Goal: Contribute content: Add original content to the website for others to see

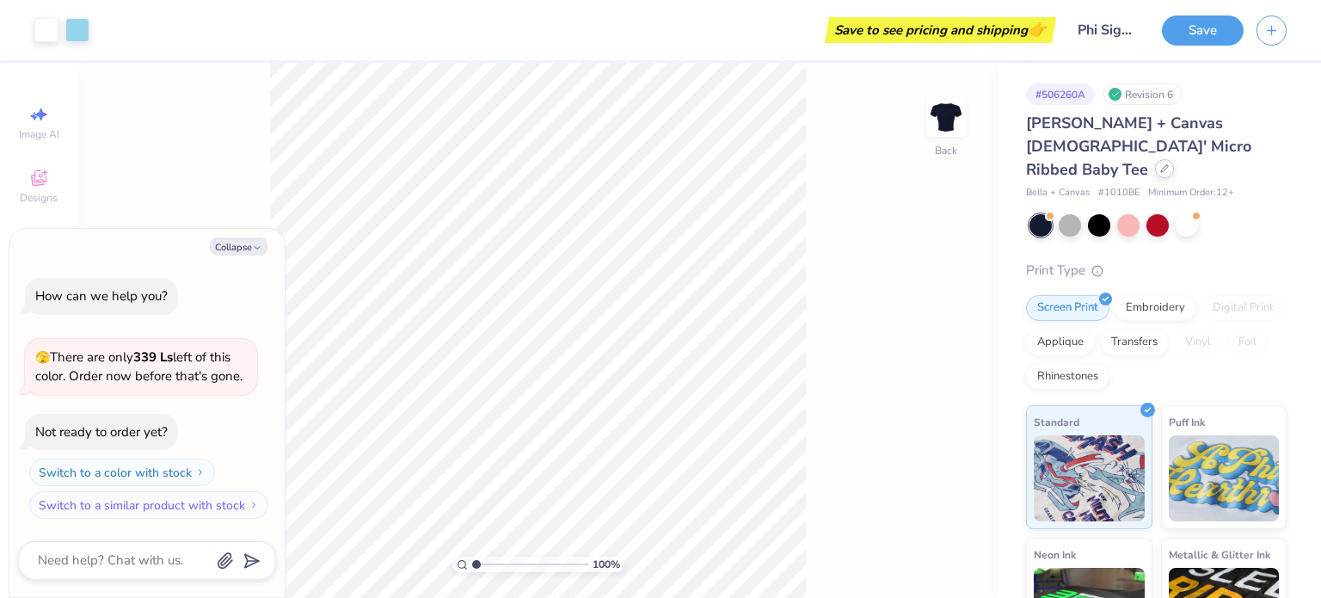
click at [1161, 164] on icon at bounding box center [1164, 168] width 9 height 9
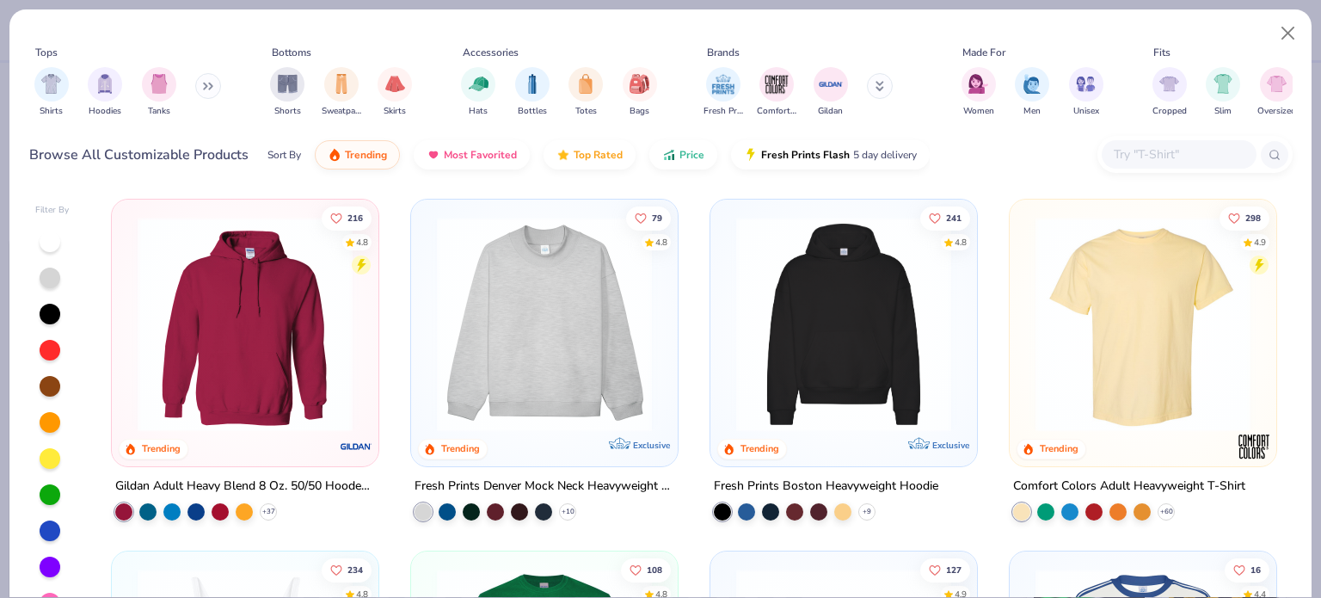
type textarea "x"
click at [1163, 159] on input "text" at bounding box center [1178, 154] width 132 height 20
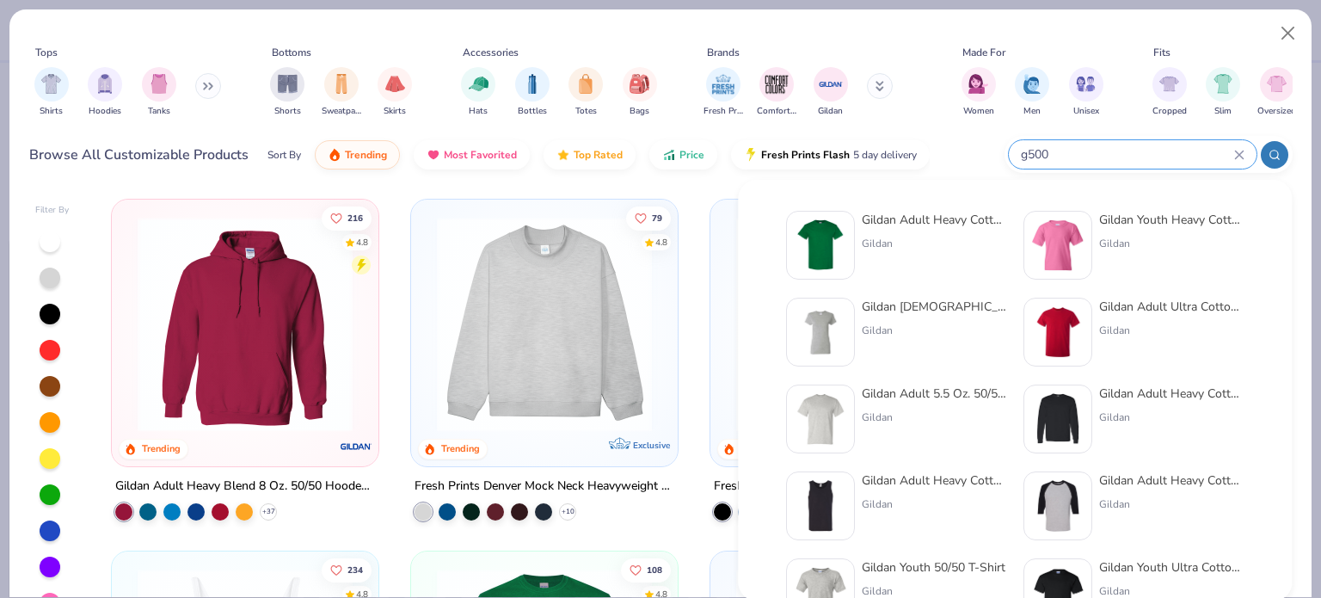
type input "g500"
click at [812, 223] on img at bounding box center [820, 244] width 53 height 53
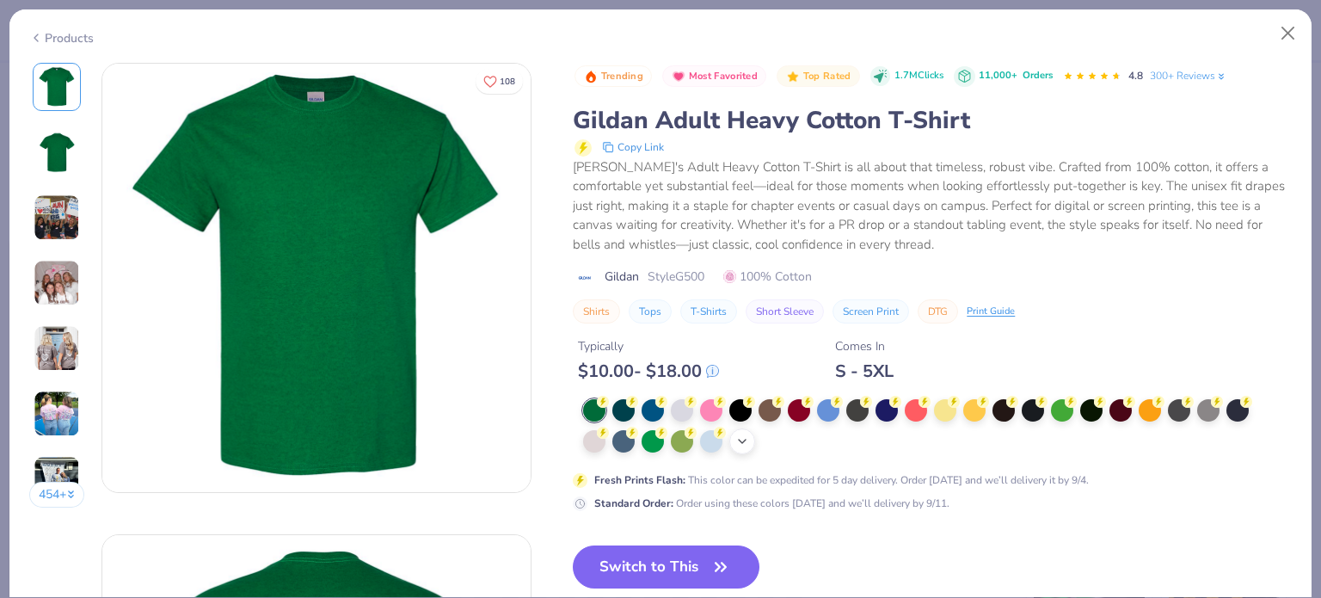
click at [741, 433] on div "+ 22" at bounding box center [742, 441] width 26 height 26
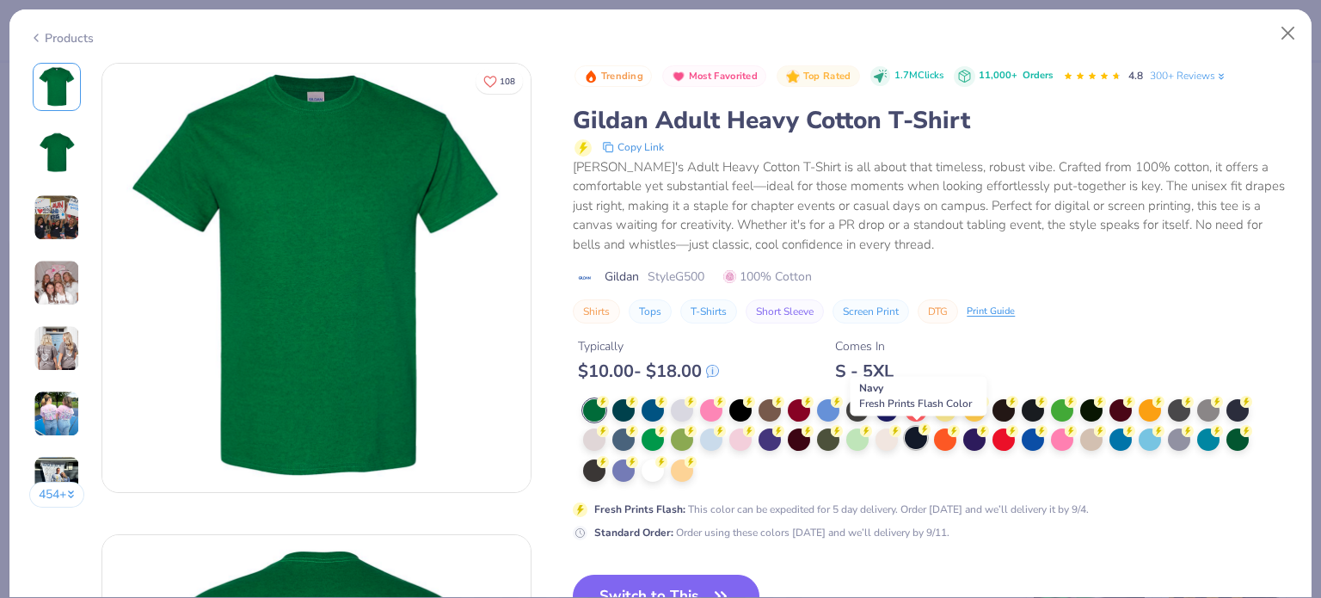
click at [914, 437] on div at bounding box center [916, 437] width 22 height 22
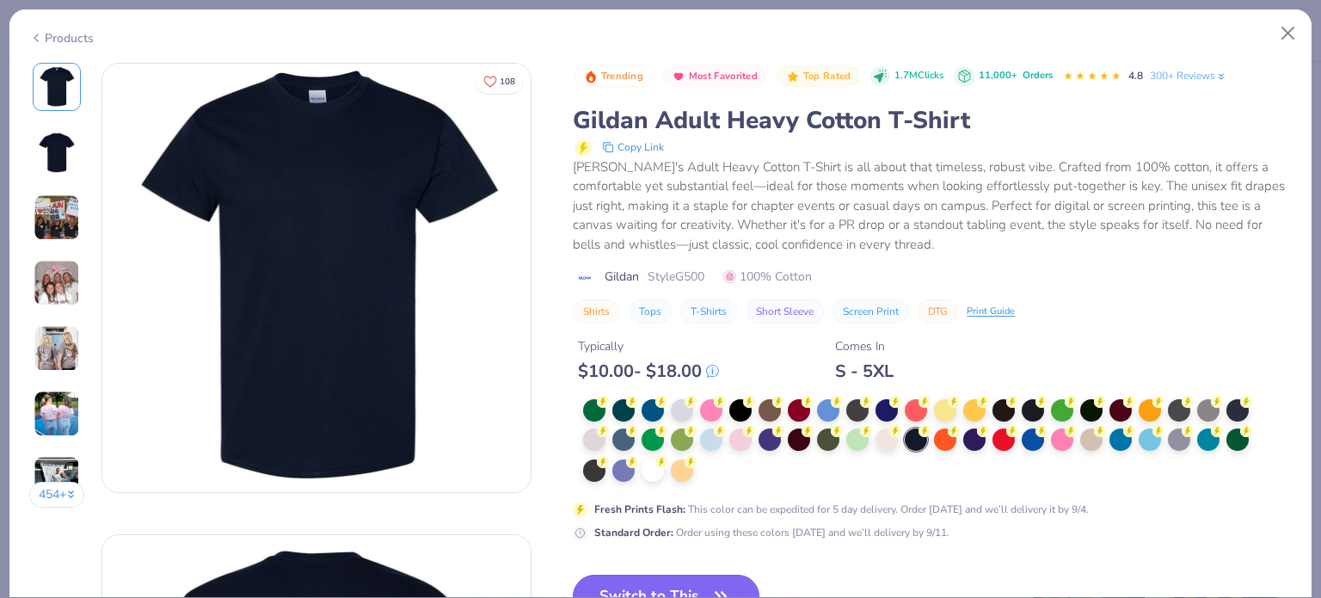
click at [655, 580] on button "Switch to This" at bounding box center [666, 595] width 187 height 43
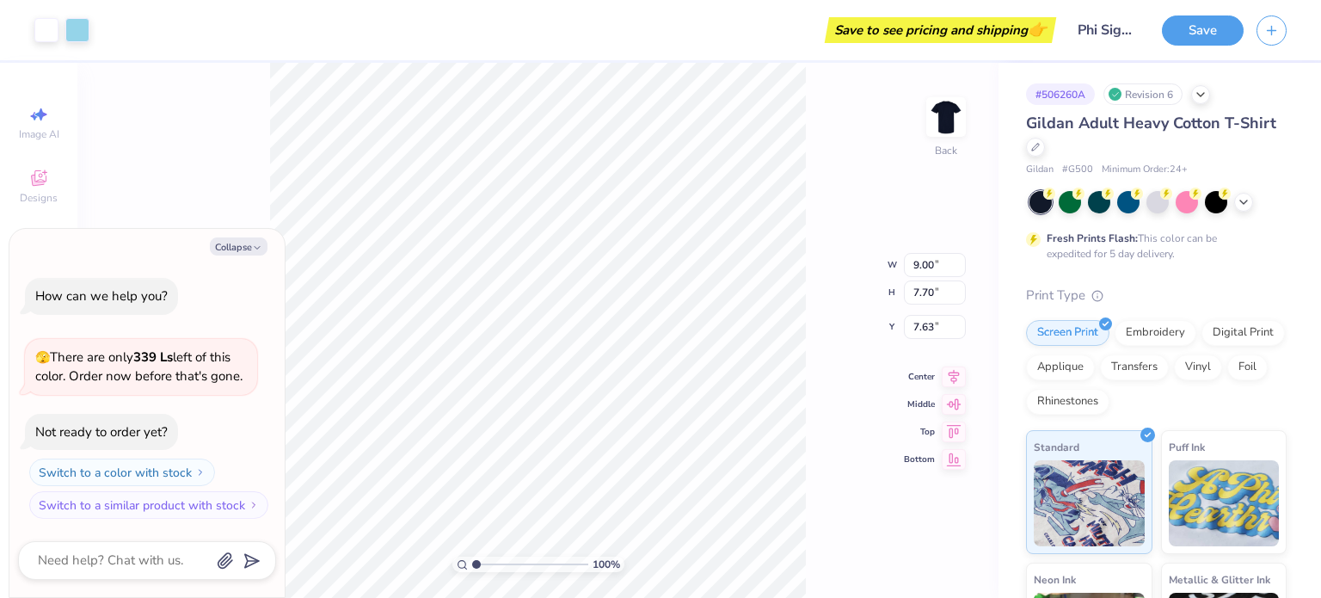
type textarea "x"
type input "3.00"
click at [954, 364] on icon at bounding box center [953, 360] width 11 height 15
click at [863, 347] on div "100 % Back W 9.00 9.00 " H 7.70 7.70 " Y 3.00 3.00 " Center Middle Top Bottom" at bounding box center [537, 330] width 921 height 535
type textarea "x"
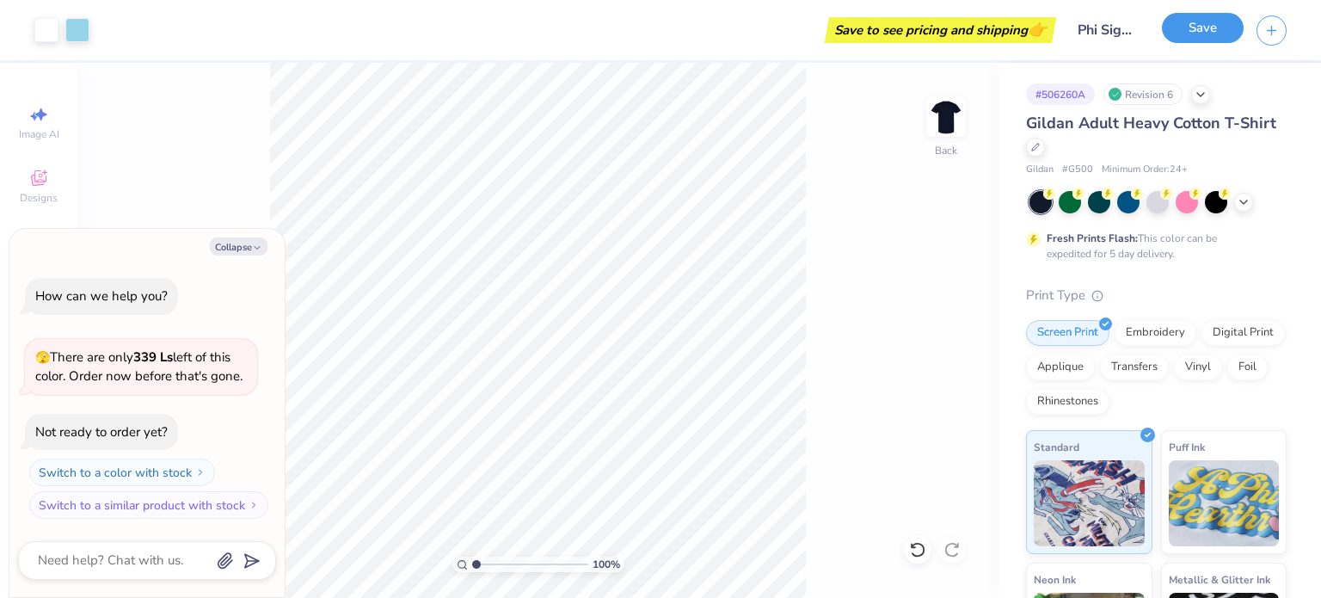
click at [1212, 26] on button "Save" at bounding box center [1203, 28] width 82 height 30
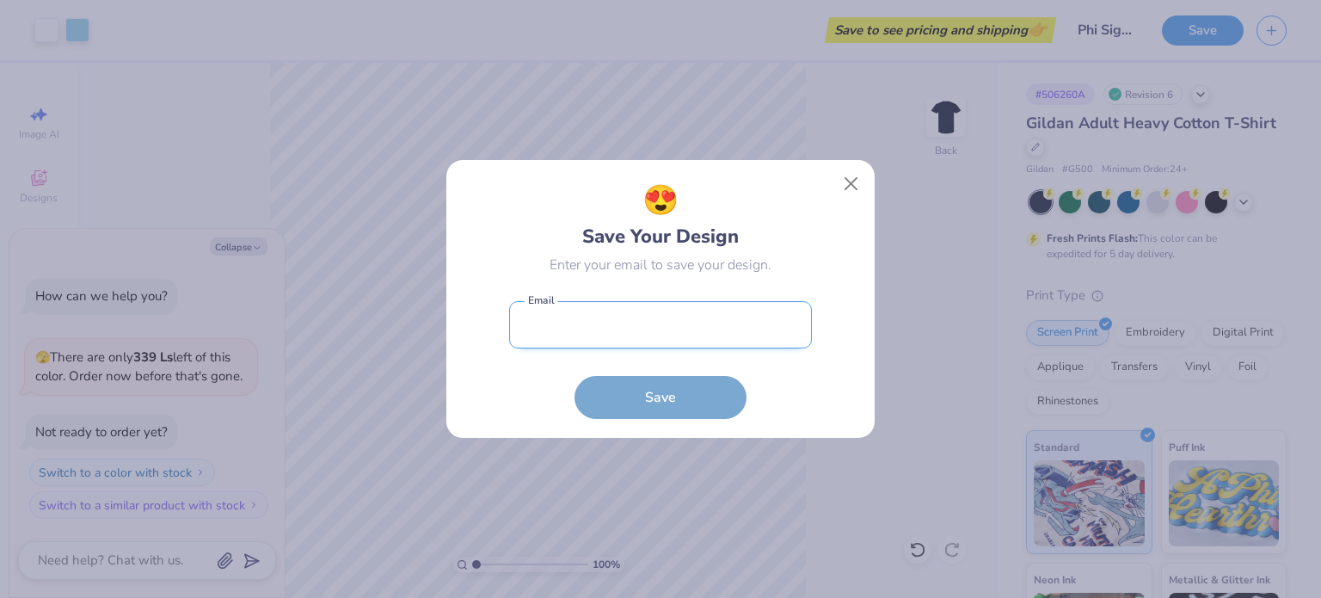
click at [702, 316] on input "email" at bounding box center [660, 324] width 303 height 47
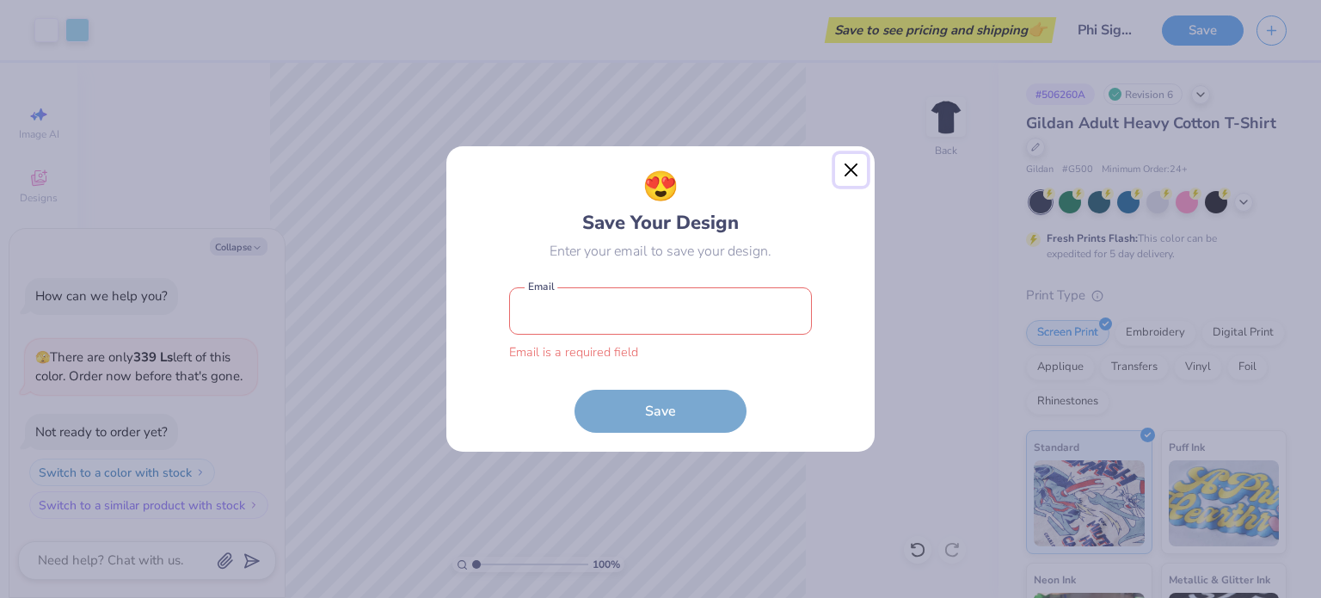
click at [850, 181] on button "Close" at bounding box center [851, 170] width 33 height 33
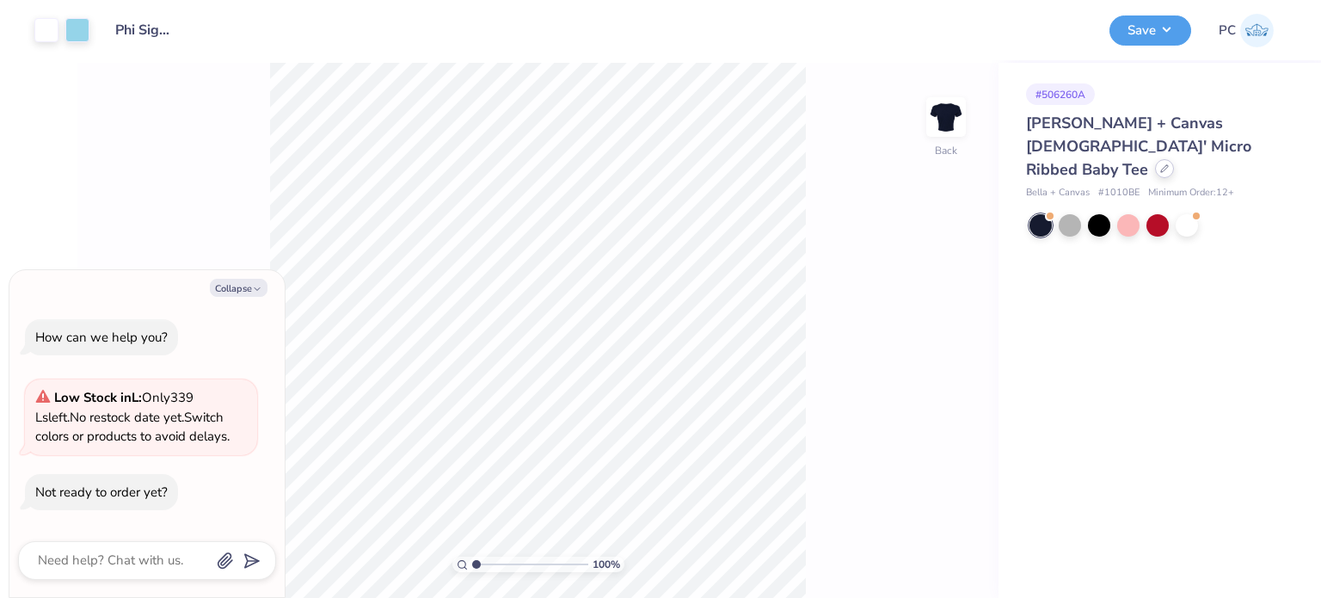
click at [1161, 165] on icon at bounding box center [1164, 168] width 7 height 7
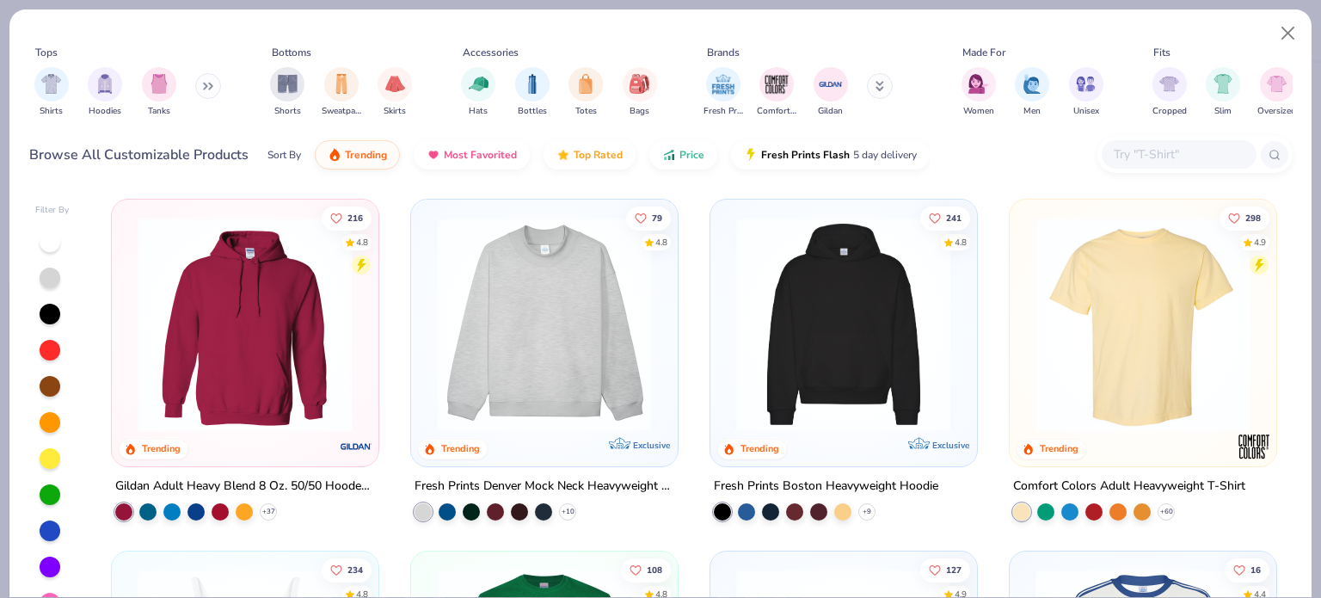
type textarea "x"
click at [1123, 161] on input "text" at bounding box center [1178, 154] width 132 height 20
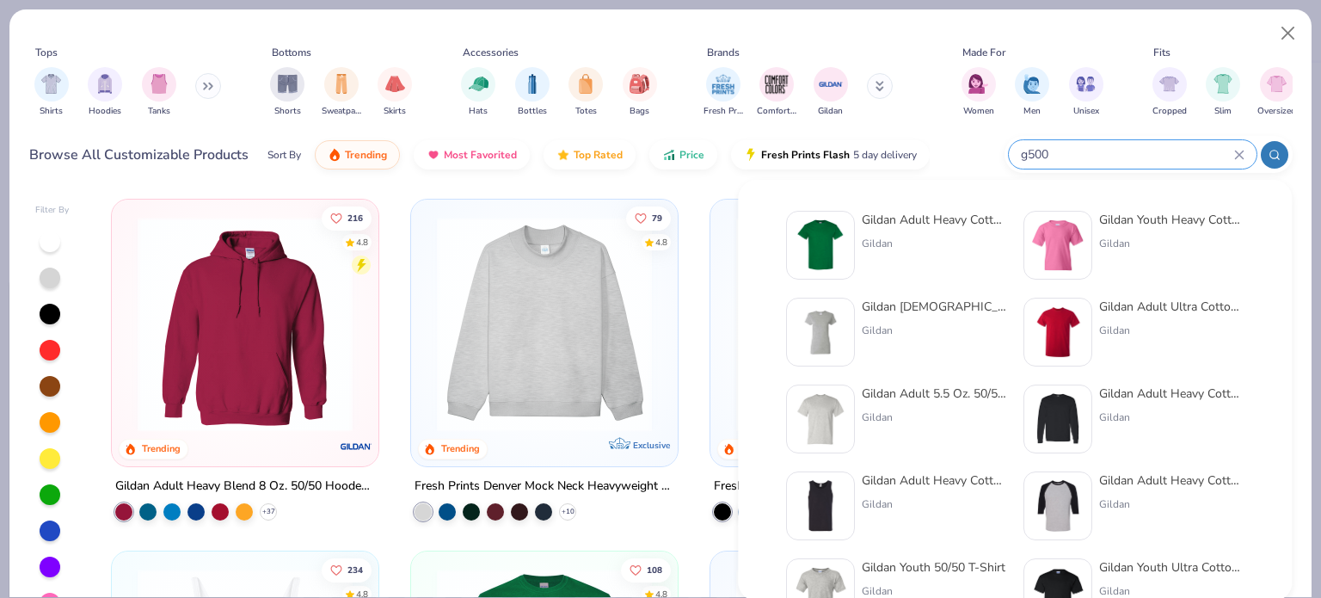
type input "g500"
click at [830, 233] on img at bounding box center [820, 244] width 53 height 53
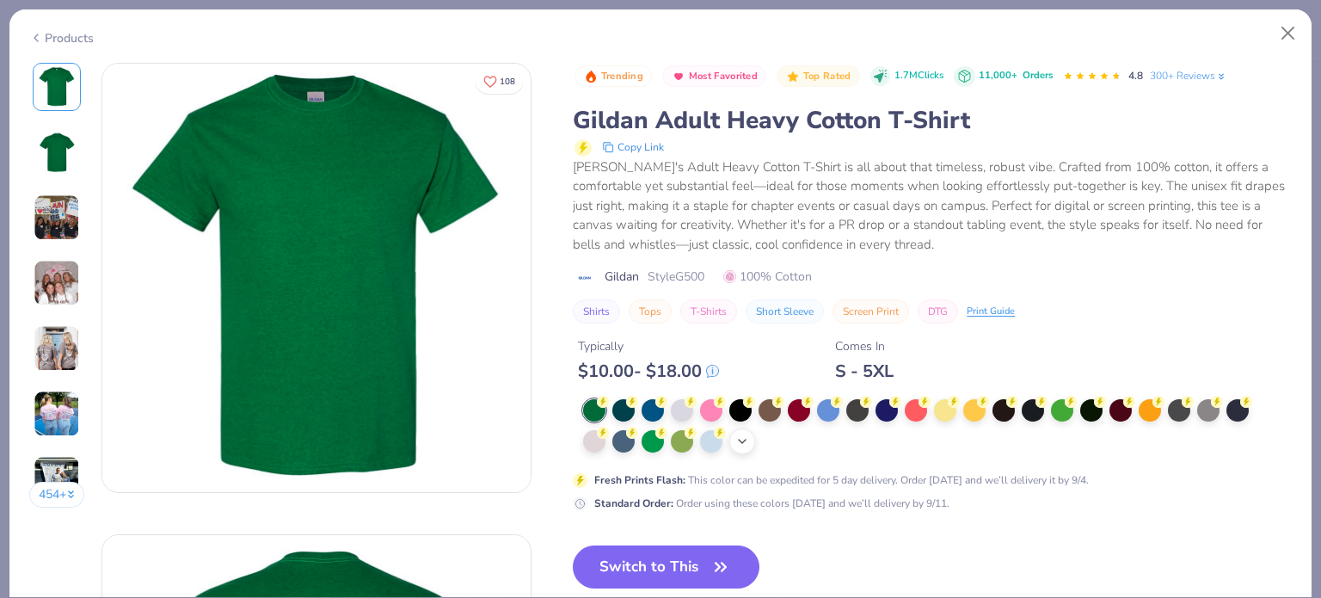
click at [741, 445] on icon at bounding box center [742, 441] width 14 height 14
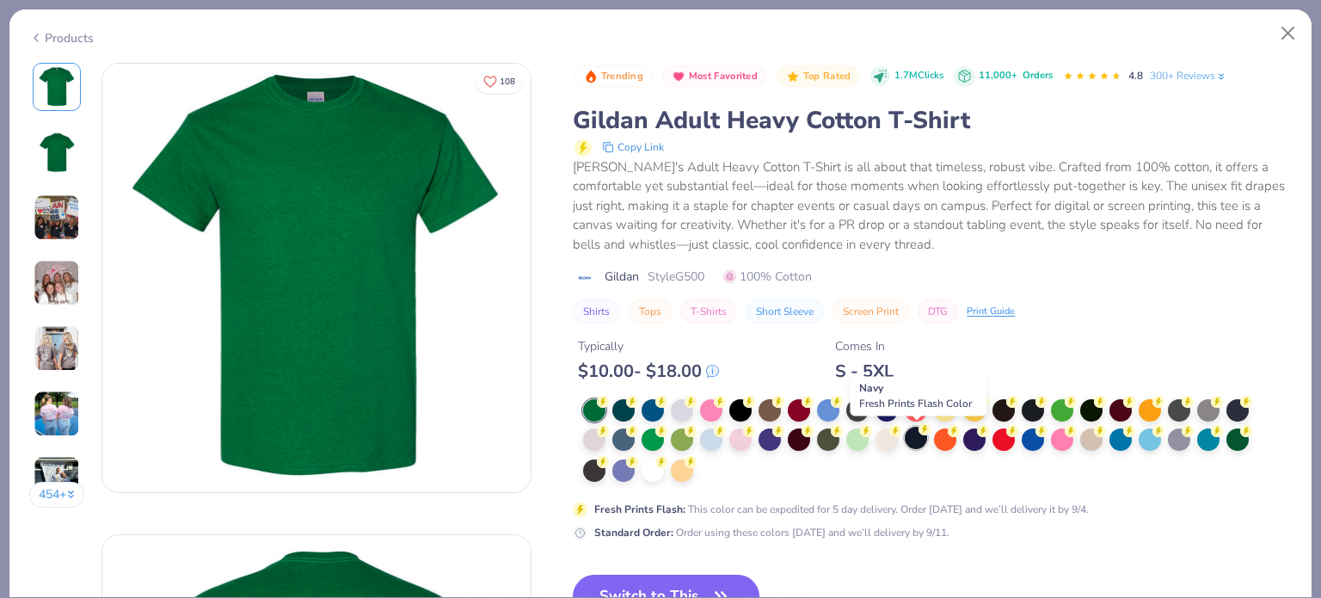
click at [919, 444] on div at bounding box center [916, 437] width 22 height 22
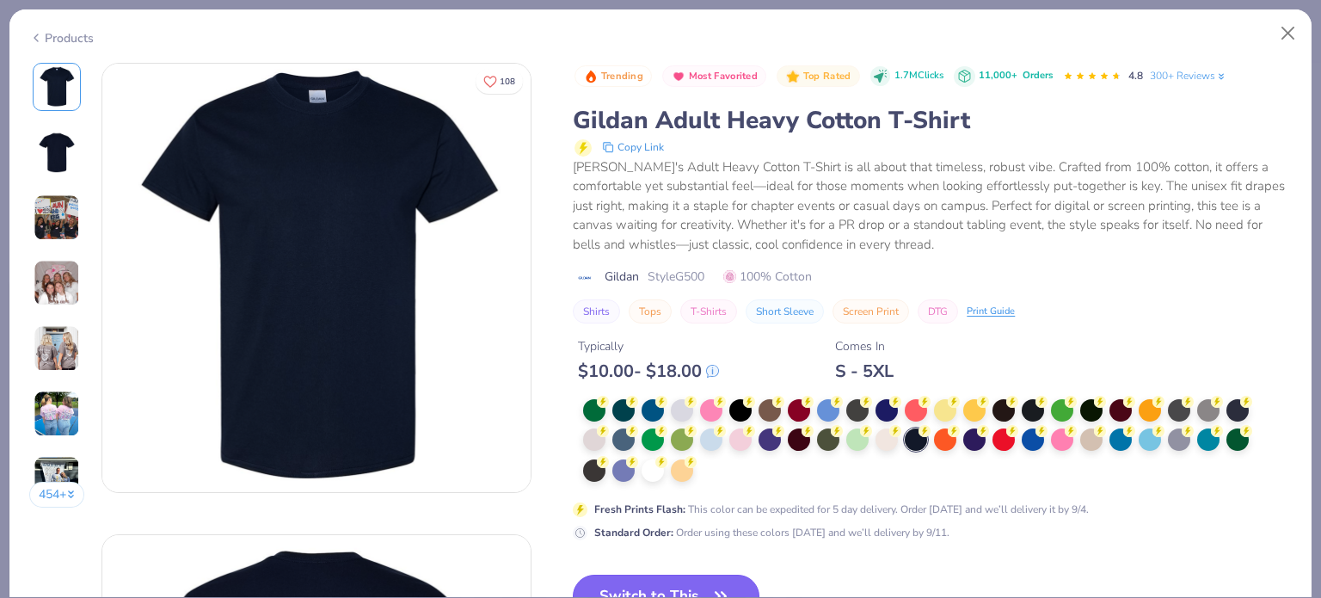
click at [690, 579] on button "Switch to This" at bounding box center [666, 595] width 187 height 43
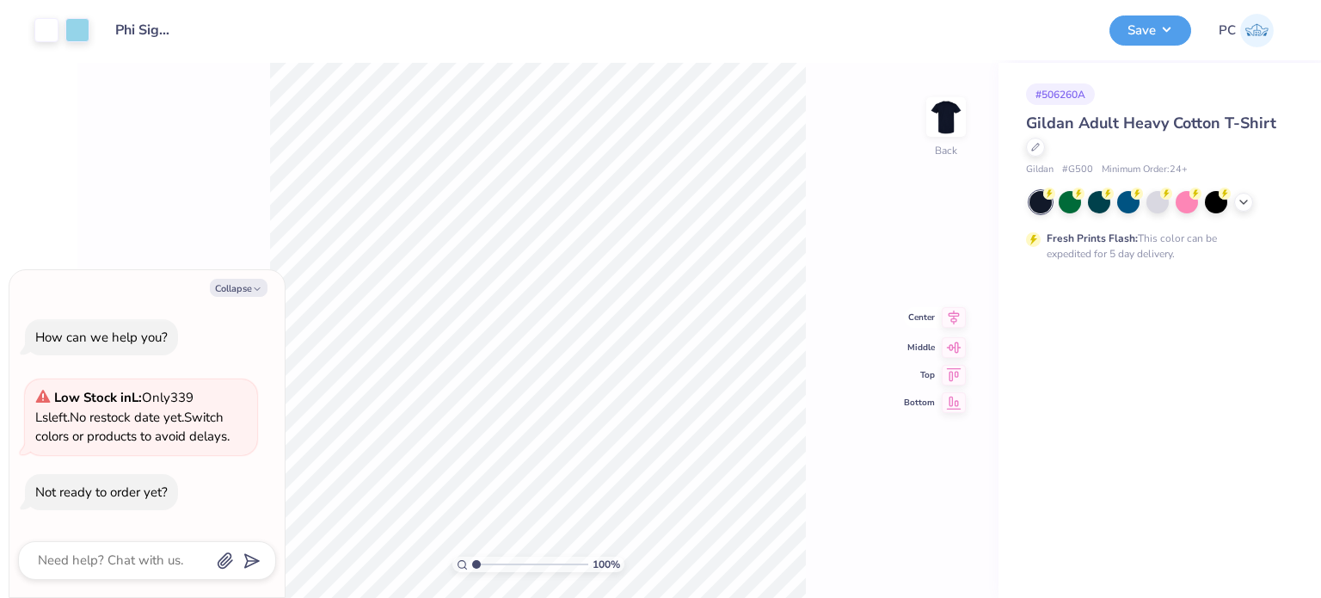
click at [955, 316] on icon at bounding box center [953, 317] width 11 height 15
click at [955, 304] on icon at bounding box center [954, 303] width 24 height 21
click at [1154, 19] on button "Save" at bounding box center [1150, 28] width 82 height 30
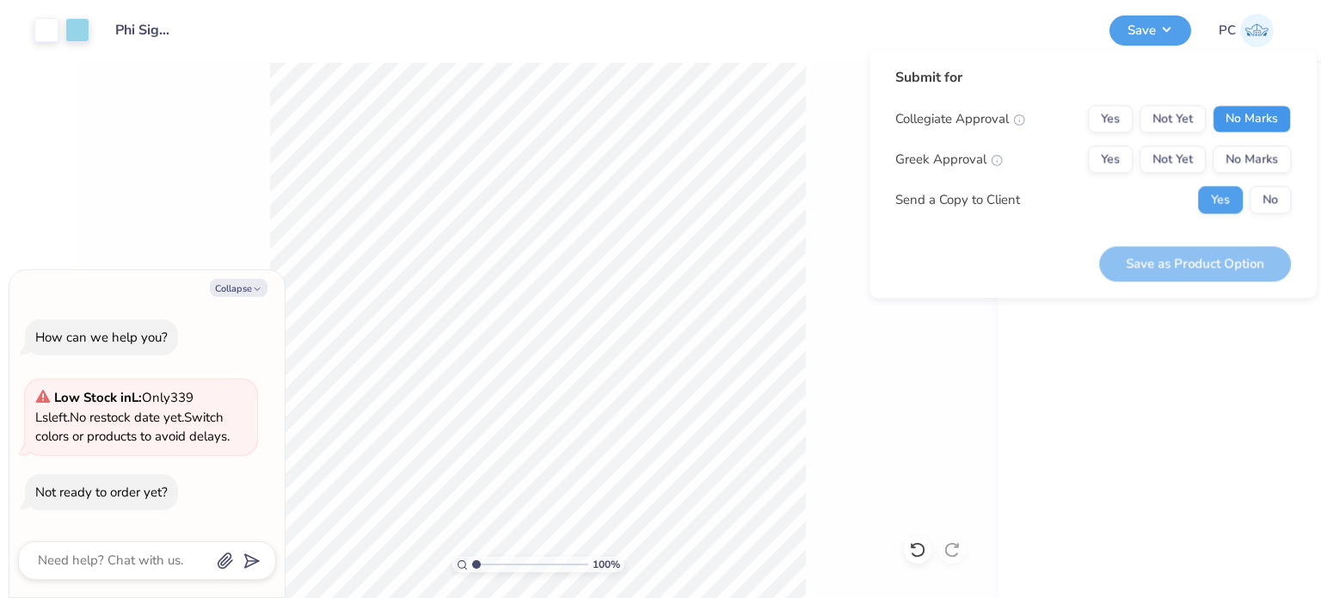
click at [1242, 116] on button "No Marks" at bounding box center [1251, 119] width 78 height 28
click at [1255, 156] on button "No Marks" at bounding box center [1251, 159] width 78 height 28
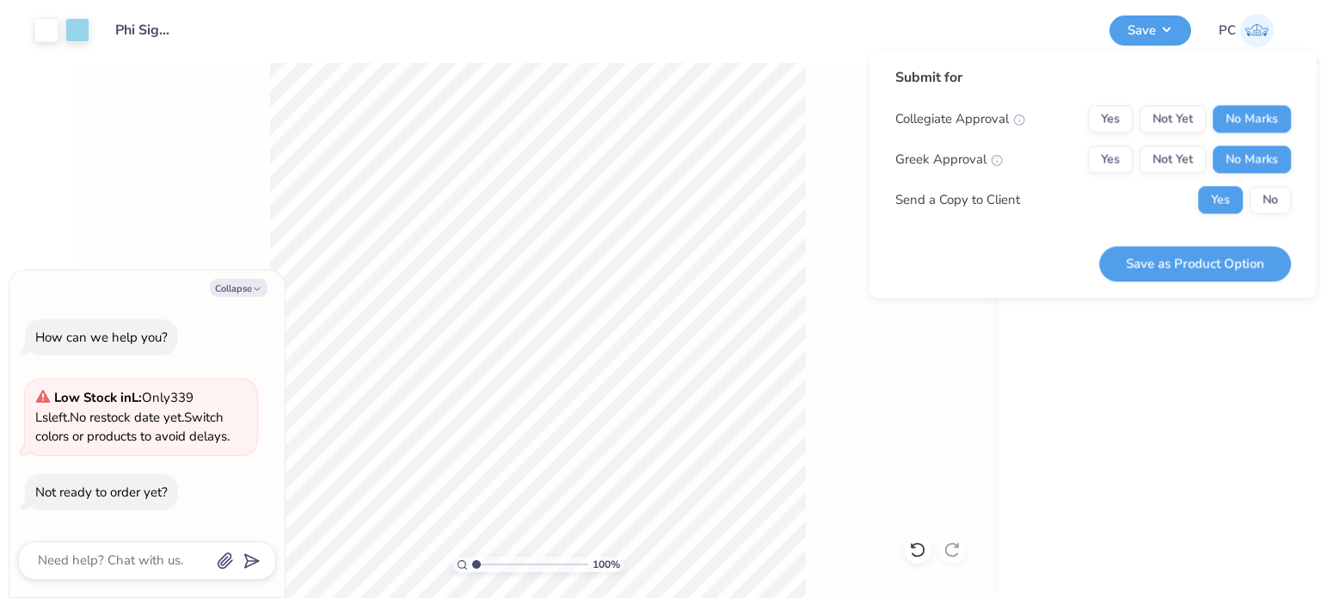
click at [1276, 206] on button "No" at bounding box center [1269, 200] width 41 height 28
click at [1225, 267] on button "Save as Product Option" at bounding box center [1195, 263] width 192 height 35
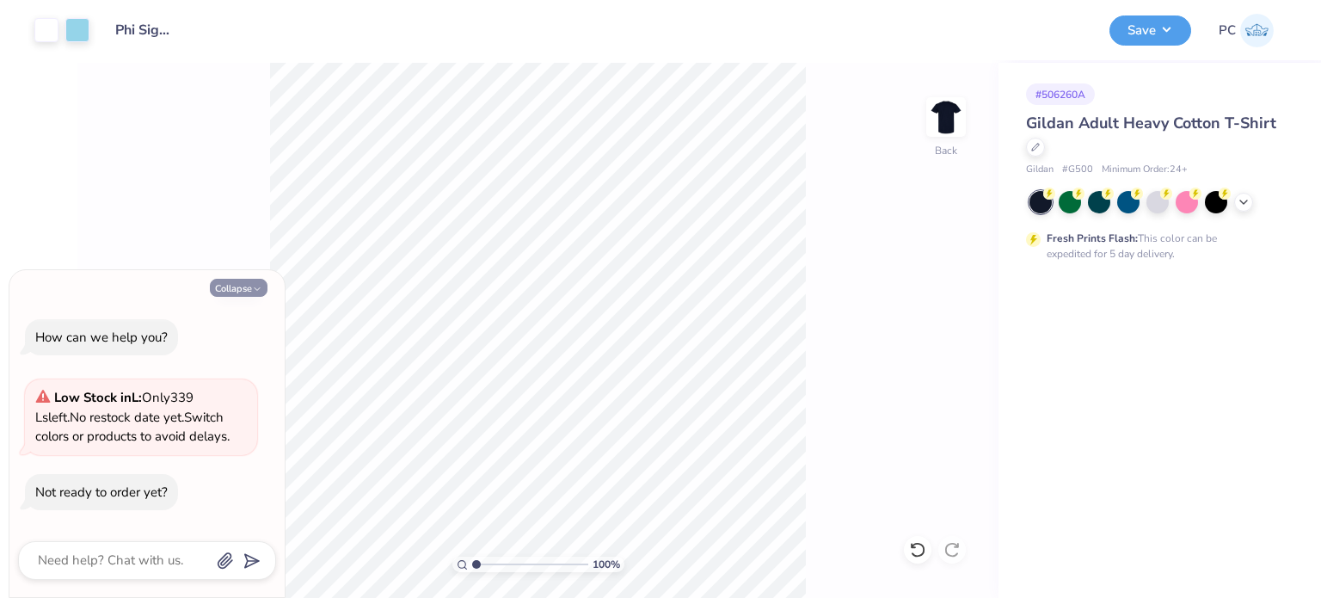
click at [261, 285] on button "Collapse" at bounding box center [239, 288] width 58 height 18
type textarea "x"
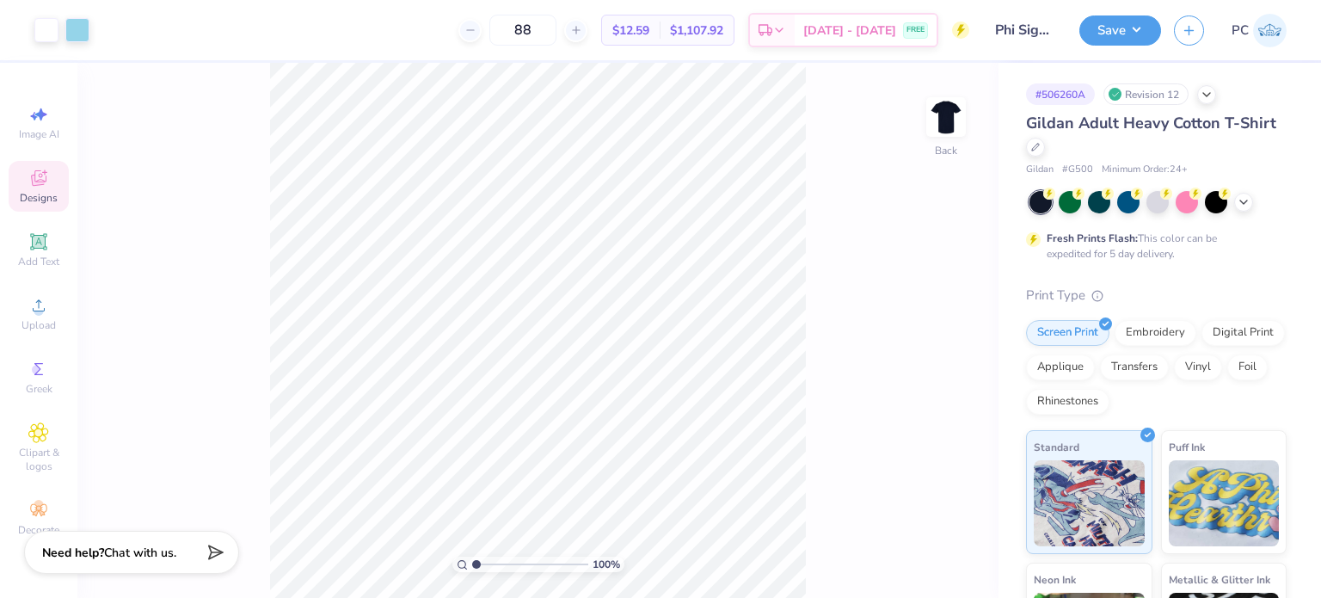
click at [41, 185] on icon at bounding box center [38, 177] width 15 height 15
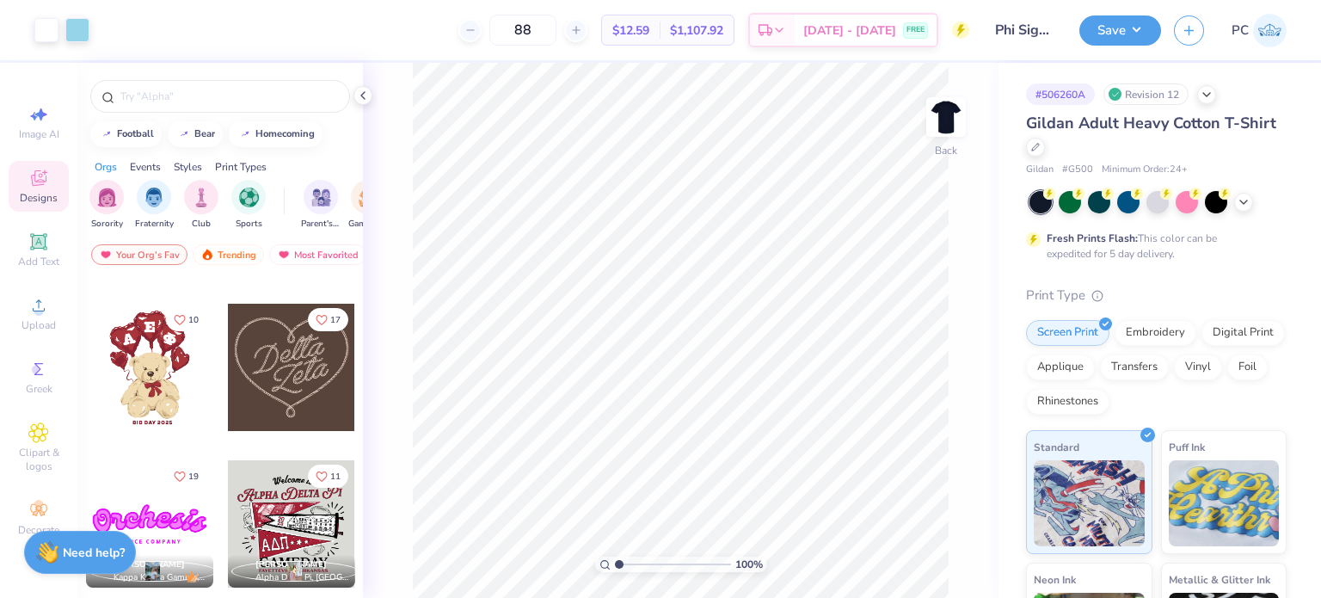
scroll to position [860, 0]
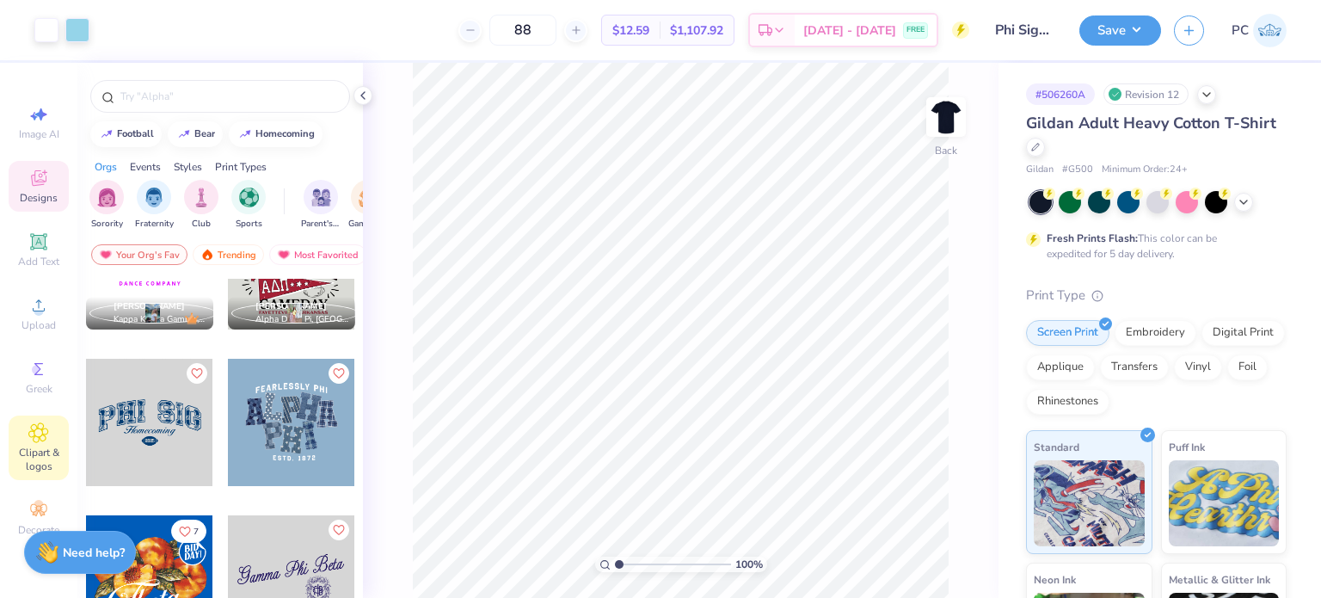
click at [35, 442] on icon at bounding box center [38, 432] width 19 height 19
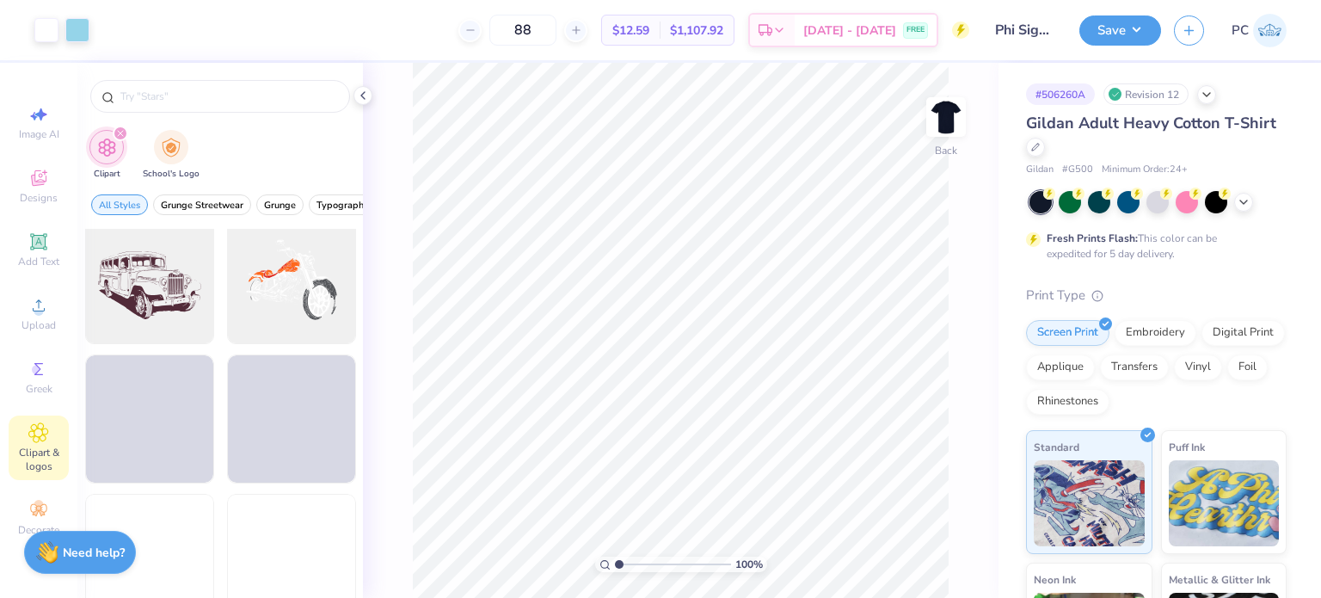
scroll to position [1978, 0]
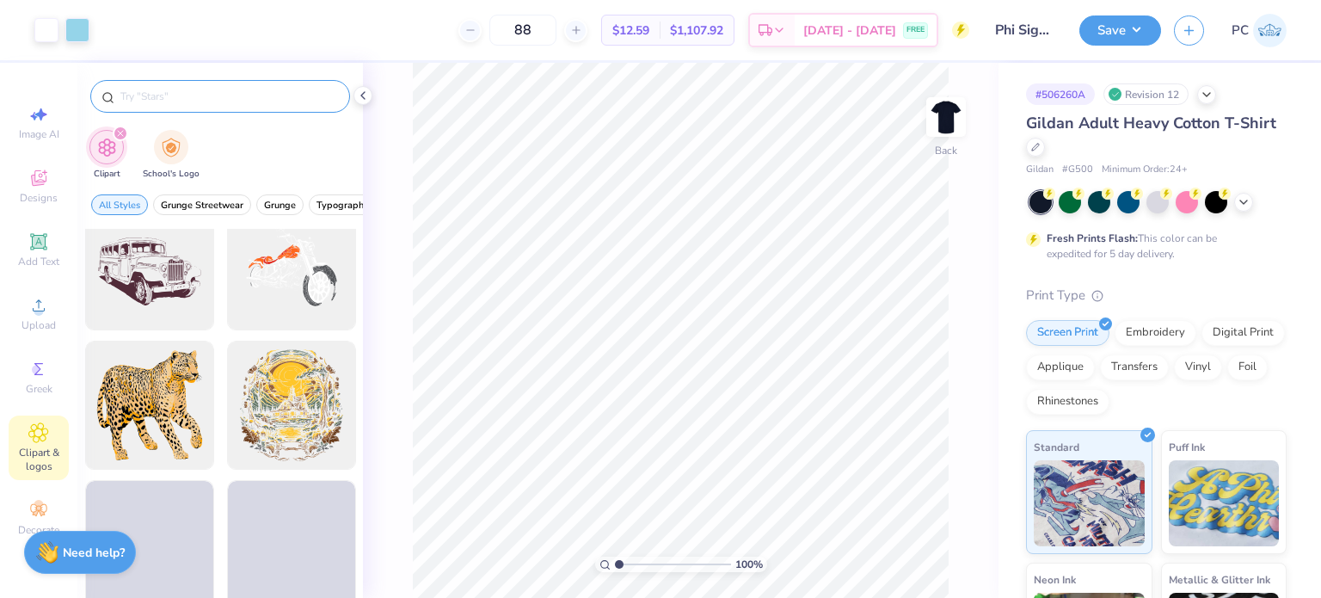
click at [217, 103] on input "text" at bounding box center [229, 96] width 220 height 17
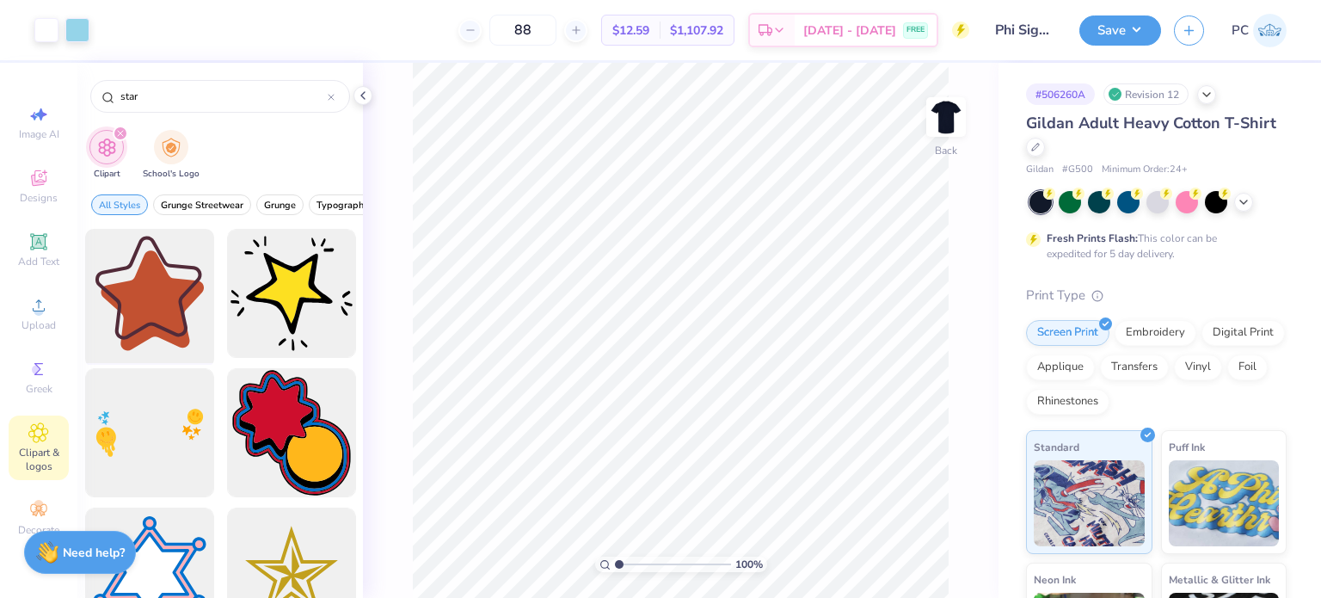
type input "star"
click at [145, 310] on div at bounding box center [149, 294] width 142 height 142
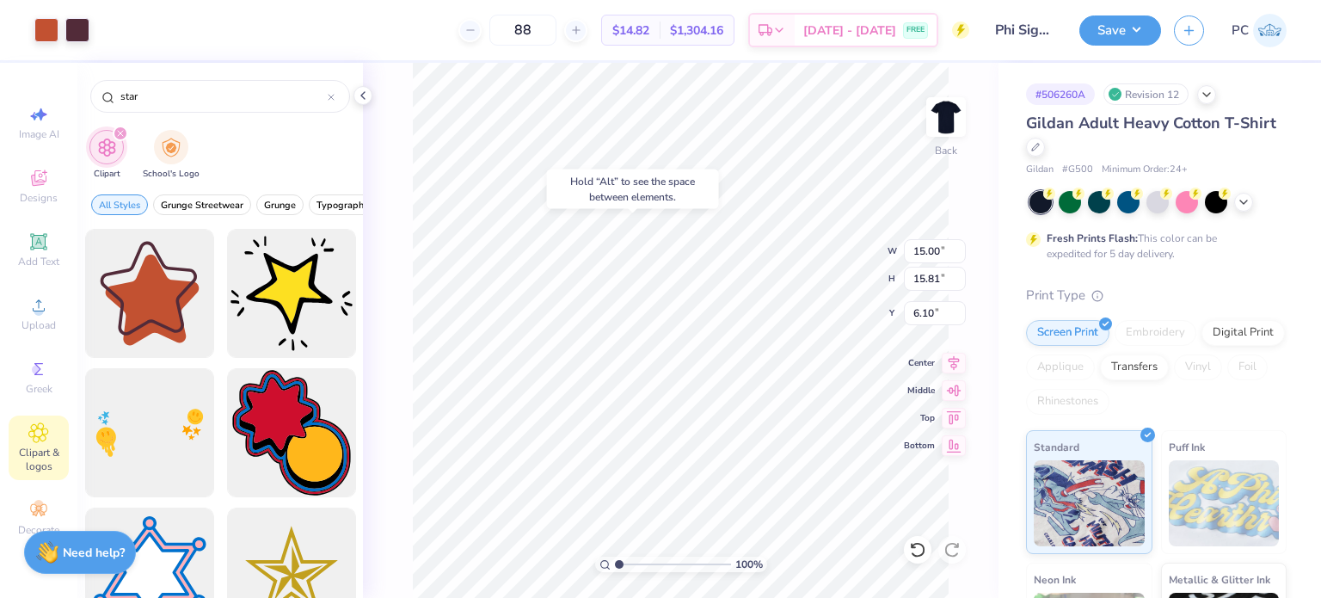
type input "6.10"
type input "2.37"
type input "2.30"
type input "18.09"
type input "3.09"
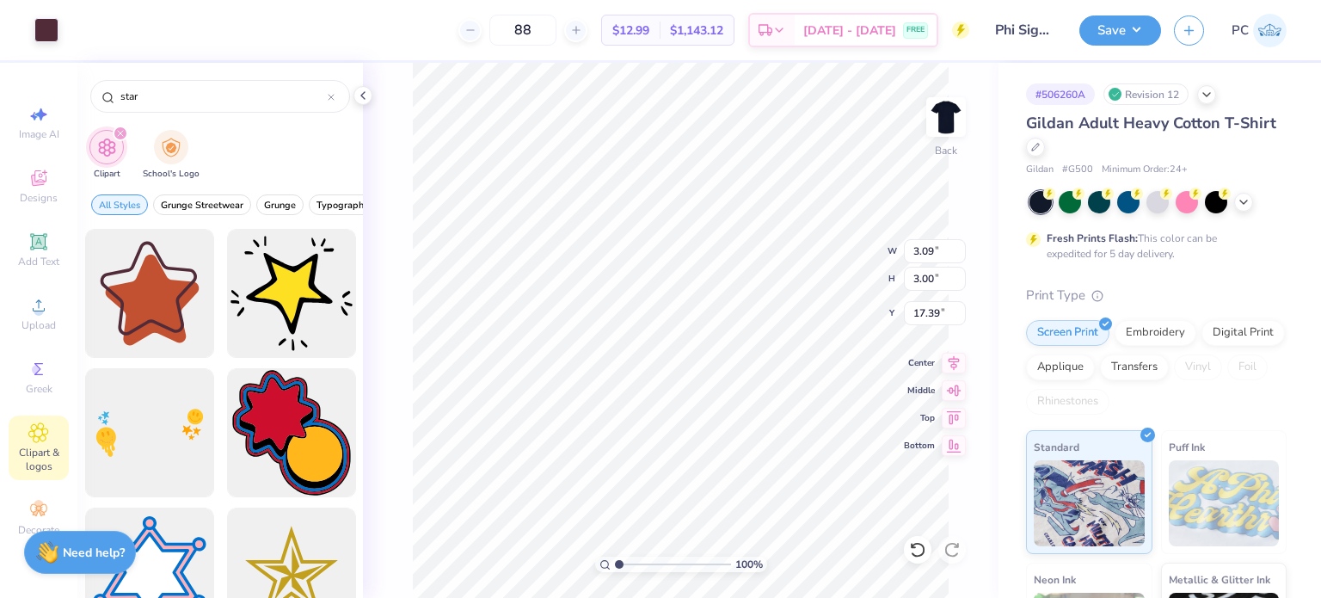
type input "3.00"
type input "17.39"
type input "15.67"
click at [105, 27] on div at bounding box center [108, 28] width 24 height 24
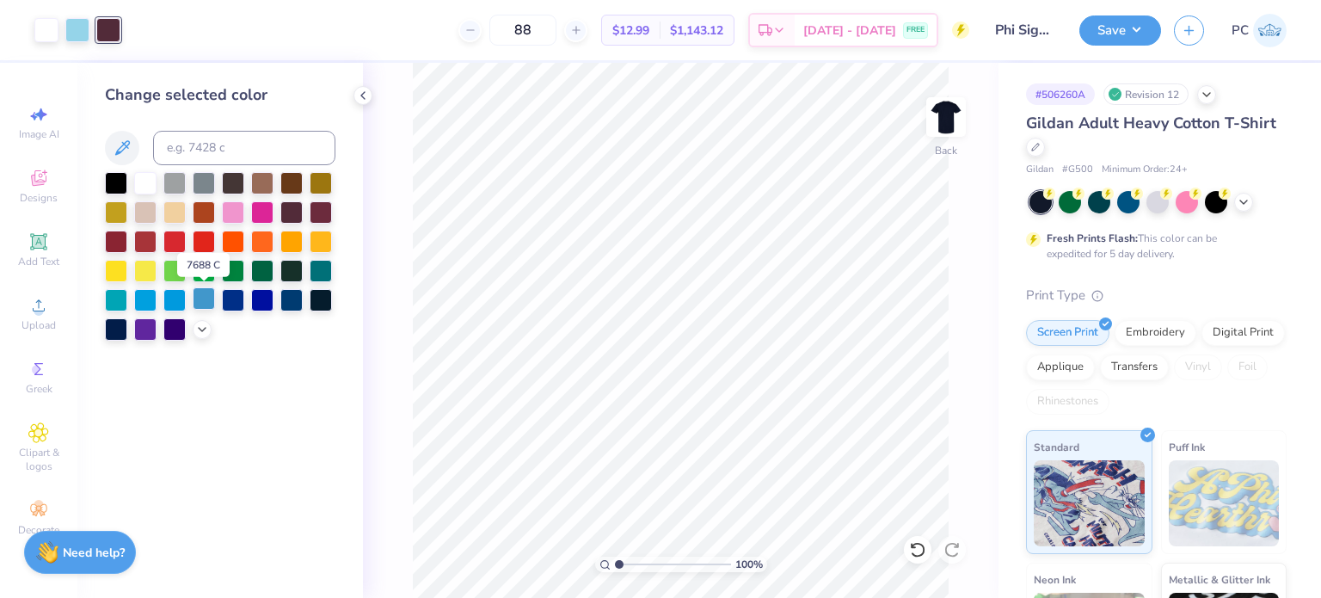
click at [199, 303] on div at bounding box center [204, 298] width 22 height 22
click at [365, 95] on icon at bounding box center [363, 96] width 14 height 14
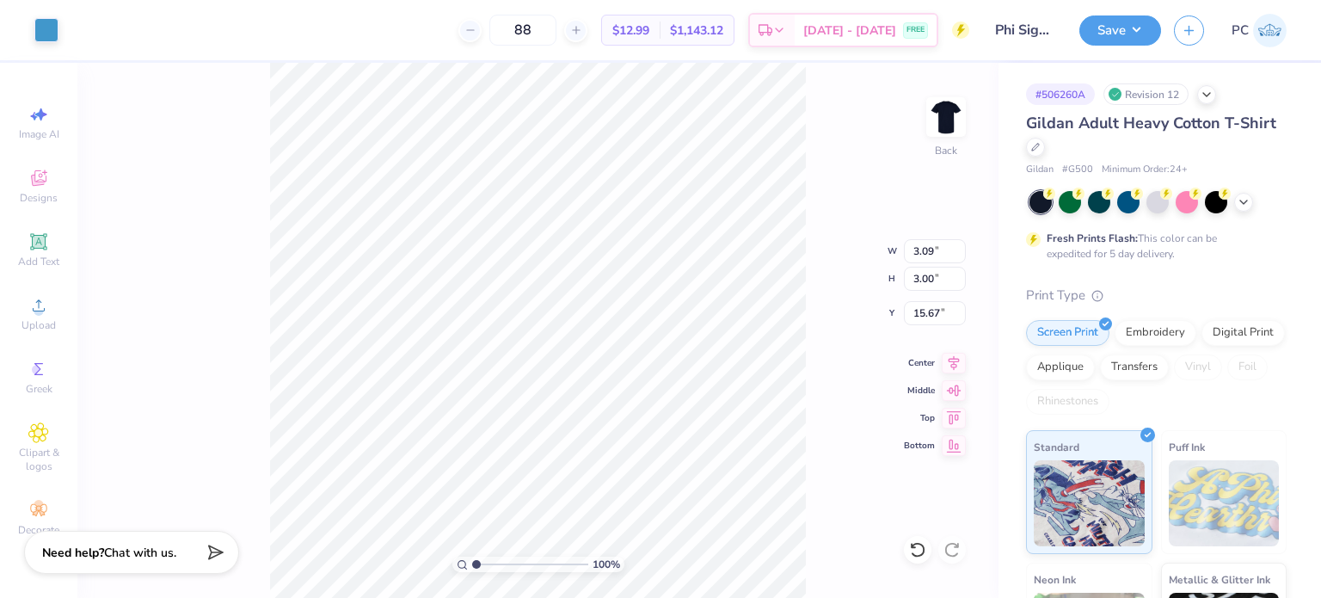
type input "0.18"
type input "0.17"
type input "18.50"
drag, startPoint x: 574, startPoint y: 27, endPoint x: 542, endPoint y: 27, distance: 31.8
click at [542, 27] on input "88" at bounding box center [522, 30] width 67 height 31
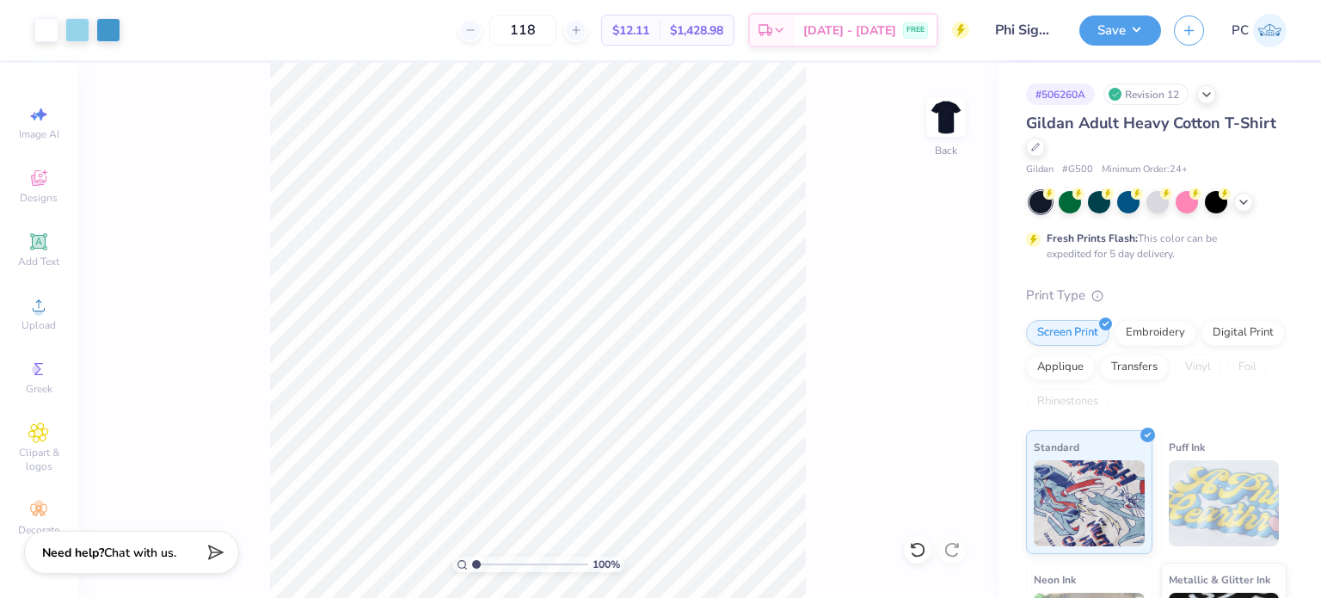
type input "118"
click at [1120, 38] on button "Save" at bounding box center [1120, 28] width 82 height 30
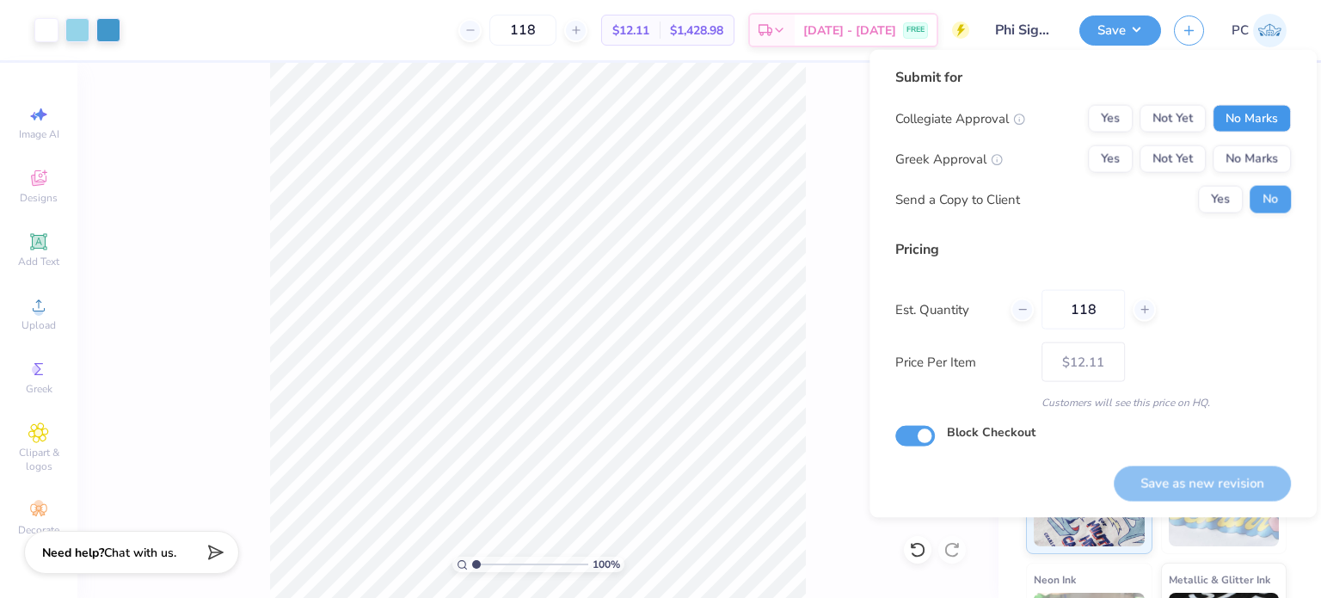
click at [1254, 116] on button "No Marks" at bounding box center [1251, 119] width 78 height 28
click at [1258, 169] on button "No Marks" at bounding box center [1251, 159] width 78 height 28
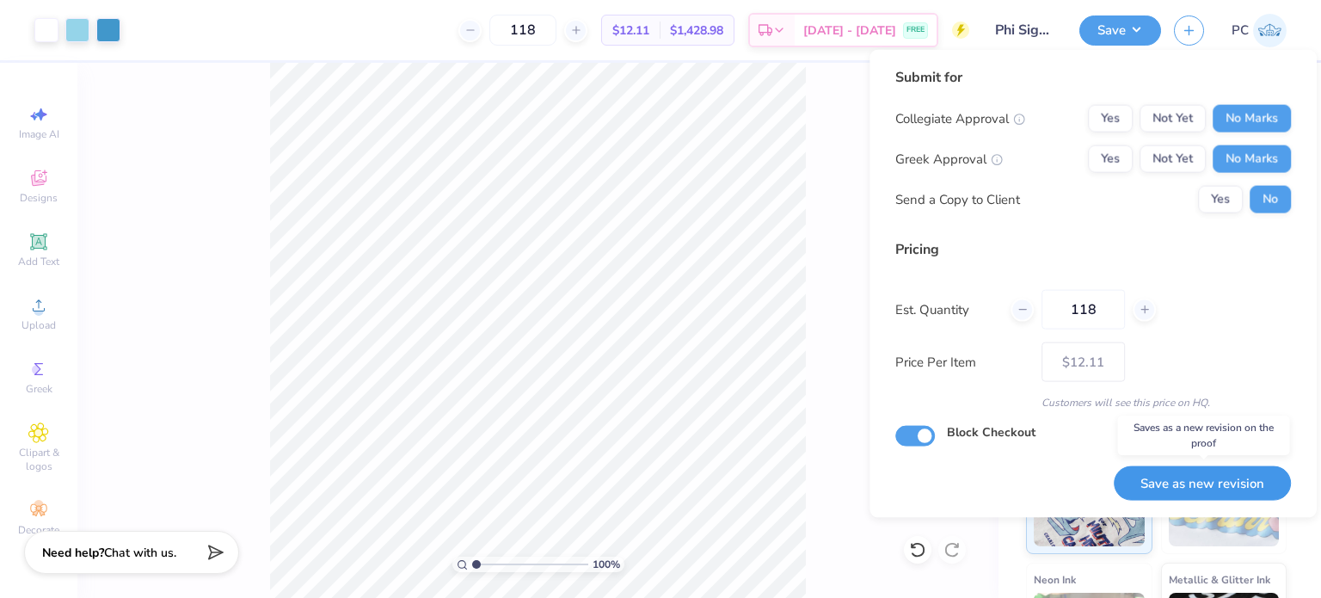
click at [1170, 477] on button "Save as new revision" at bounding box center [1202, 482] width 177 height 35
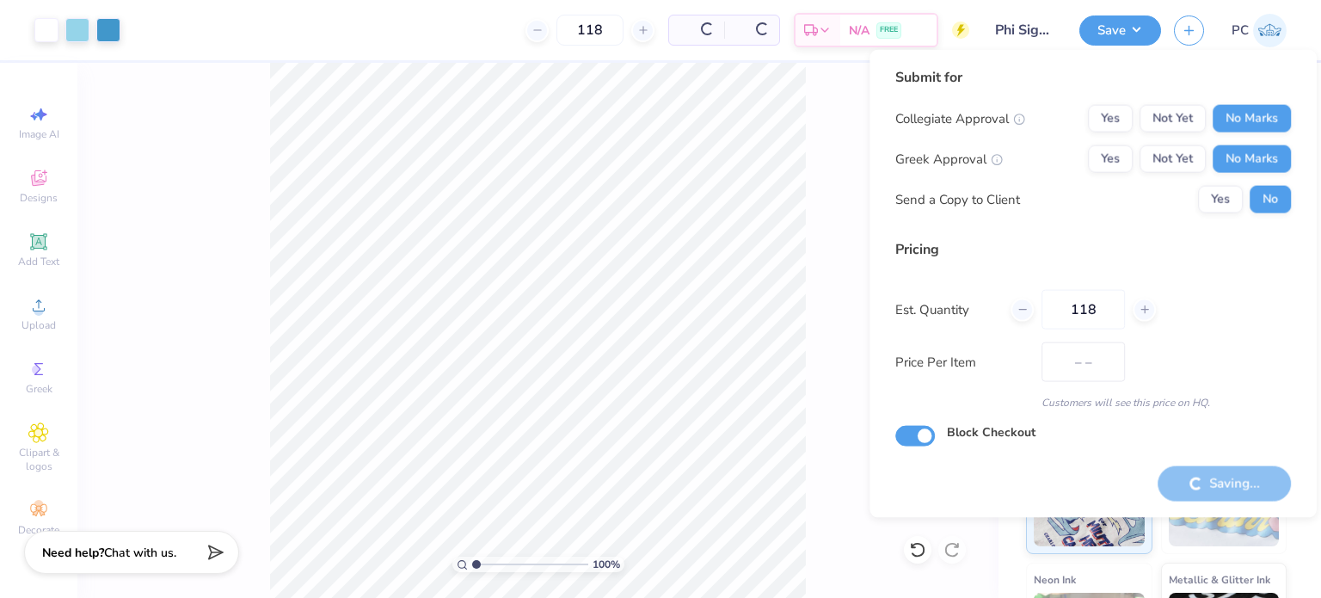
type input "$12.11"
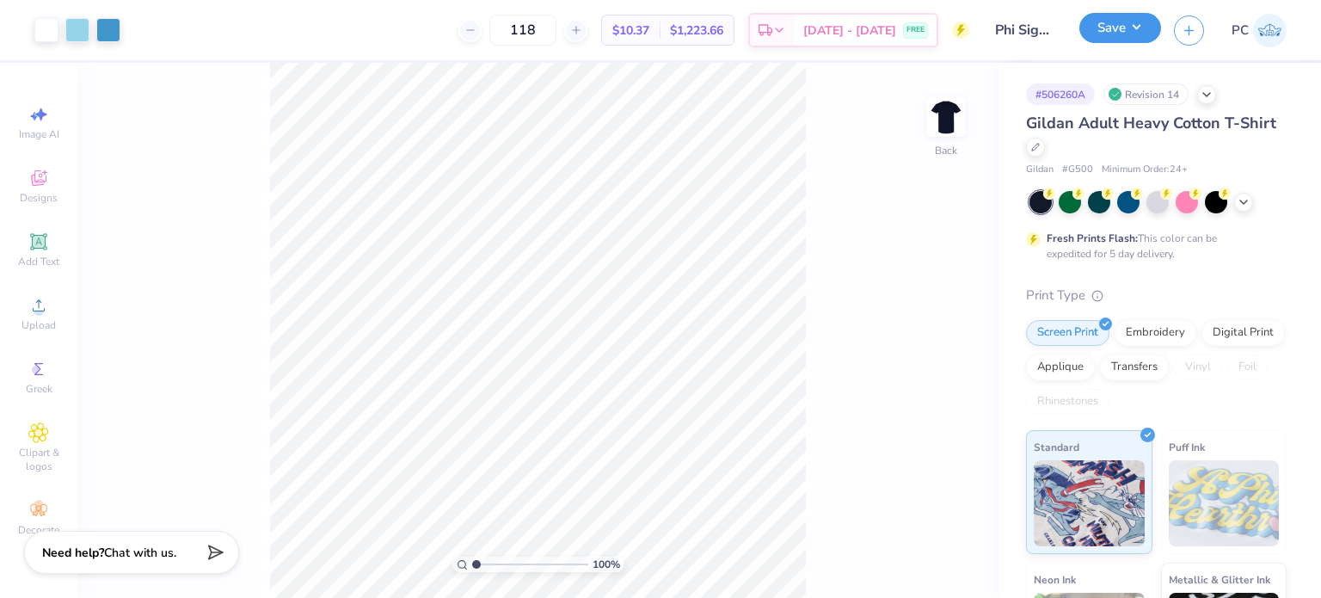
click at [1127, 37] on button "Save" at bounding box center [1120, 28] width 82 height 30
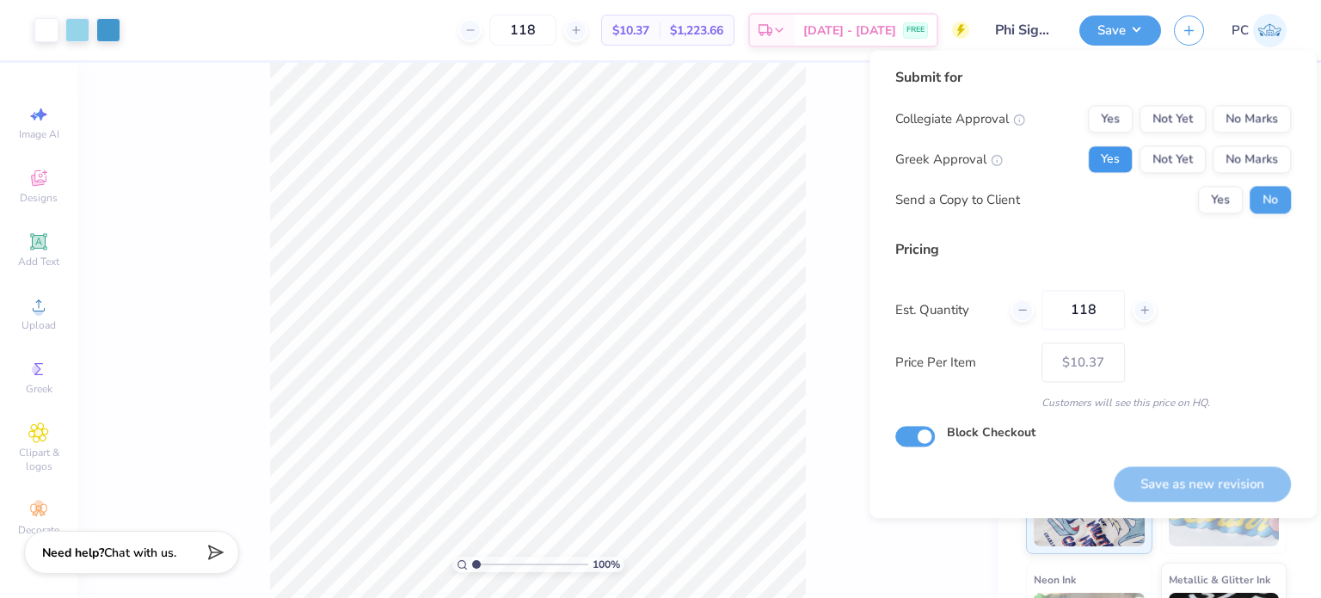
click at [1114, 150] on button "Yes" at bounding box center [1110, 159] width 45 height 28
click at [1211, 476] on div "Save as new revision" at bounding box center [1202, 483] width 177 height 35
click at [1093, 322] on input "118" at bounding box center [1082, 310] width 83 height 40
click at [1156, 492] on div "Save as new revision" at bounding box center [1202, 483] width 177 height 35
click at [1181, 484] on div "Save as new revision" at bounding box center [1202, 483] width 177 height 35
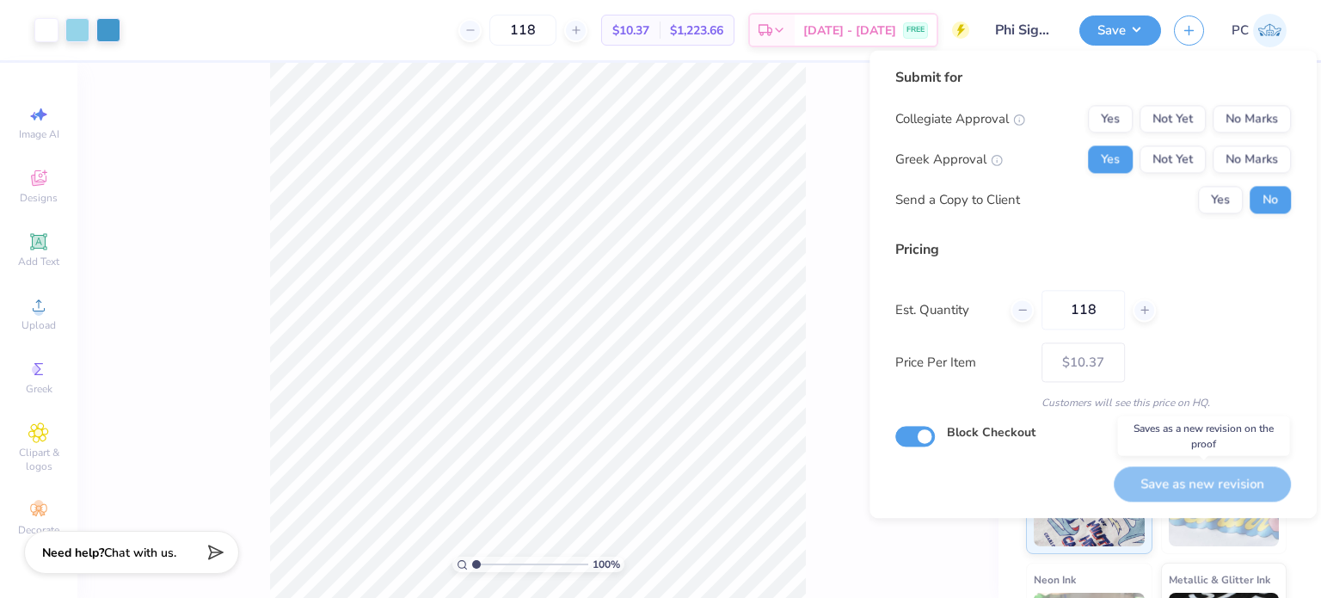
click at [1181, 484] on div "Save as new revision" at bounding box center [1202, 483] width 177 height 35
click at [1188, 476] on div "Save as new revision" at bounding box center [1202, 483] width 177 height 35
click at [1095, 293] on input "118" at bounding box center [1082, 310] width 83 height 40
click at [1251, 114] on button "No Marks" at bounding box center [1251, 119] width 78 height 28
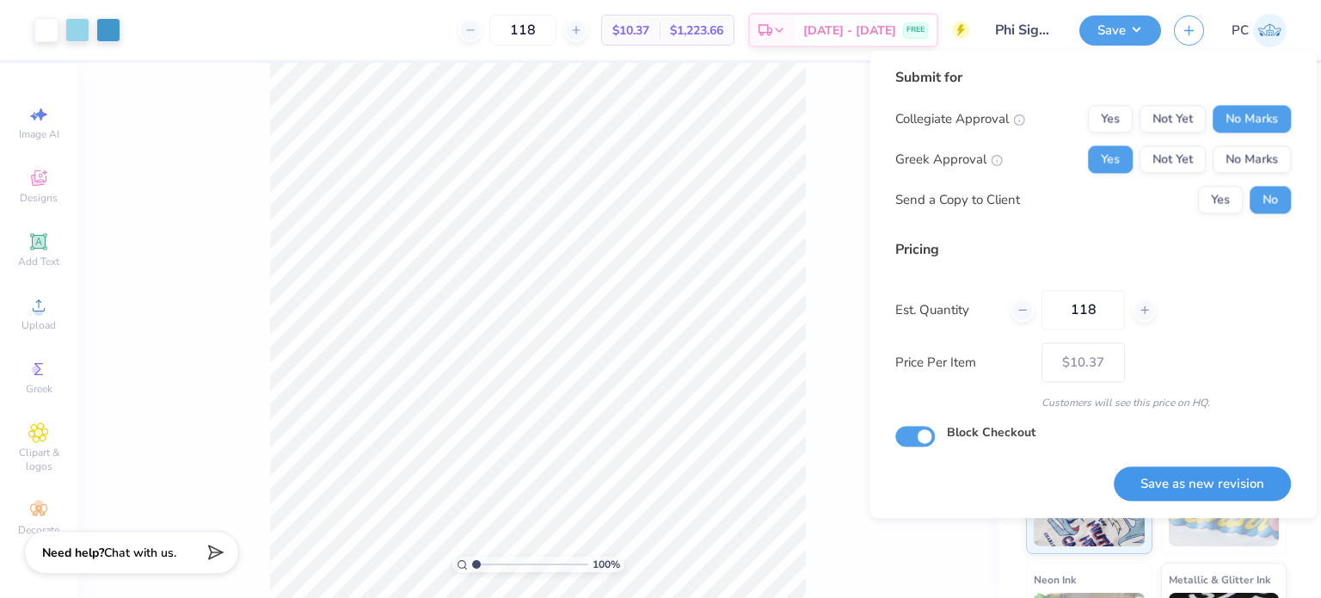
click at [1224, 488] on button "Save as new revision" at bounding box center [1202, 483] width 177 height 35
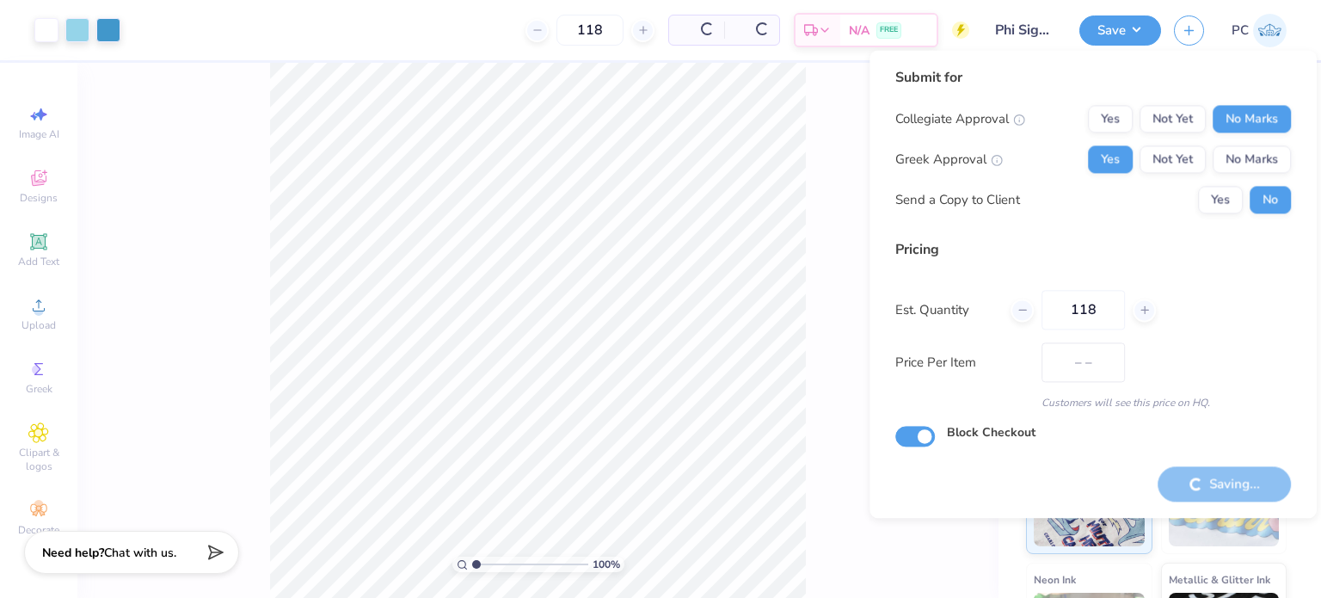
type input "$10.37"
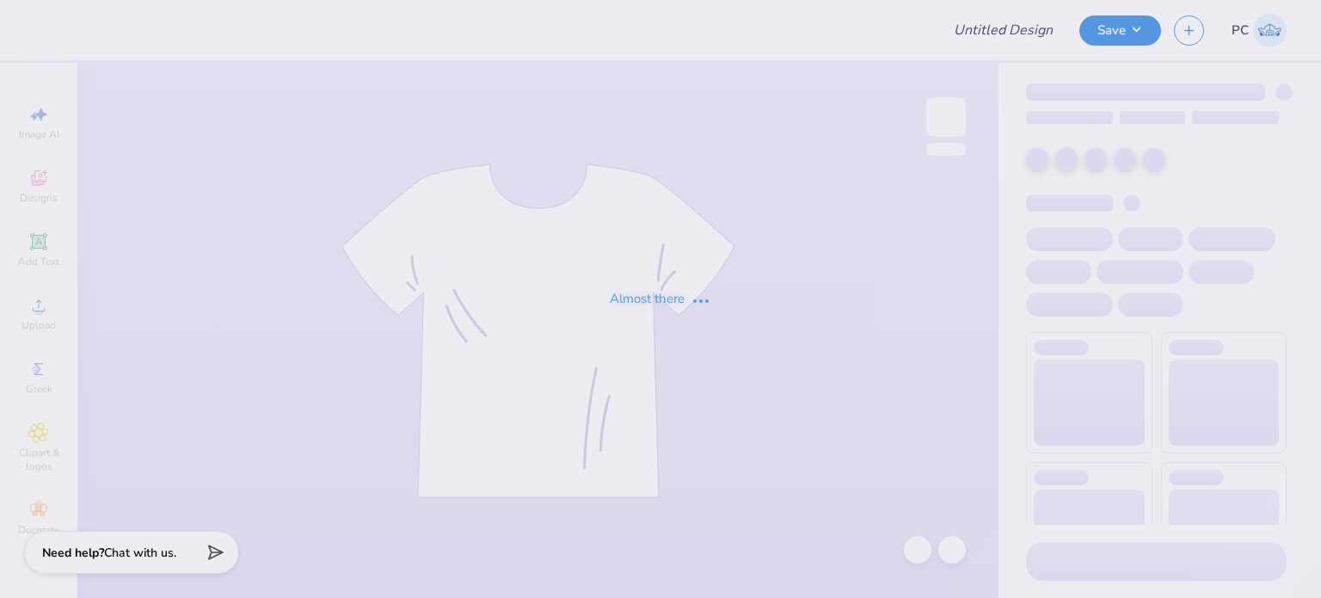
type input "yag"
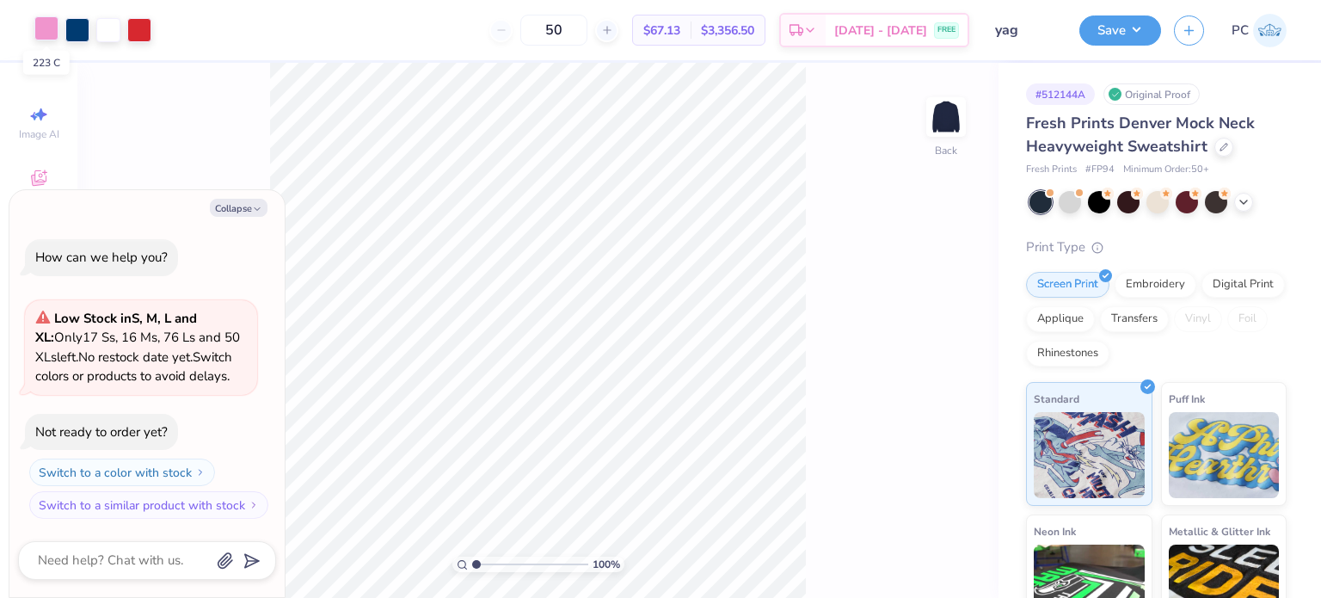
click at [49, 27] on div at bounding box center [46, 28] width 24 height 24
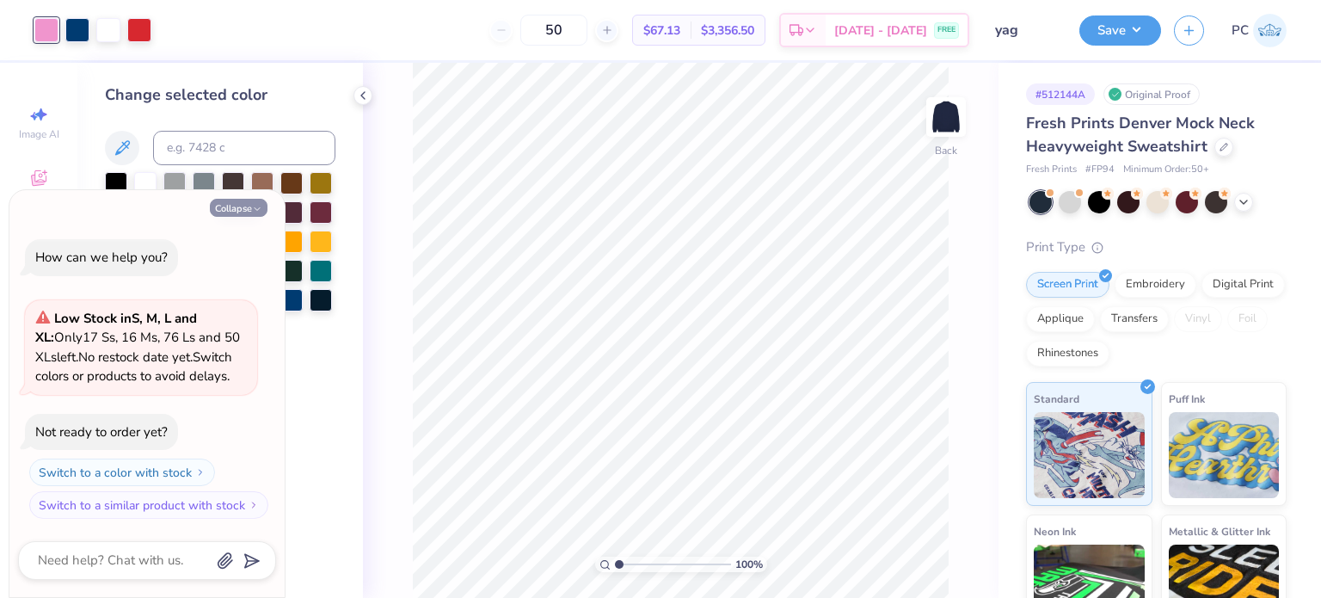
click at [225, 206] on button "Collapse" at bounding box center [239, 208] width 58 height 18
type textarea "x"
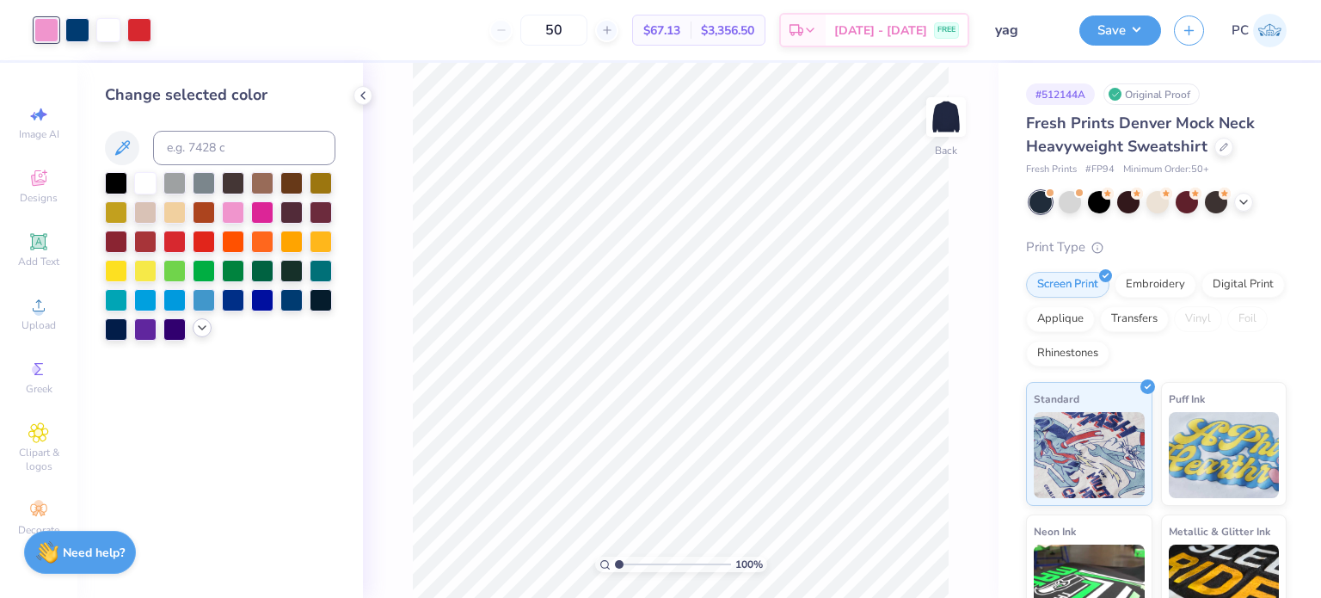
click at [201, 328] on icon at bounding box center [202, 328] width 14 height 14
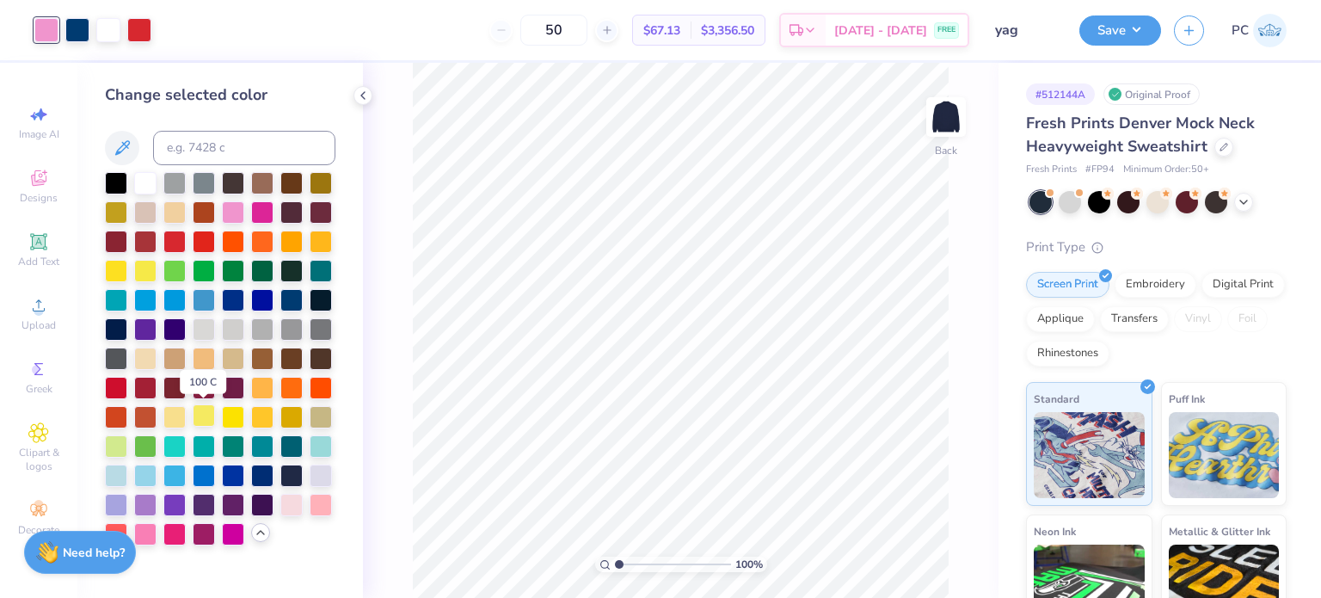
click at [207, 419] on div at bounding box center [204, 415] width 22 height 22
click at [185, 150] on input at bounding box center [244, 148] width 182 height 34
type input "1795"
click at [364, 98] on polyline at bounding box center [362, 95] width 3 height 7
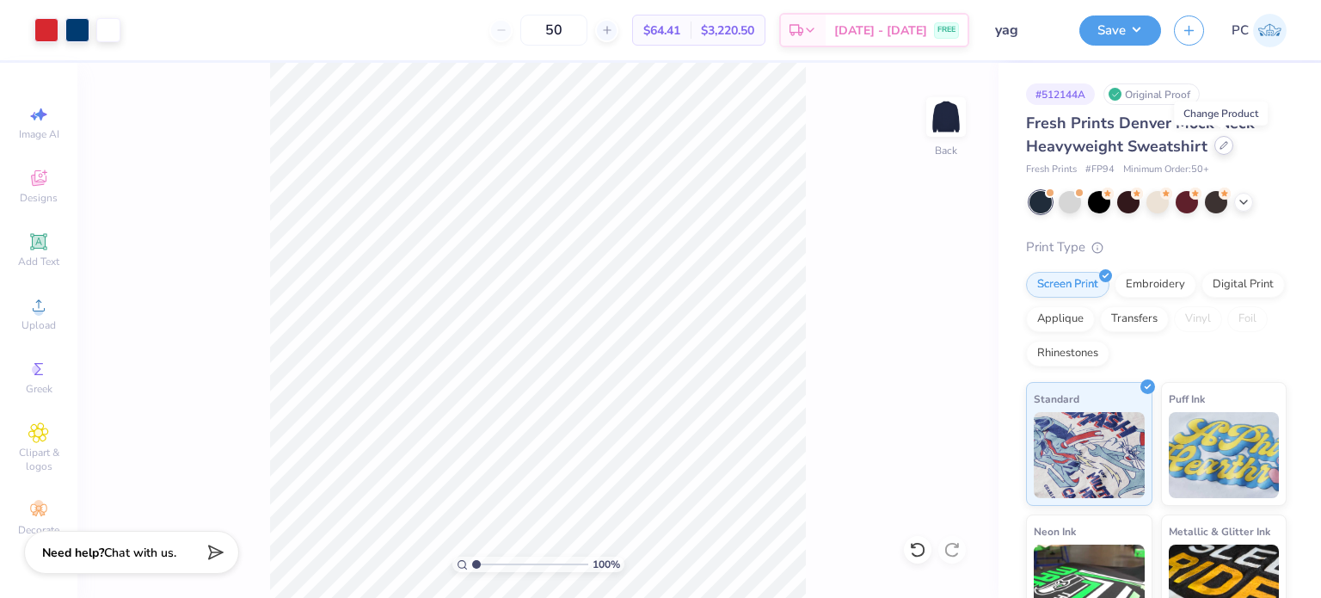
click at [1221, 144] on icon at bounding box center [1223, 145] width 9 height 9
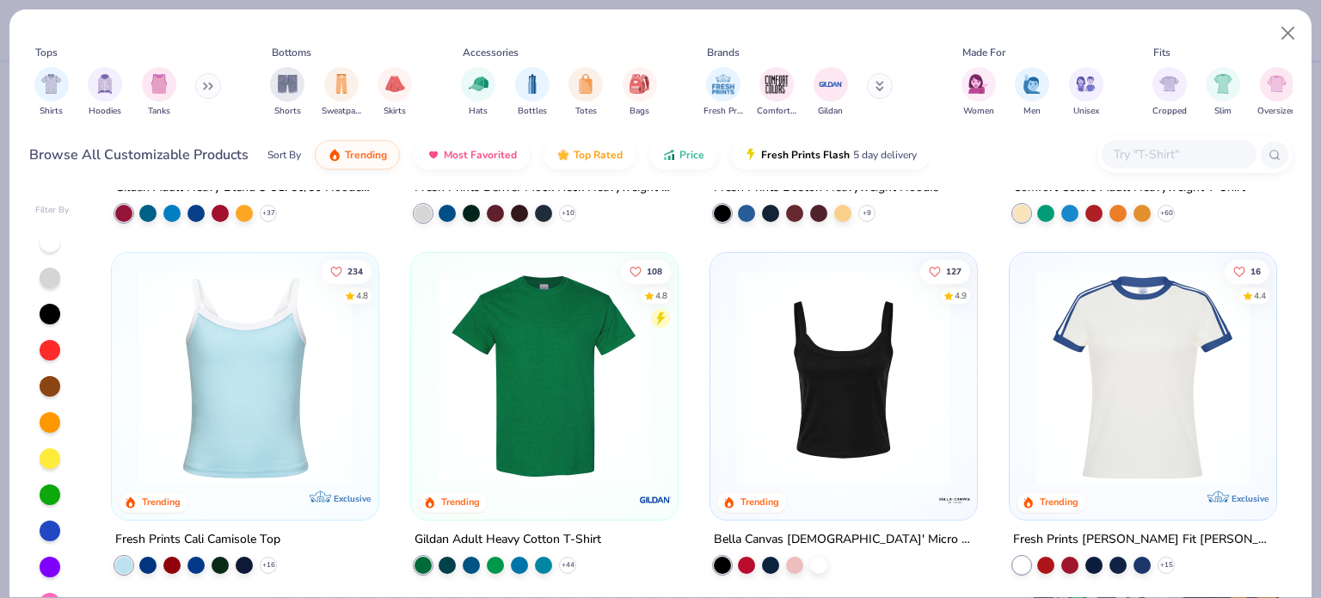
scroll to position [258, 0]
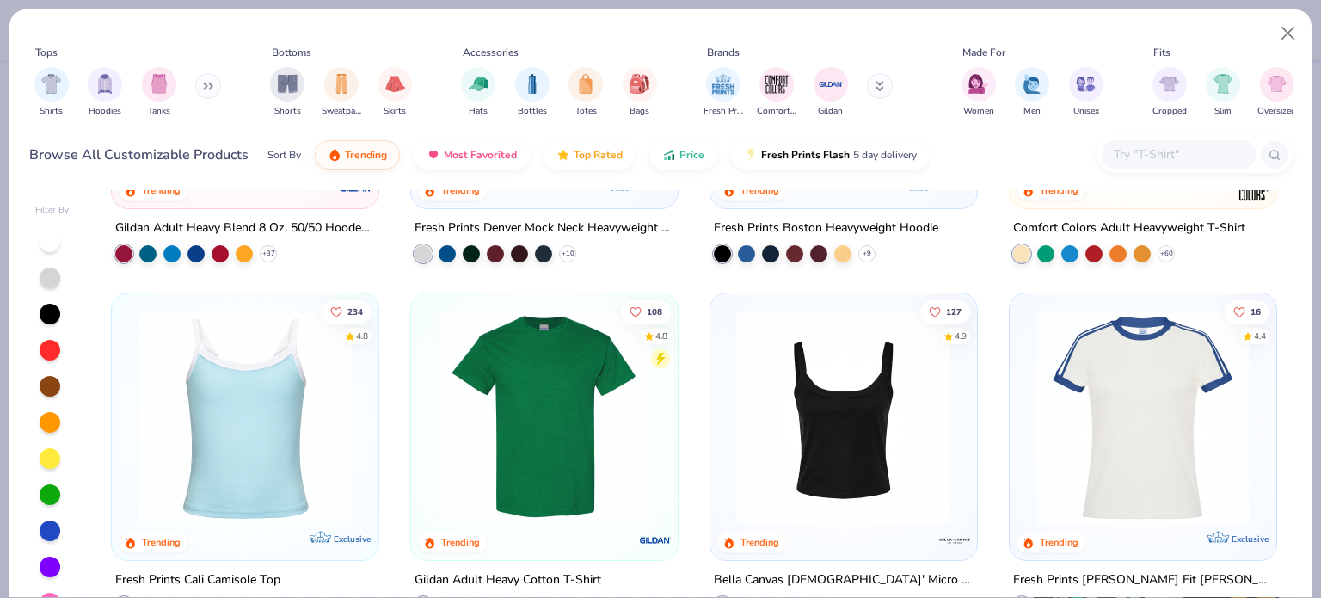
click at [1159, 160] on input "text" at bounding box center [1178, 154] width 132 height 20
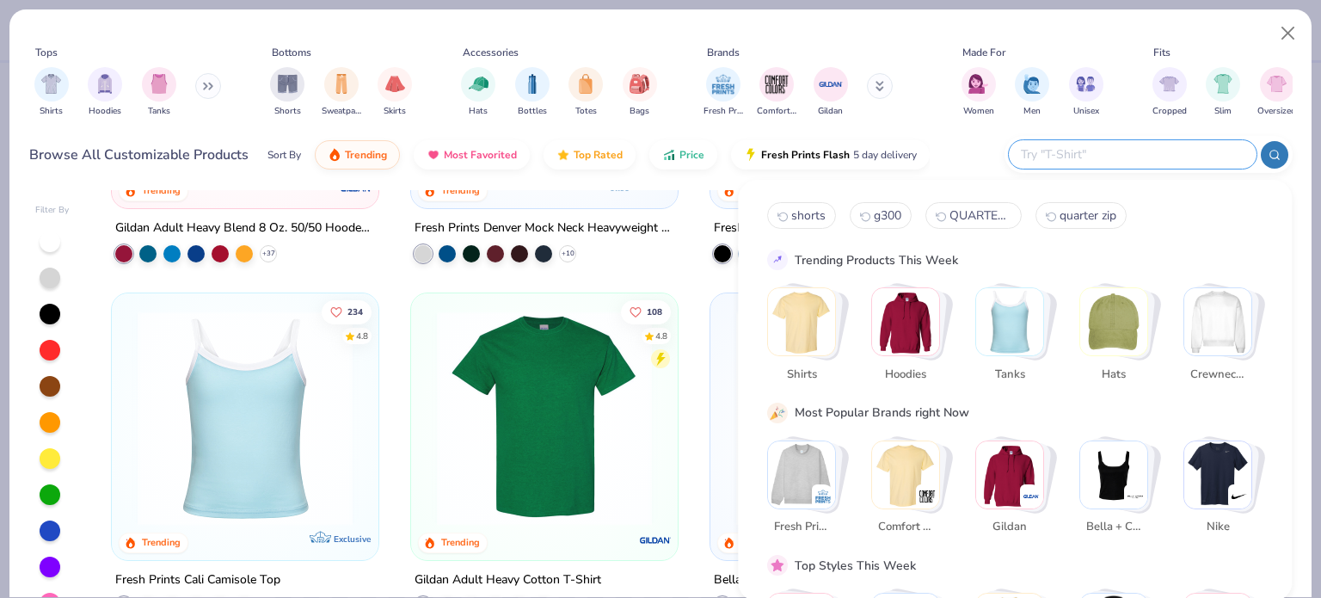
paste input "SS3000"
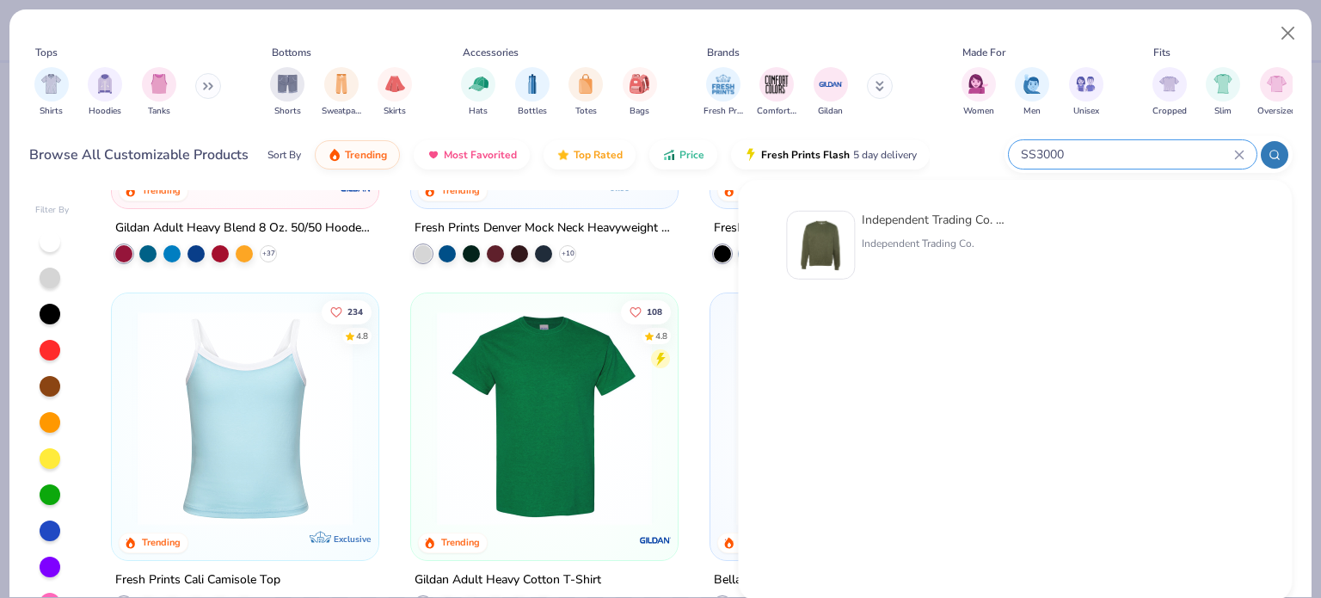
type input "SS3000"
click at [832, 243] on img at bounding box center [820, 244] width 53 height 53
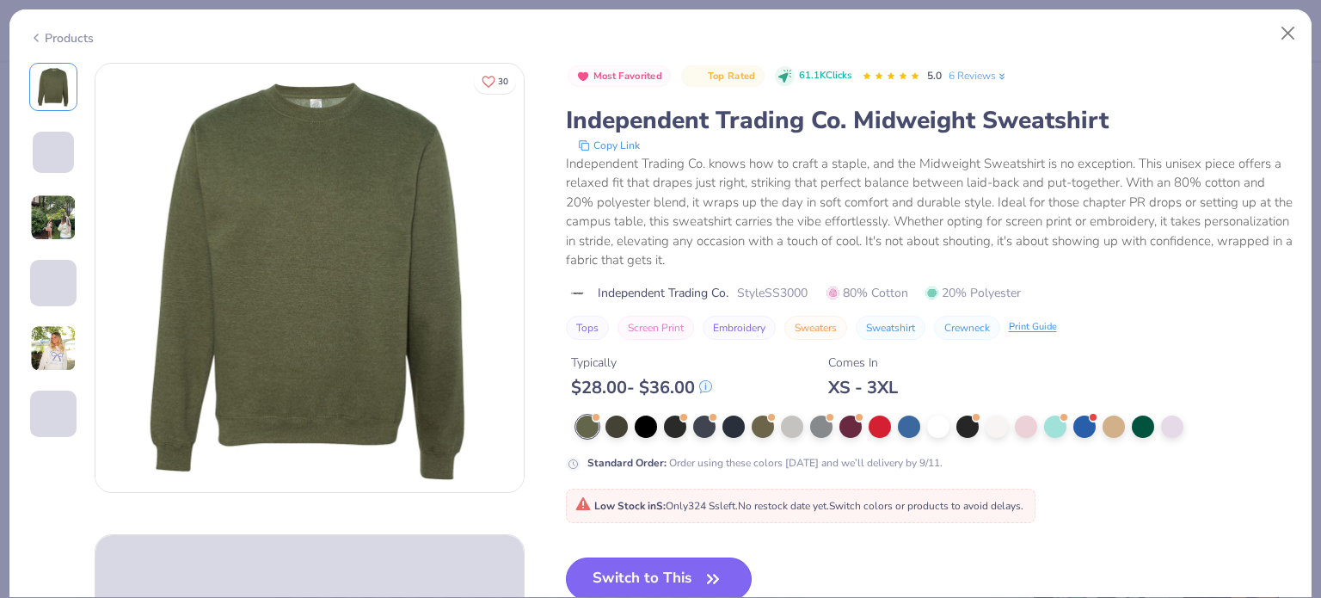
click at [670, 567] on button "Switch to This" at bounding box center [659, 578] width 187 height 43
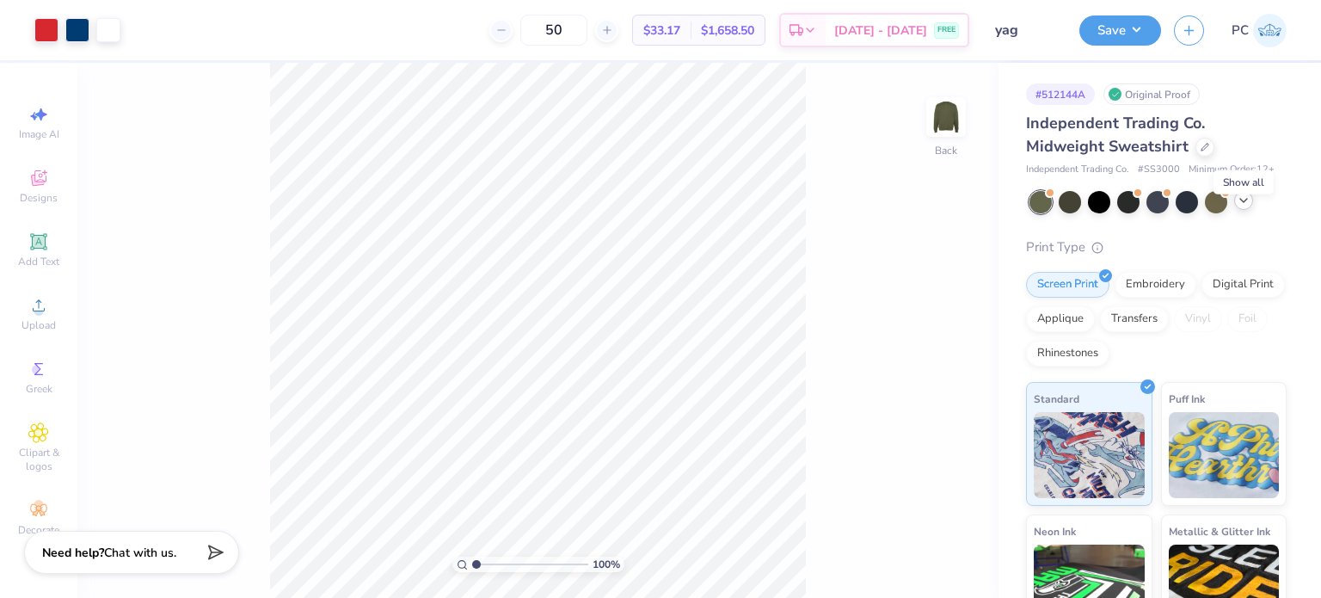
click at [1242, 207] on icon at bounding box center [1244, 200] width 14 height 14
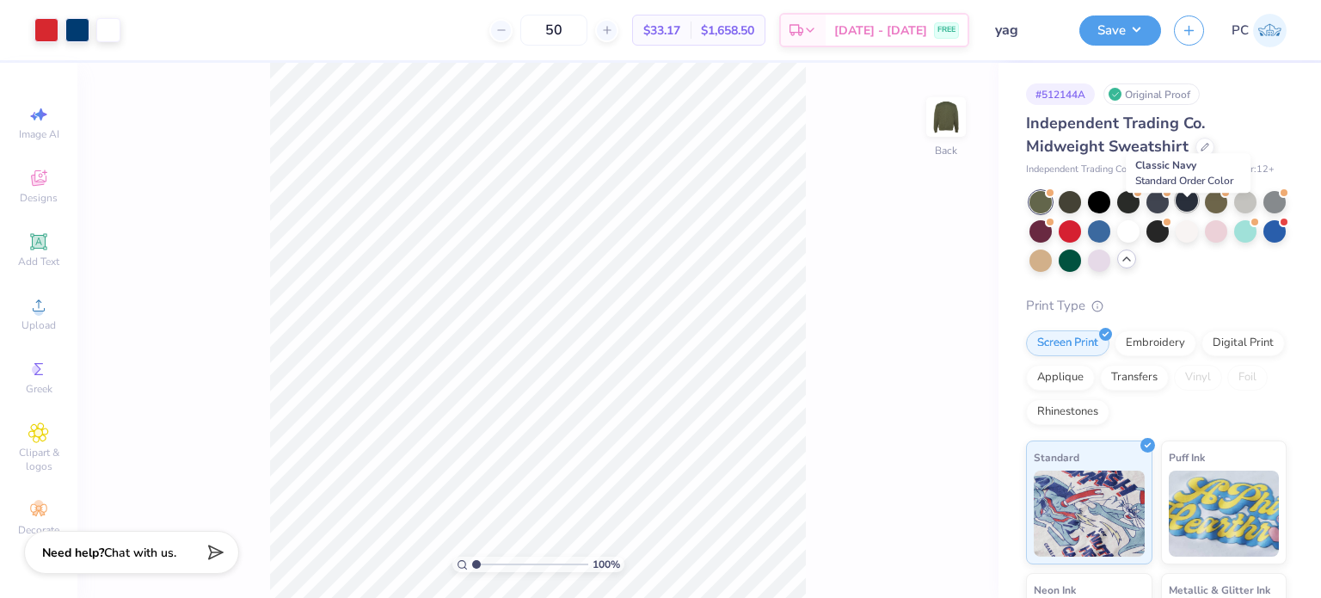
click at [1191, 212] on div at bounding box center [1186, 200] width 22 height 22
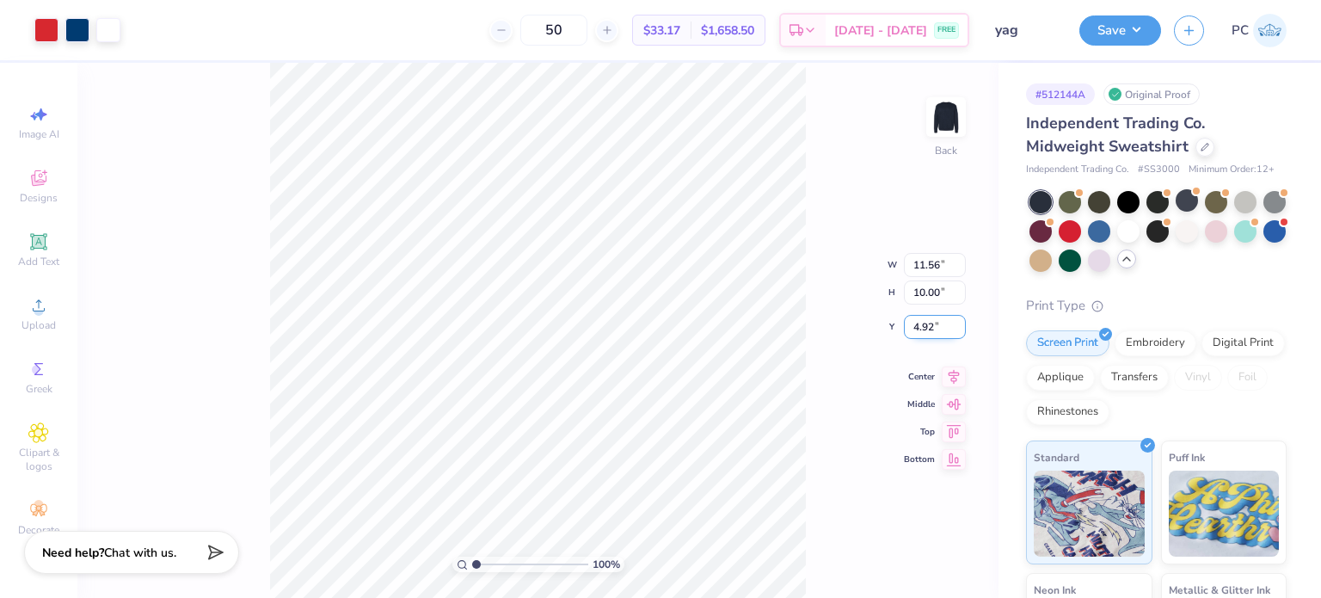
drag, startPoint x: 939, startPoint y: 326, endPoint x: 914, endPoint y: 326, distance: 24.9
click at [914, 326] on input "4.92" at bounding box center [935, 327] width 62 height 24
type input "3.00"
drag, startPoint x: 946, startPoint y: 249, endPoint x: 915, endPoint y: 242, distance: 31.5
click at [915, 242] on input "11.56" at bounding box center [935, 251] width 62 height 24
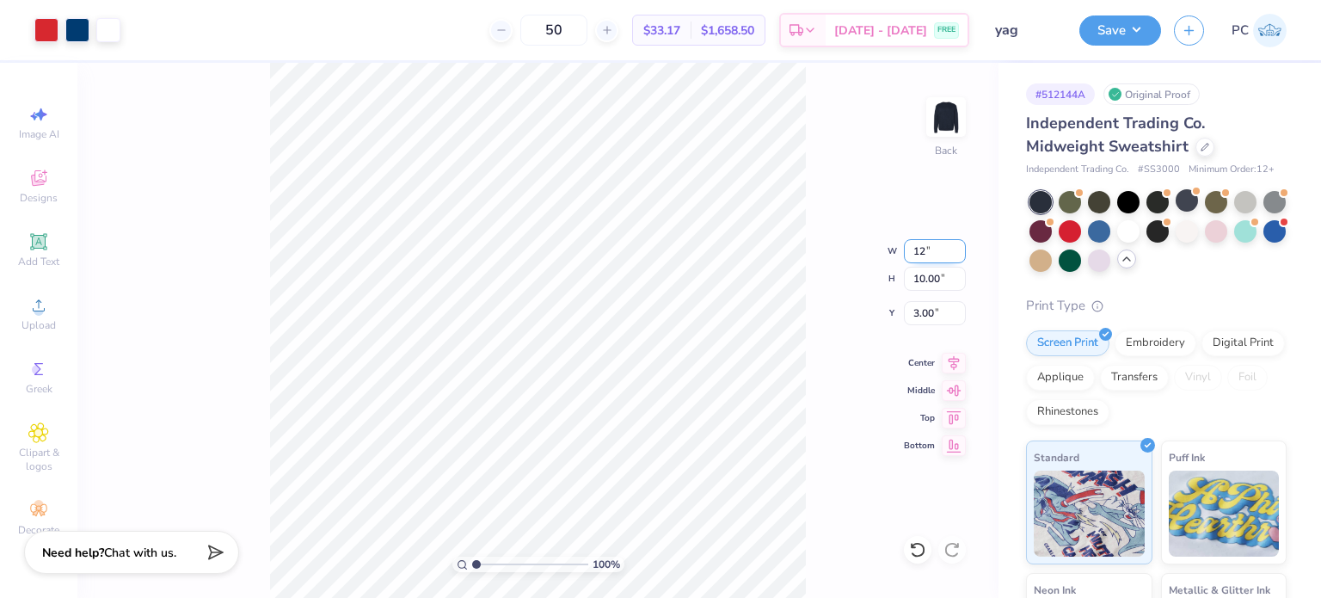
type input "12.00"
type input "10.37"
drag, startPoint x: 934, startPoint y: 312, endPoint x: 911, endPoint y: 312, distance: 22.4
click at [911, 312] on input "2.81" at bounding box center [935, 313] width 62 height 24
type input "3.00"
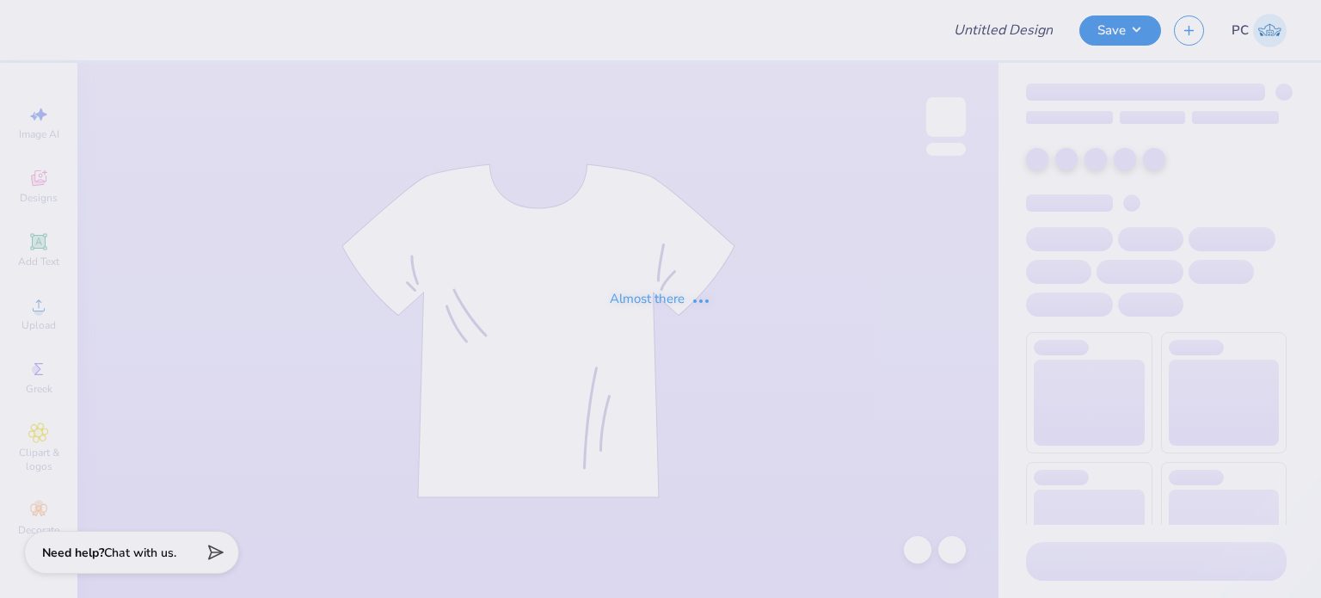
type input "yag"
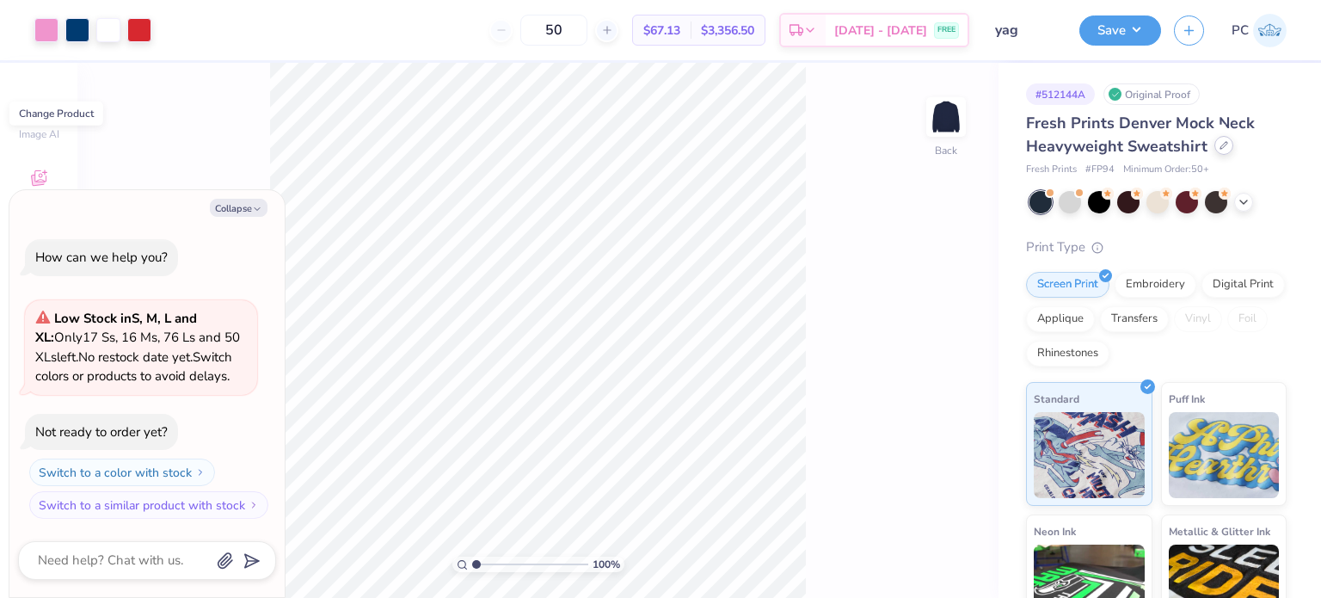
click at [1223, 141] on icon at bounding box center [1223, 145] width 9 height 9
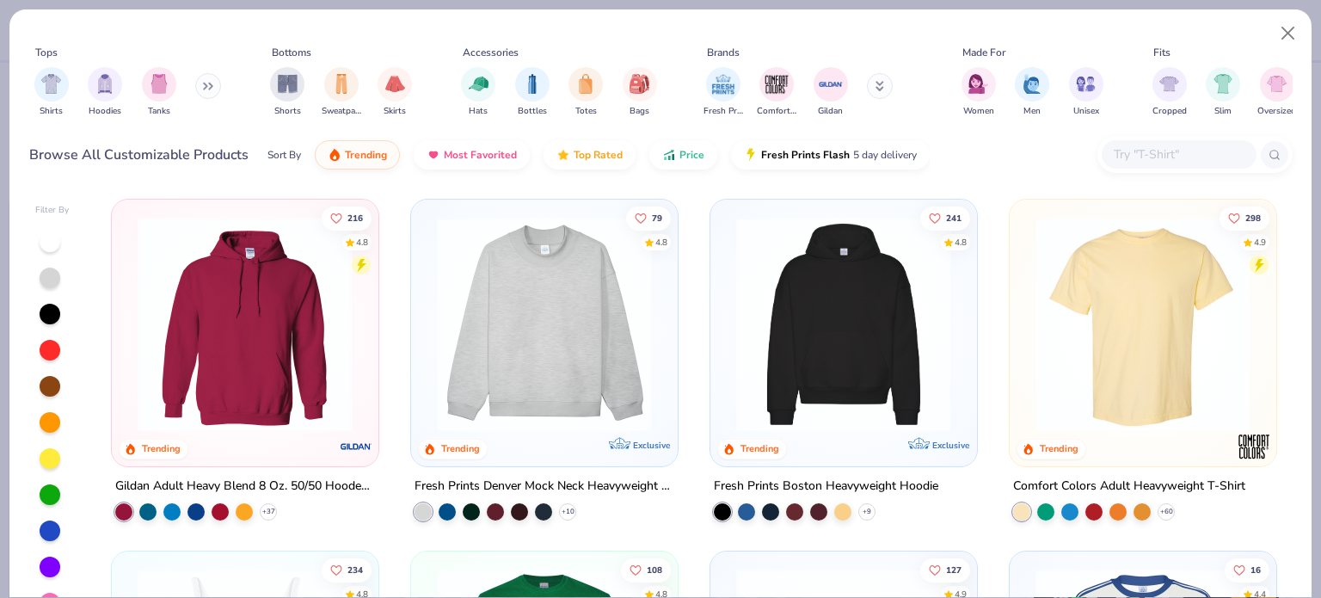
type textarea "x"
click at [1120, 154] on input "text" at bounding box center [1178, 154] width 132 height 20
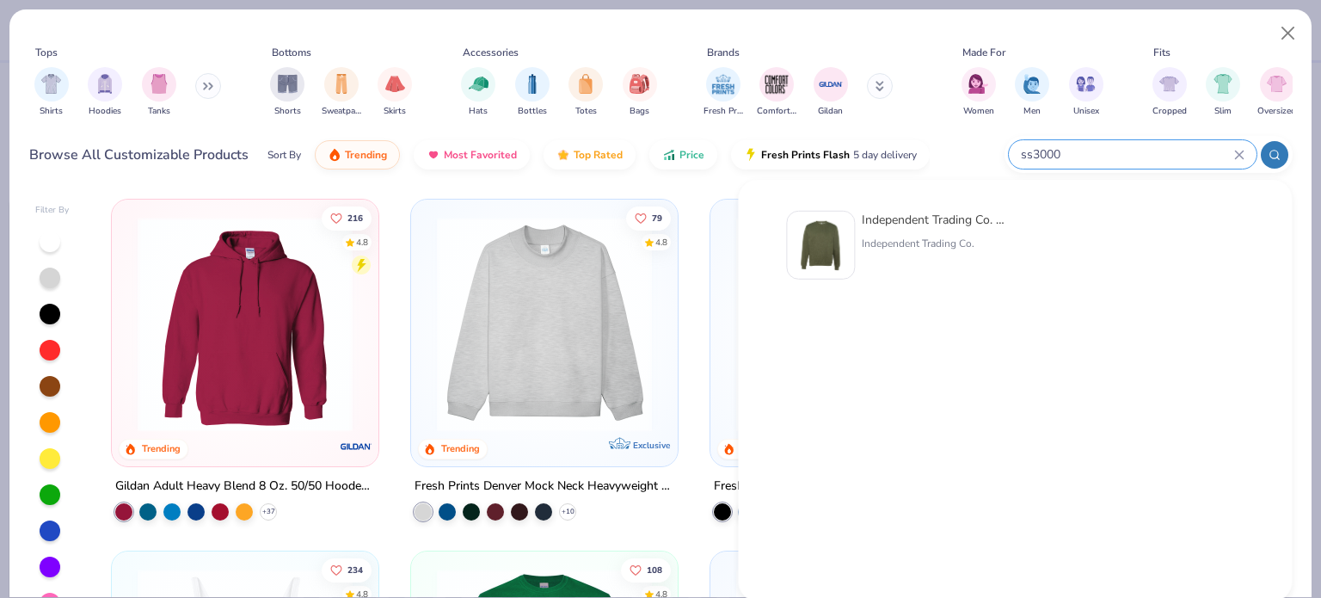
type input "ss3000"
click at [835, 239] on img at bounding box center [820, 244] width 53 height 53
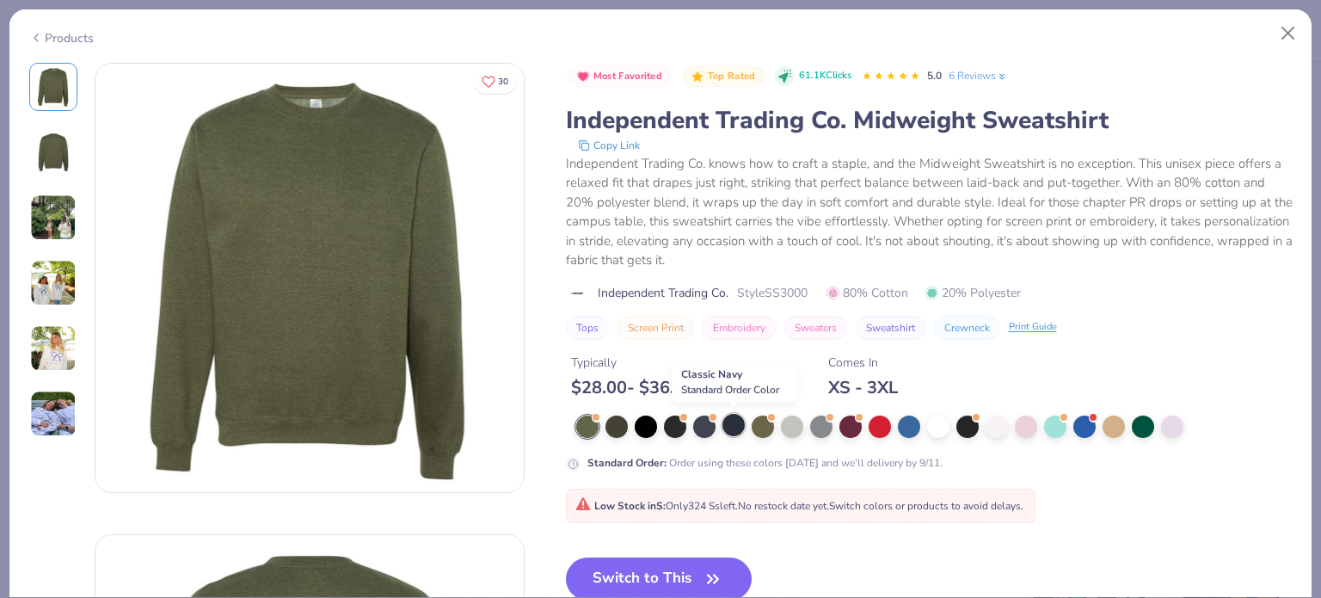
click at [728, 429] on div at bounding box center [733, 425] width 22 height 22
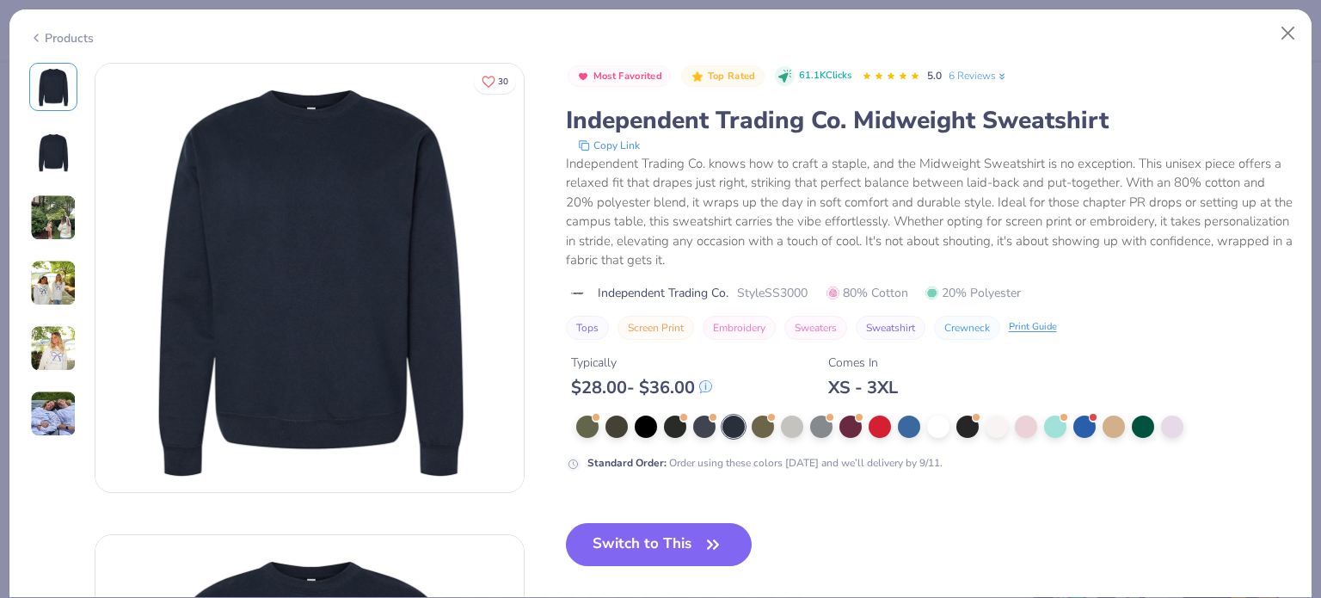
click at [674, 549] on button "Switch to This" at bounding box center [659, 544] width 187 height 43
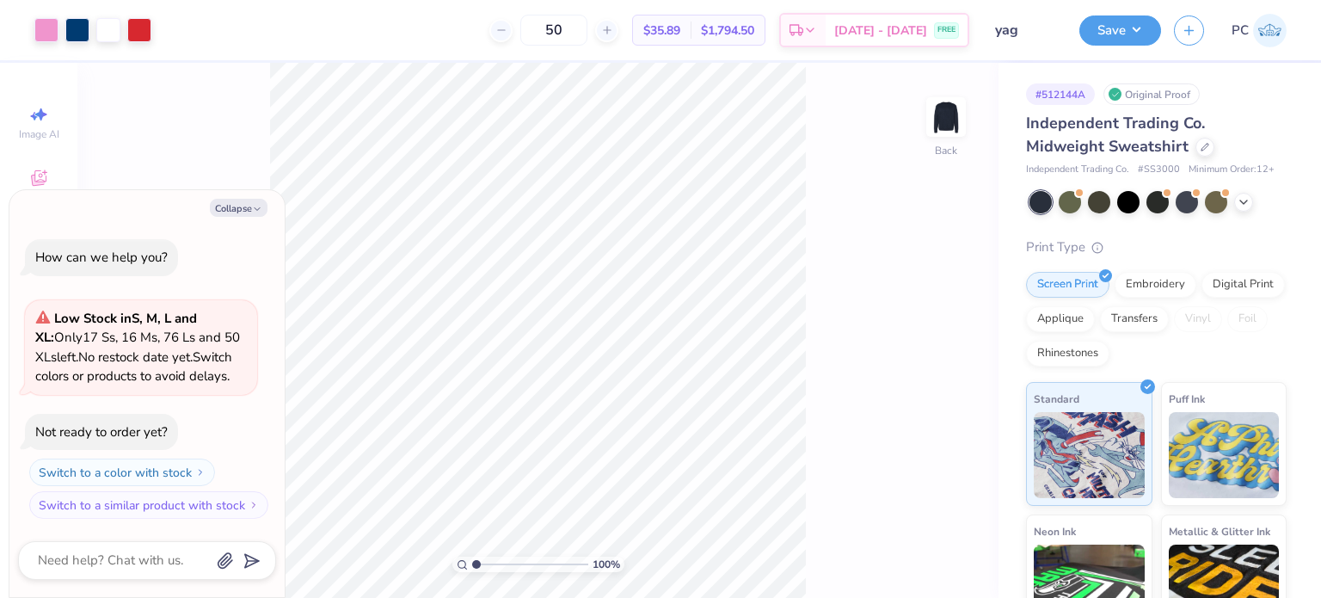
type textarea "x"
drag, startPoint x: 933, startPoint y: 320, endPoint x: 912, endPoint y: 322, distance: 20.8
click at [912, 322] on input "4.92" at bounding box center [935, 327] width 62 height 24
type input "3"
type textarea "x"
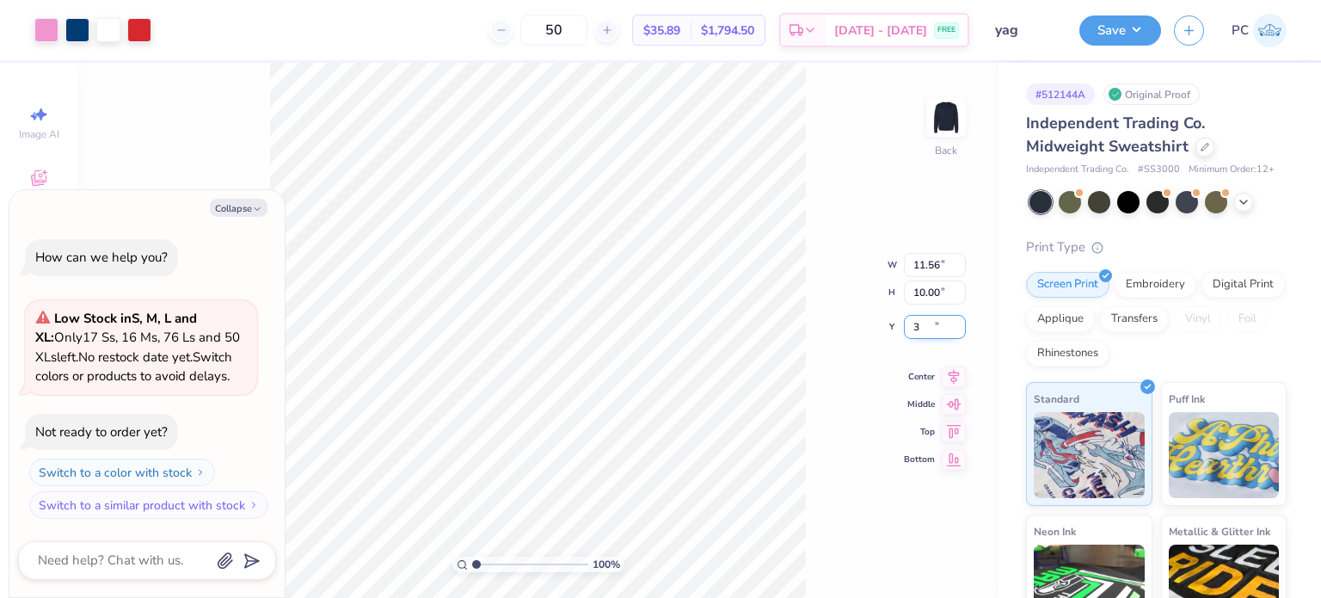
type input "3.00"
drag, startPoint x: 948, startPoint y: 255, endPoint x: 911, endPoint y: 255, distance: 36.1
click at [911, 255] on input "11.56" at bounding box center [935, 251] width 62 height 24
type input "12"
type textarea "x"
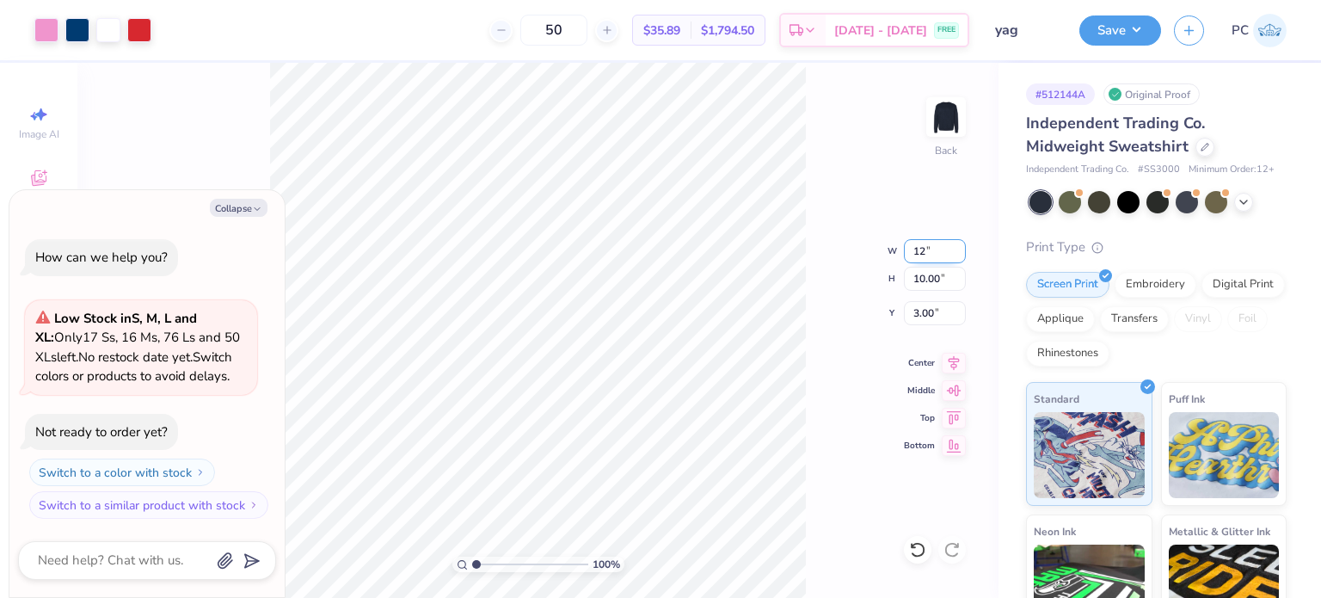
type input "12.00"
type input "10.37"
drag, startPoint x: 942, startPoint y: 313, endPoint x: 915, endPoint y: 313, distance: 27.5
click at [915, 313] on input "2.81" at bounding box center [935, 313] width 62 height 24
type input "3"
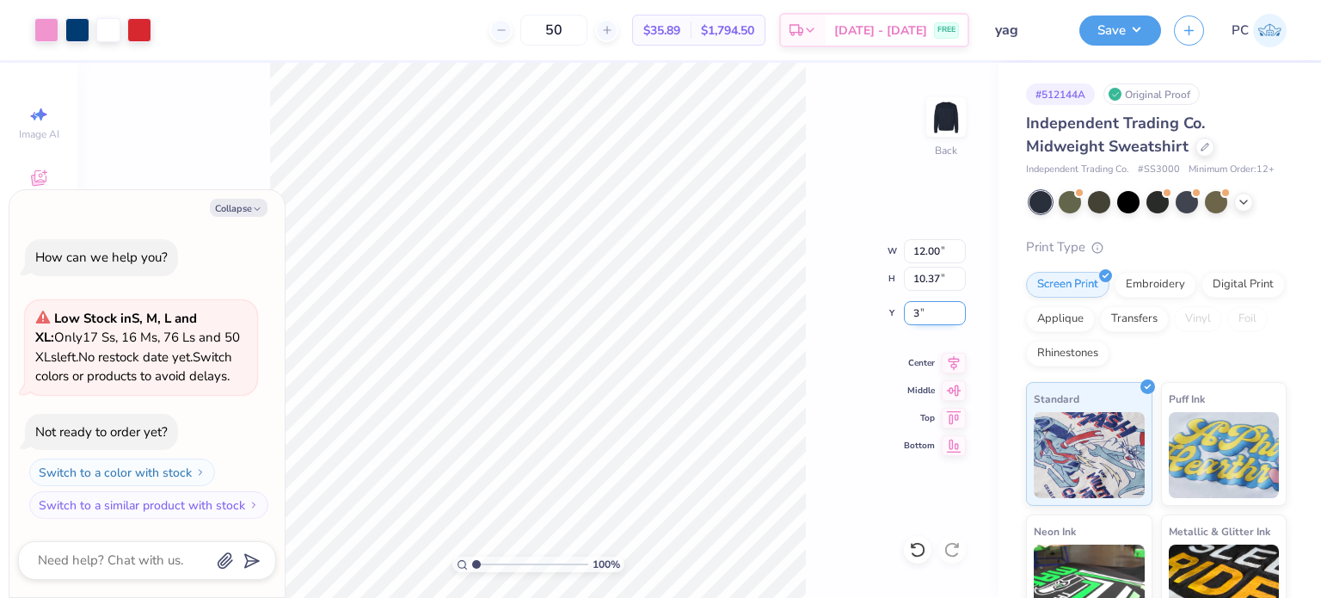
type textarea "x"
type input "3.00"
click at [948, 359] on icon at bounding box center [954, 360] width 24 height 21
click at [953, 359] on icon at bounding box center [953, 360] width 11 height 15
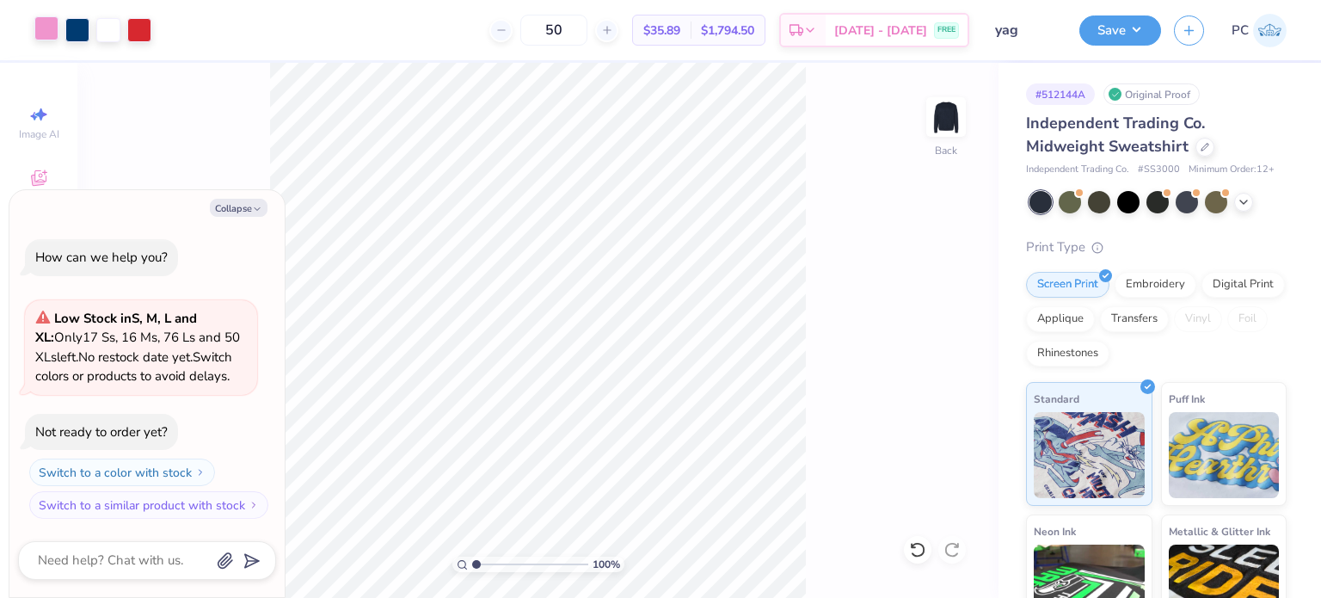
click at [50, 30] on div at bounding box center [46, 28] width 24 height 24
type textarea "x"
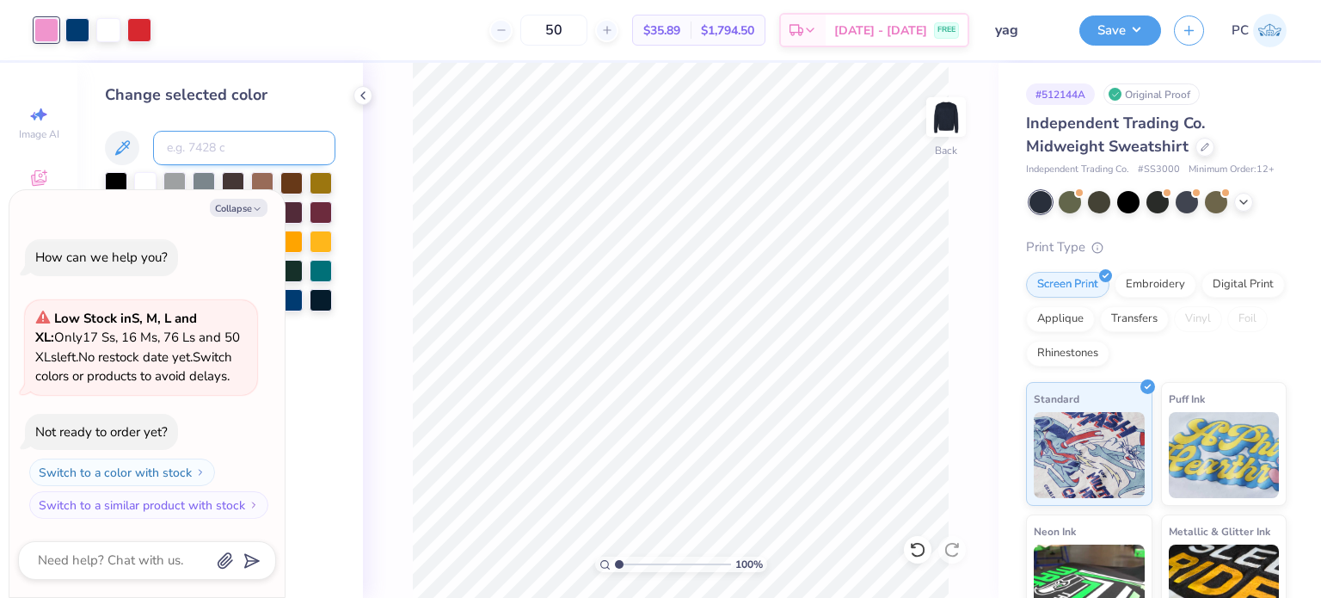
click at [193, 144] on input at bounding box center [244, 148] width 182 height 34
type input "1795"
click at [235, 210] on button "Collapse" at bounding box center [239, 208] width 58 height 18
type textarea "x"
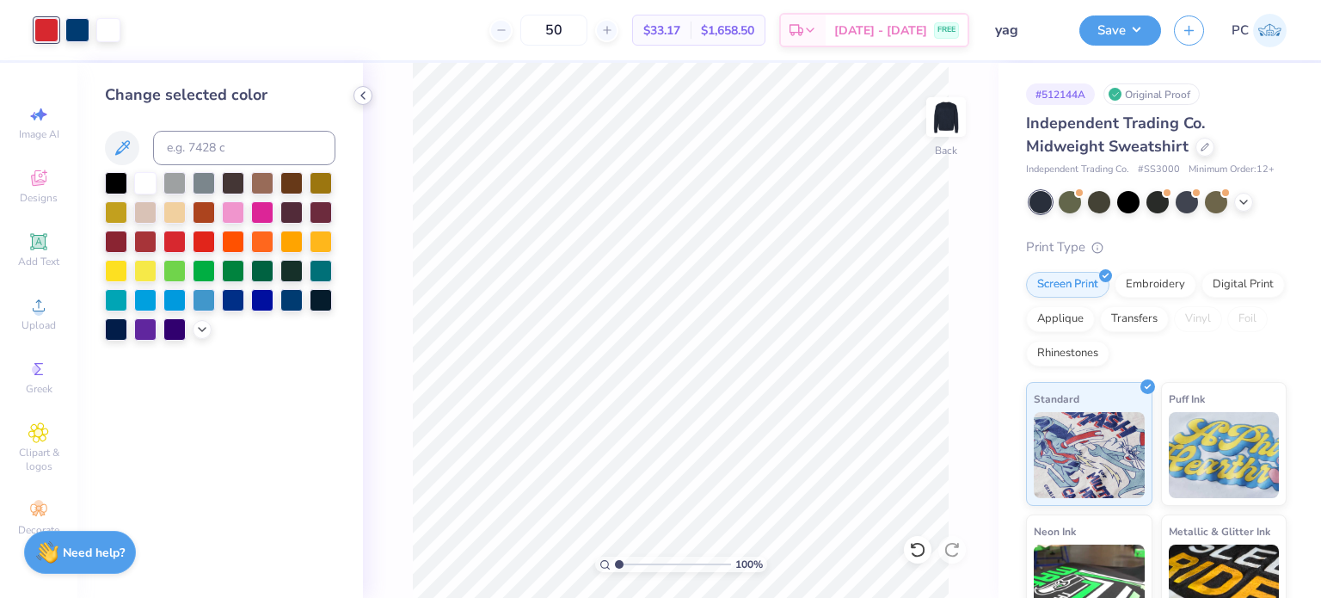
click at [364, 99] on icon at bounding box center [363, 96] width 14 height 14
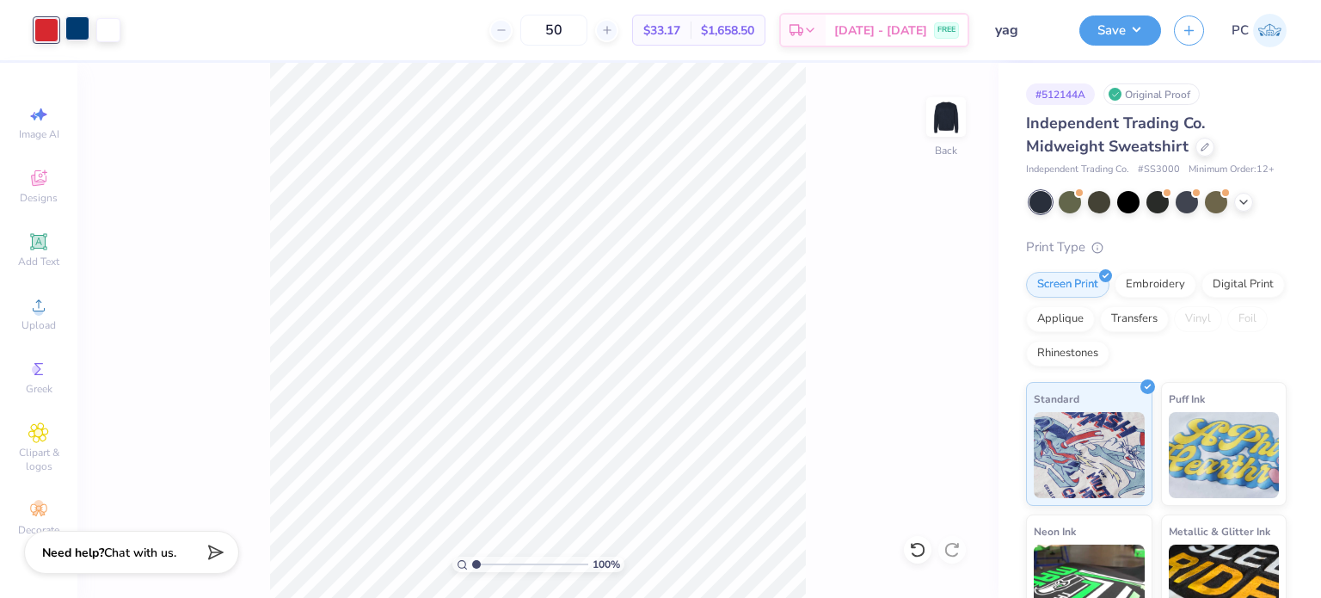
click at [74, 32] on div at bounding box center [77, 28] width 24 height 24
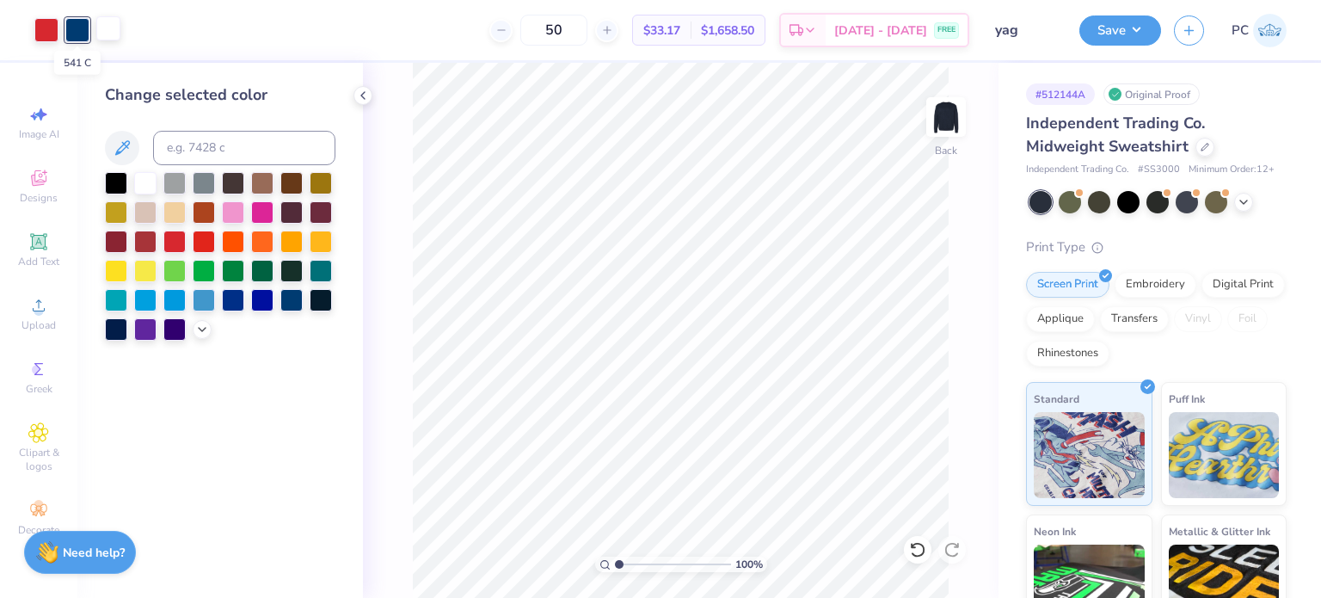
click at [106, 31] on div at bounding box center [108, 28] width 24 height 24
click at [1149, 27] on button "Save" at bounding box center [1120, 28] width 82 height 30
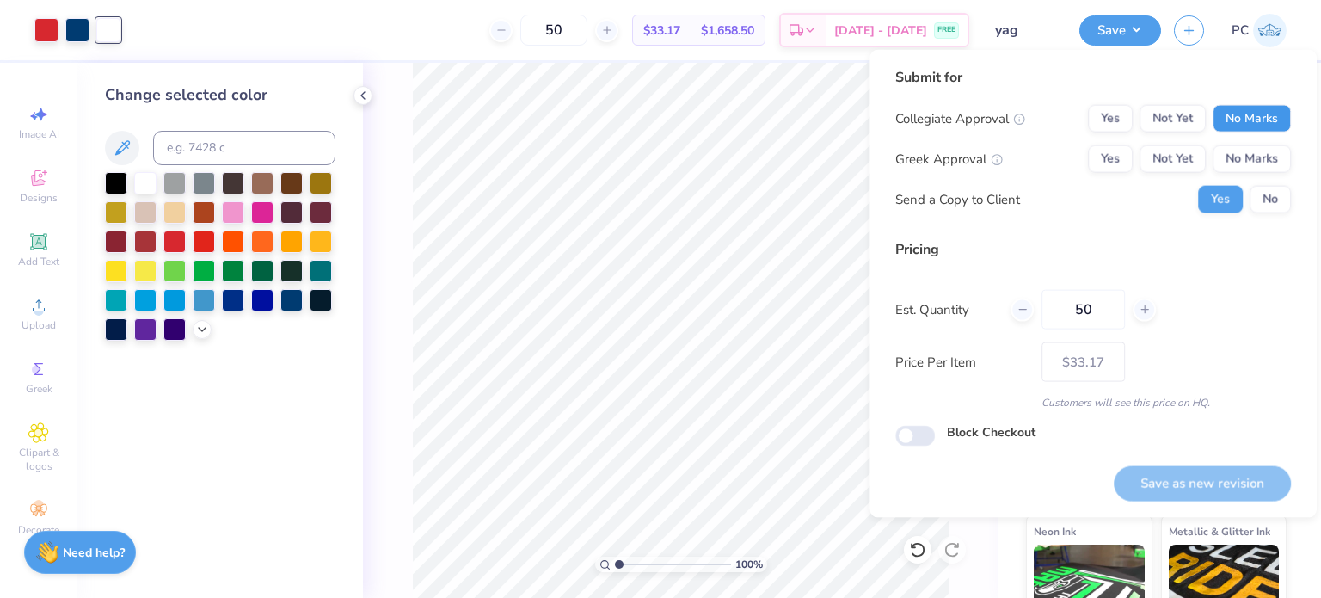
click at [1246, 126] on button "No Marks" at bounding box center [1251, 119] width 78 height 28
click at [1261, 162] on button "No Marks" at bounding box center [1251, 159] width 78 height 28
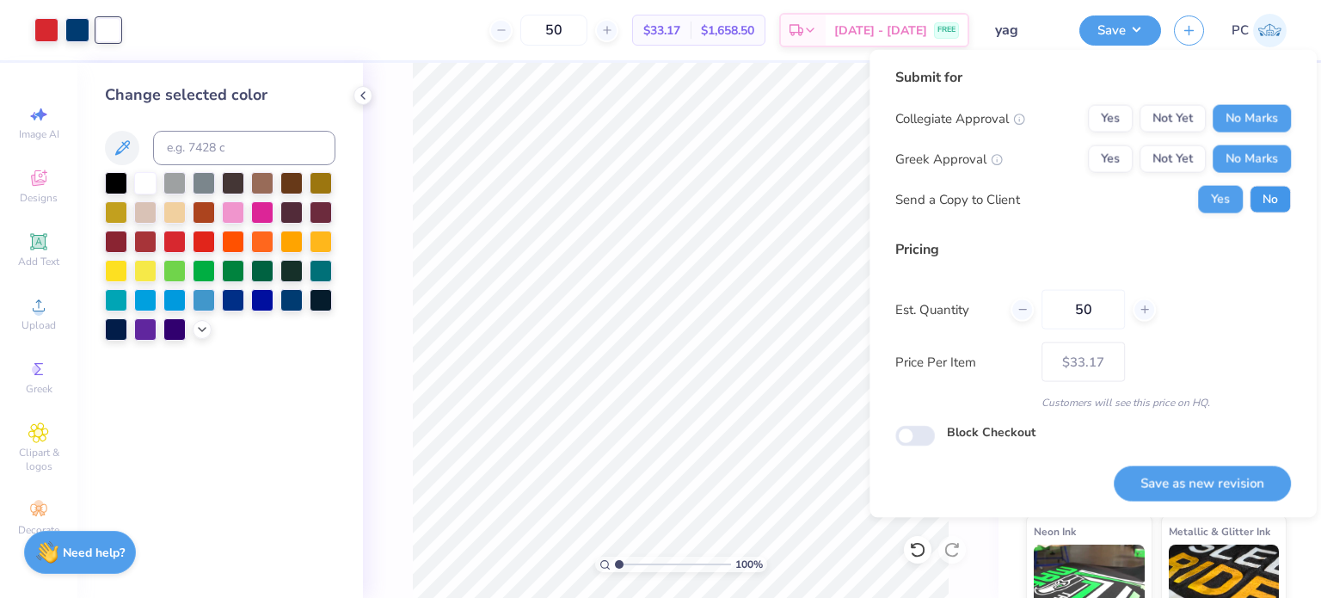
click at [1282, 206] on button "No" at bounding box center [1269, 200] width 41 height 28
drag, startPoint x: 1095, startPoint y: 306, endPoint x: 1059, endPoint y: 308, distance: 36.2
click at [1059, 308] on input "50" at bounding box center [1082, 310] width 83 height 40
type input "50"
click at [1224, 302] on div "Est. Quantity 50" at bounding box center [1093, 310] width 396 height 40
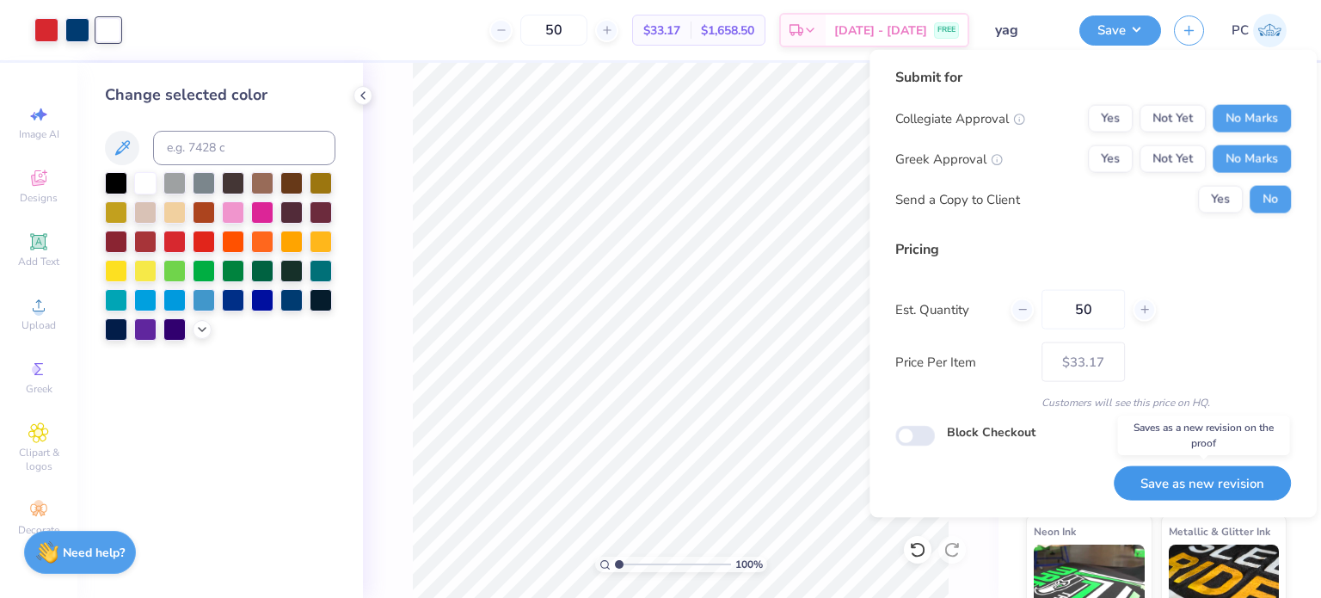
click at [1210, 475] on button "Save as new revision" at bounding box center [1202, 482] width 177 height 35
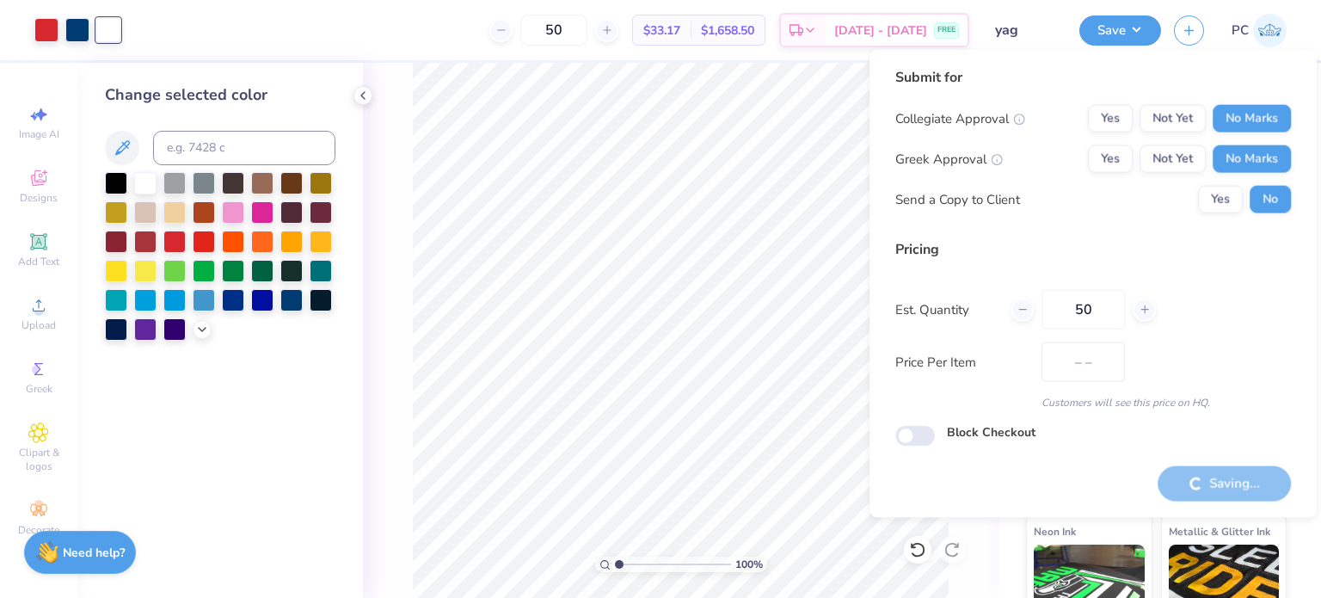
type input "$33.17"
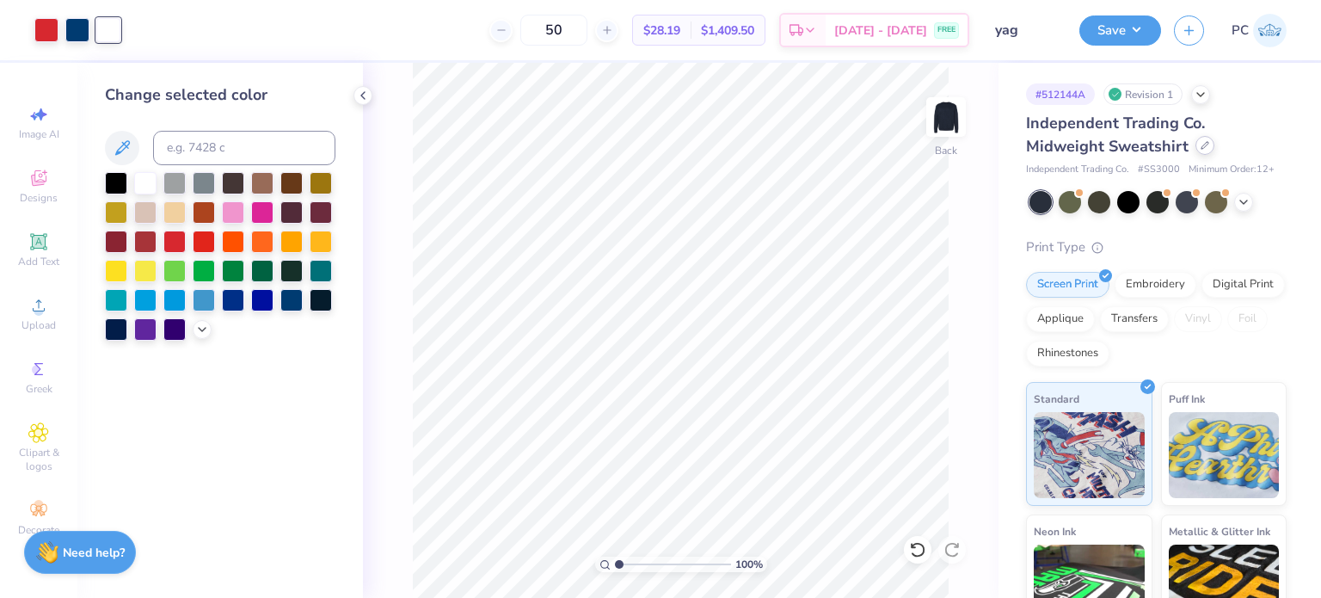
click at [1200, 145] on icon at bounding box center [1204, 145] width 9 height 9
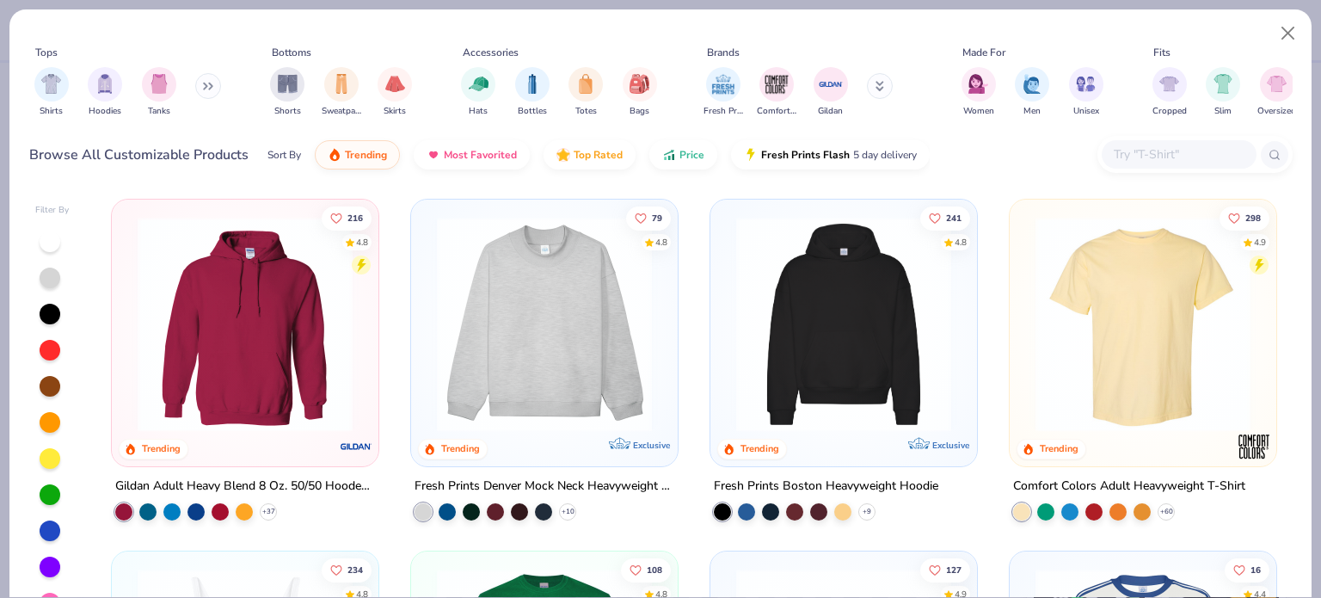
click at [1163, 160] on input "text" at bounding box center [1178, 154] width 132 height 20
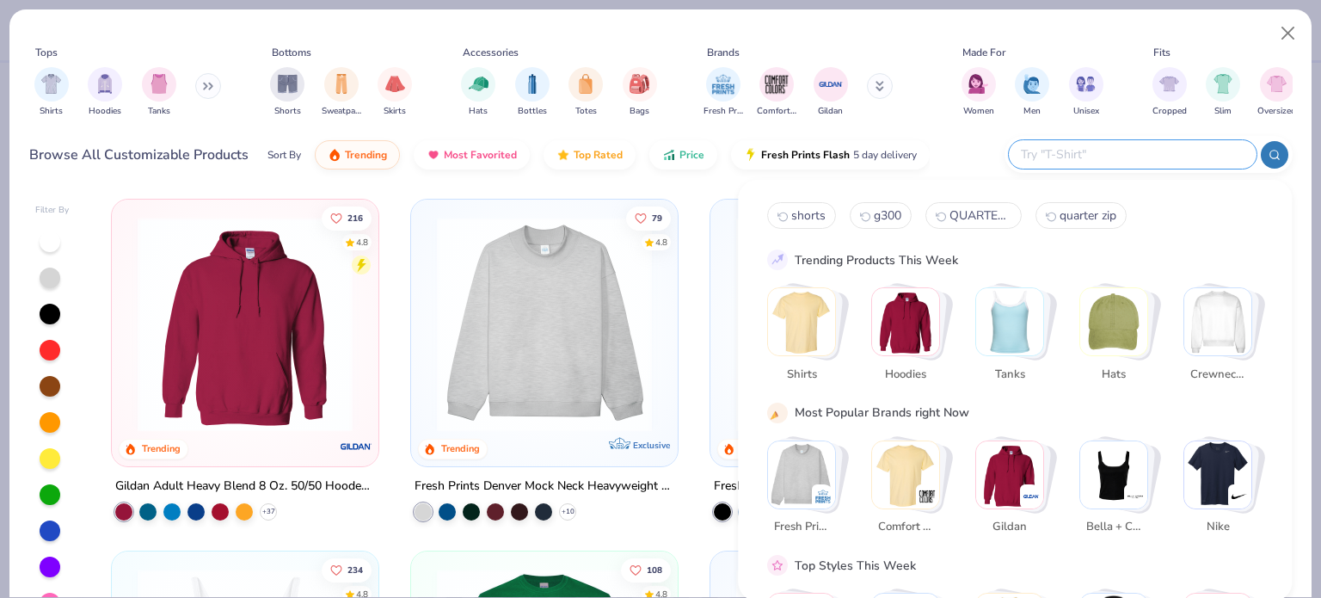
paste input "LS14004"
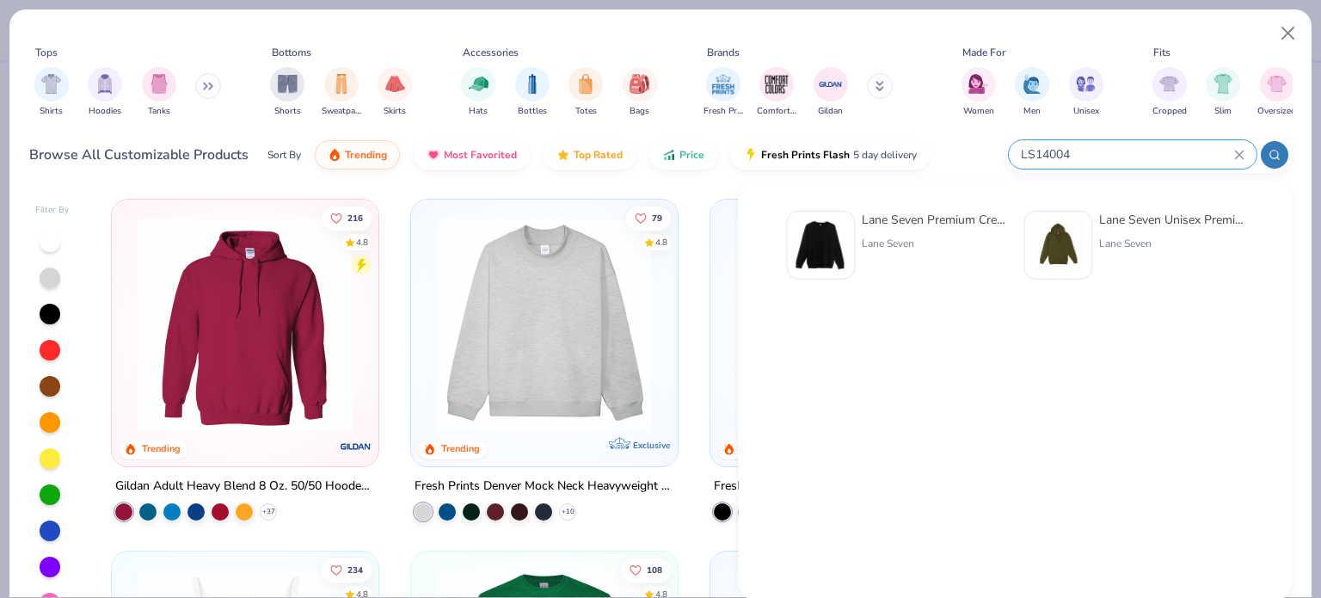
type input "LS14004"
click at [833, 240] on img at bounding box center [820, 244] width 53 height 53
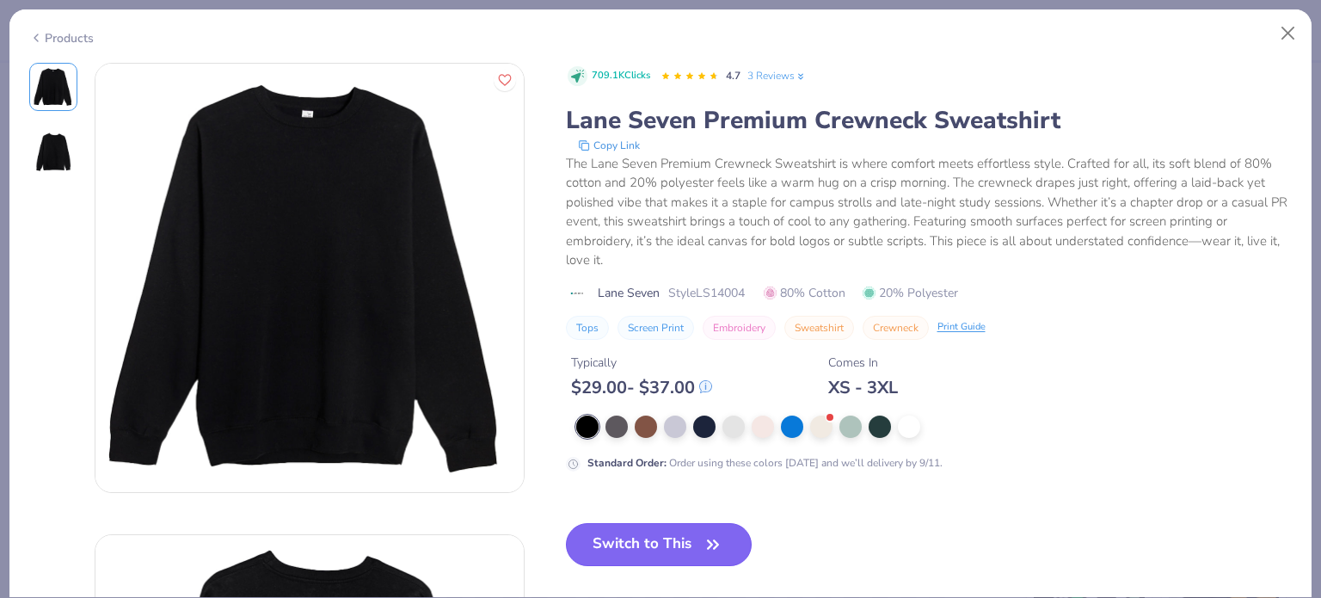
click at [658, 545] on button "Switch to This" at bounding box center [659, 544] width 187 height 43
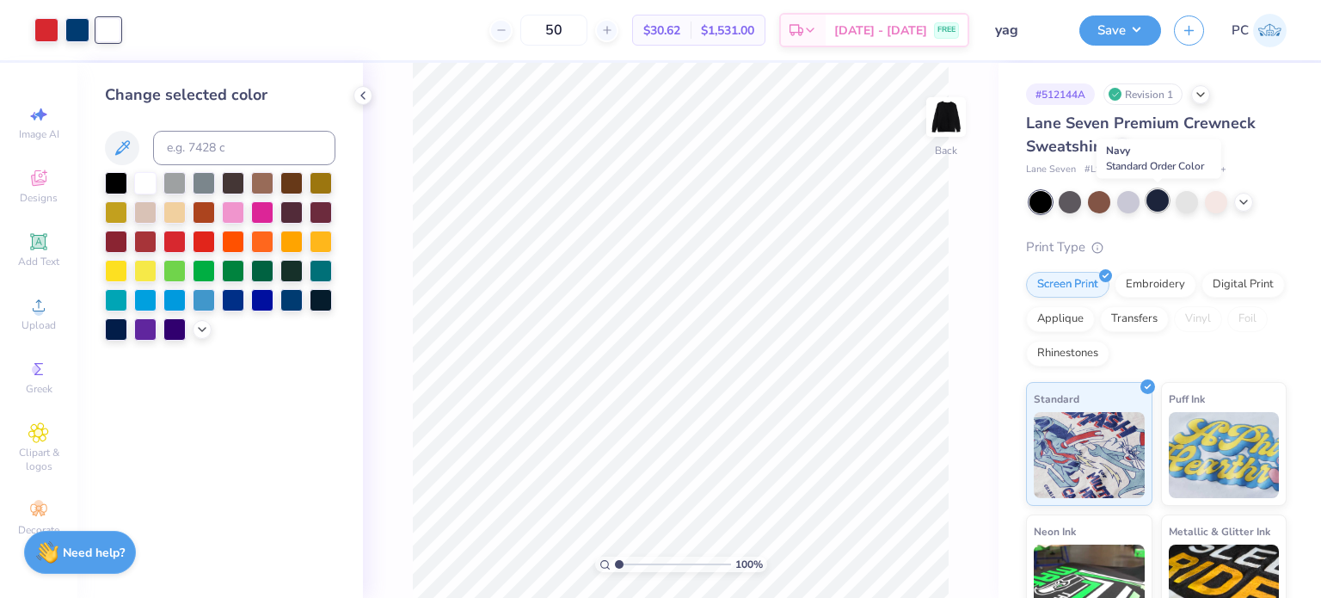
click at [1157, 205] on div at bounding box center [1157, 200] width 22 height 22
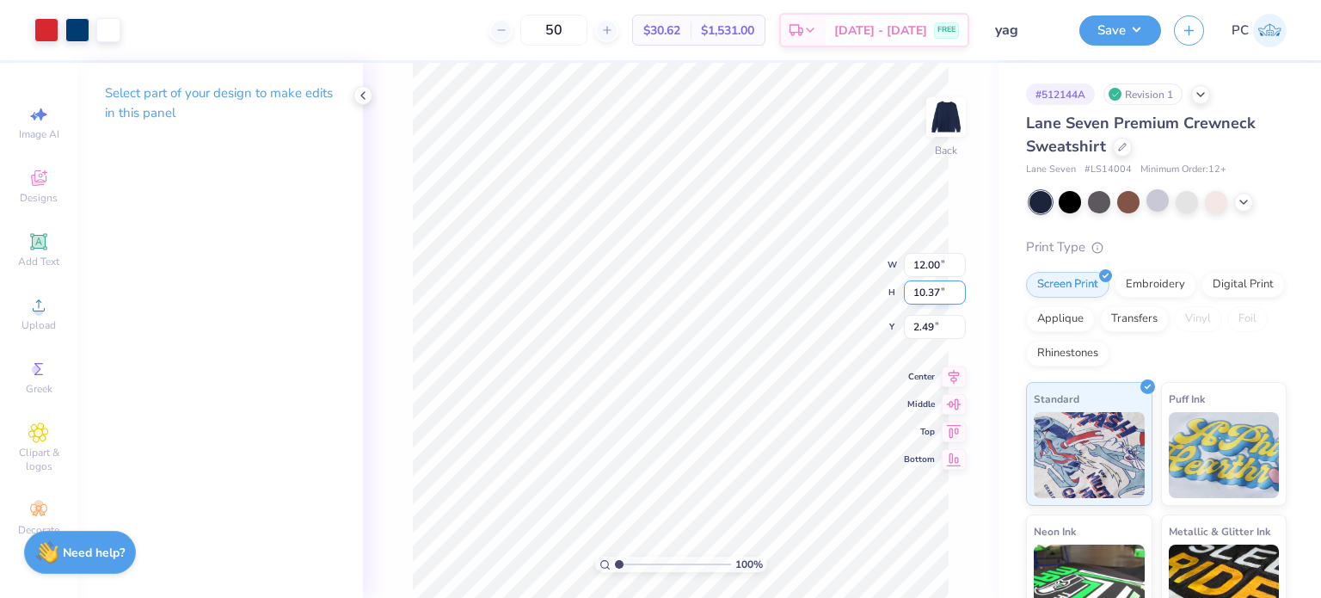
type input "3.00"
drag, startPoint x: 941, startPoint y: 312, endPoint x: 911, endPoint y: 312, distance: 30.1
click at [911, 312] on input "3.00" at bounding box center [935, 313] width 62 height 24
click at [951, 362] on icon at bounding box center [953, 360] width 11 height 15
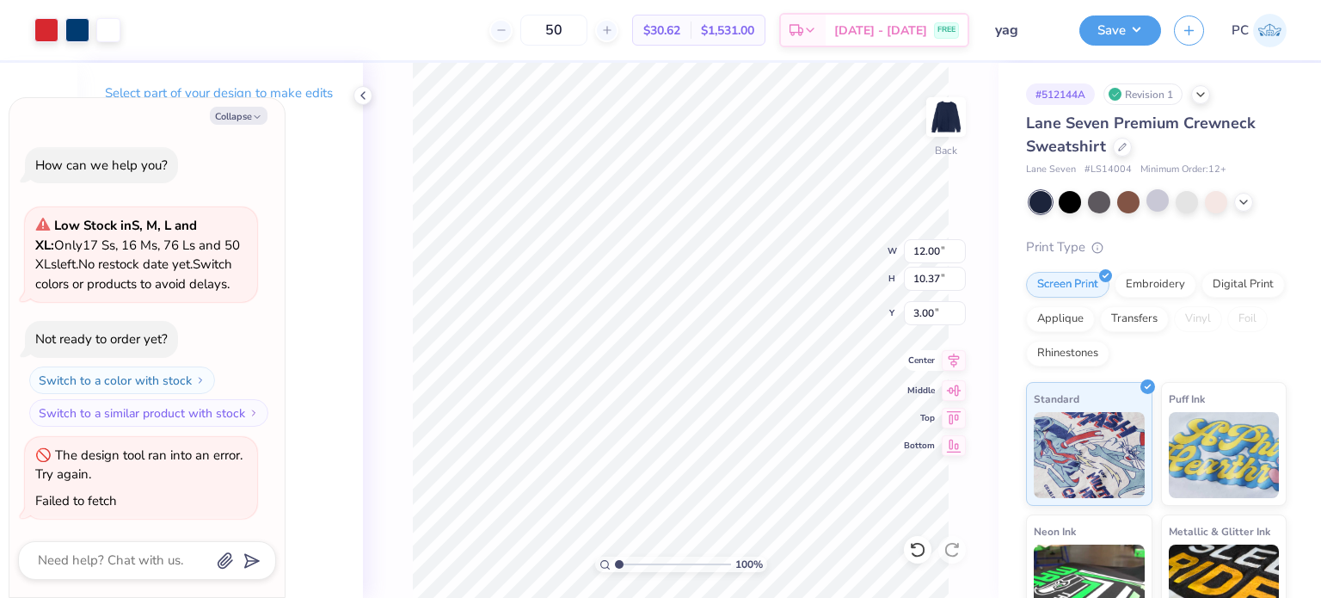
click at [953, 357] on icon at bounding box center [954, 360] width 24 height 21
click at [1117, 7] on div "Save PC" at bounding box center [1200, 30] width 242 height 60
click at [1124, 28] on button "Save" at bounding box center [1120, 28] width 82 height 30
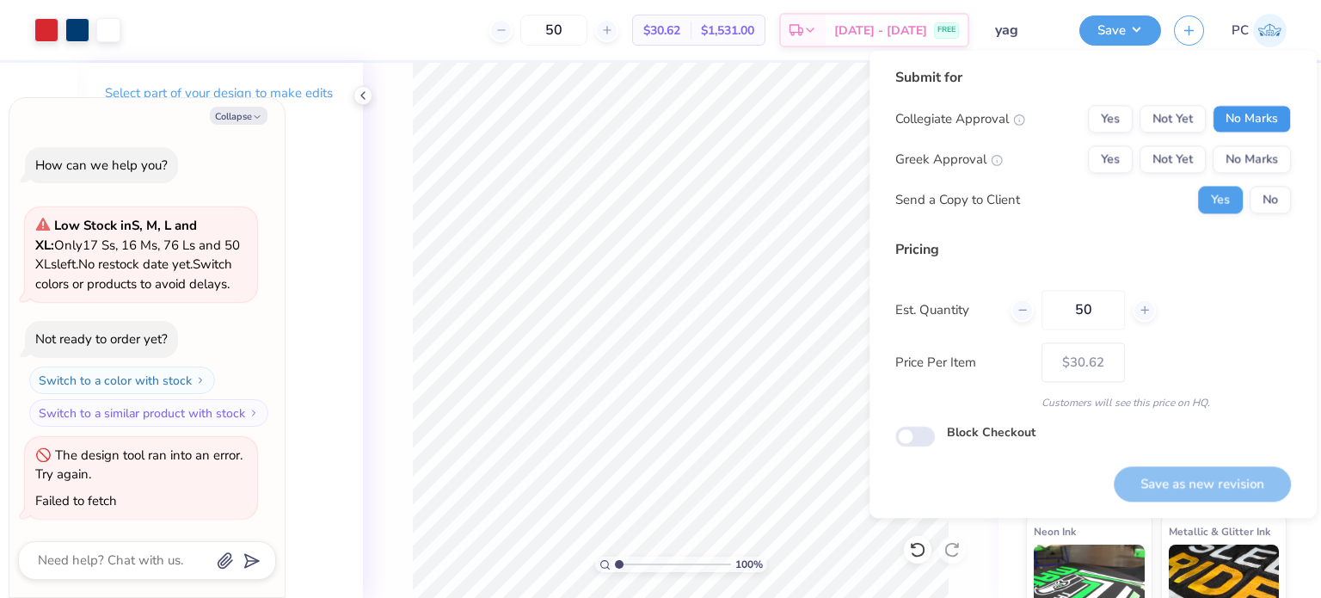
click at [1269, 109] on button "No Marks" at bounding box center [1251, 119] width 78 height 28
click at [1267, 159] on button "No Marks" at bounding box center [1251, 159] width 78 height 28
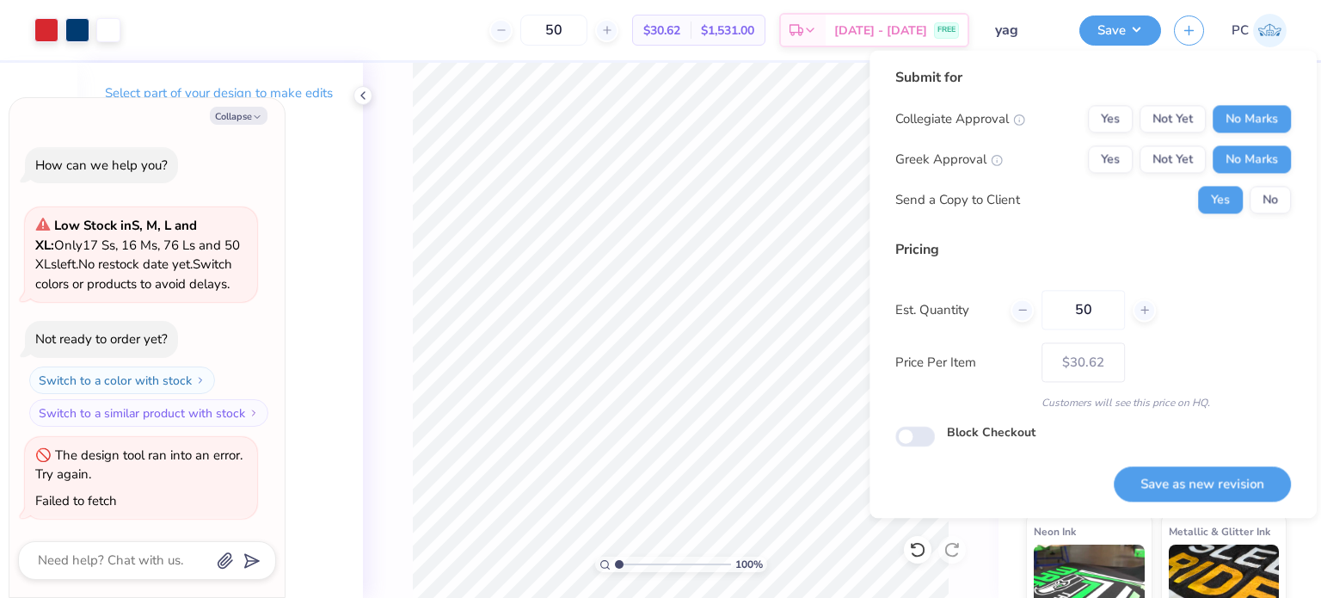
click at [1267, 203] on button "No" at bounding box center [1269, 200] width 41 height 28
type textarea "x"
click at [1179, 476] on button "Save as new revision" at bounding box center [1202, 483] width 177 height 35
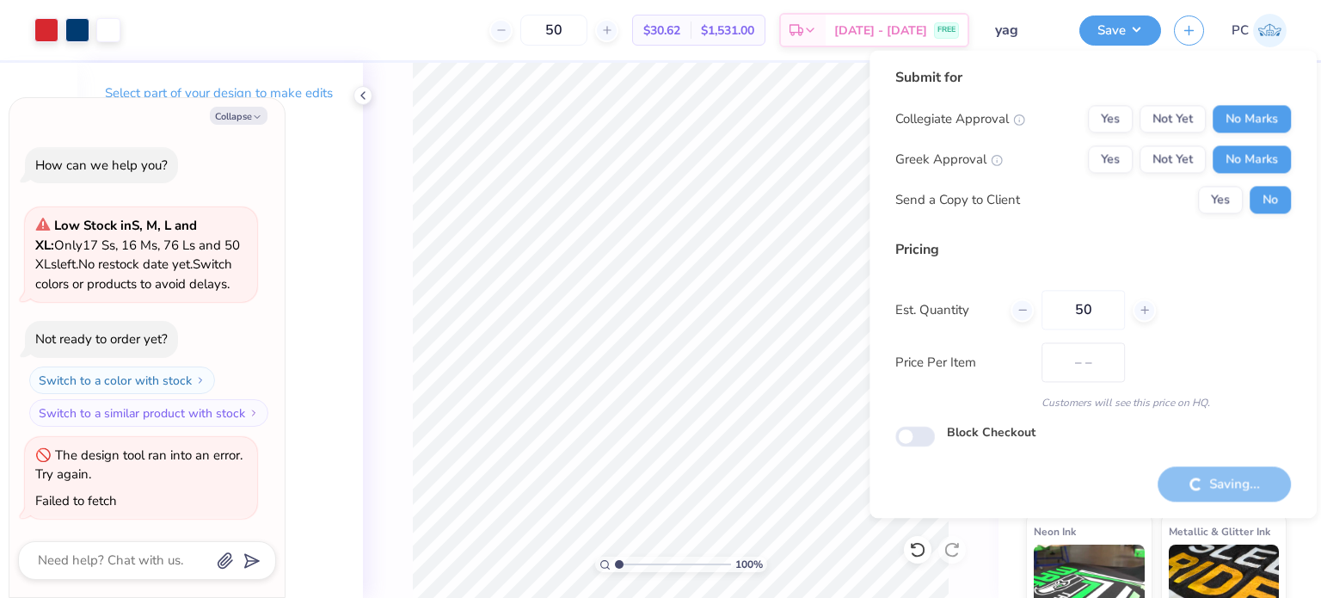
type input "$30.62"
click at [254, 113] on icon "button" at bounding box center [257, 117] width 10 height 10
type textarea "x"
